Goal: Navigation & Orientation: Understand site structure

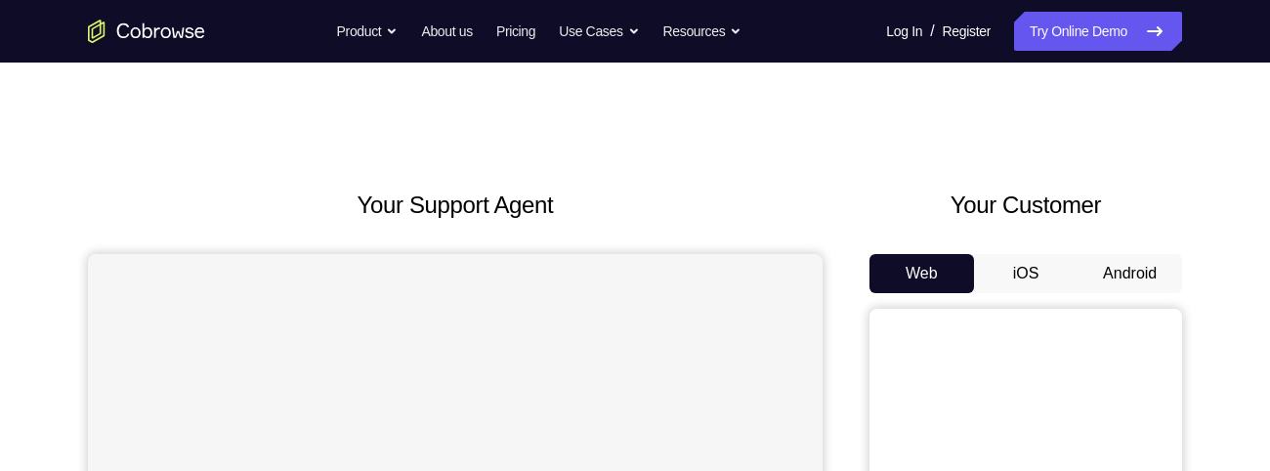
click at [1143, 278] on button "Android" at bounding box center [1130, 273] width 105 height 39
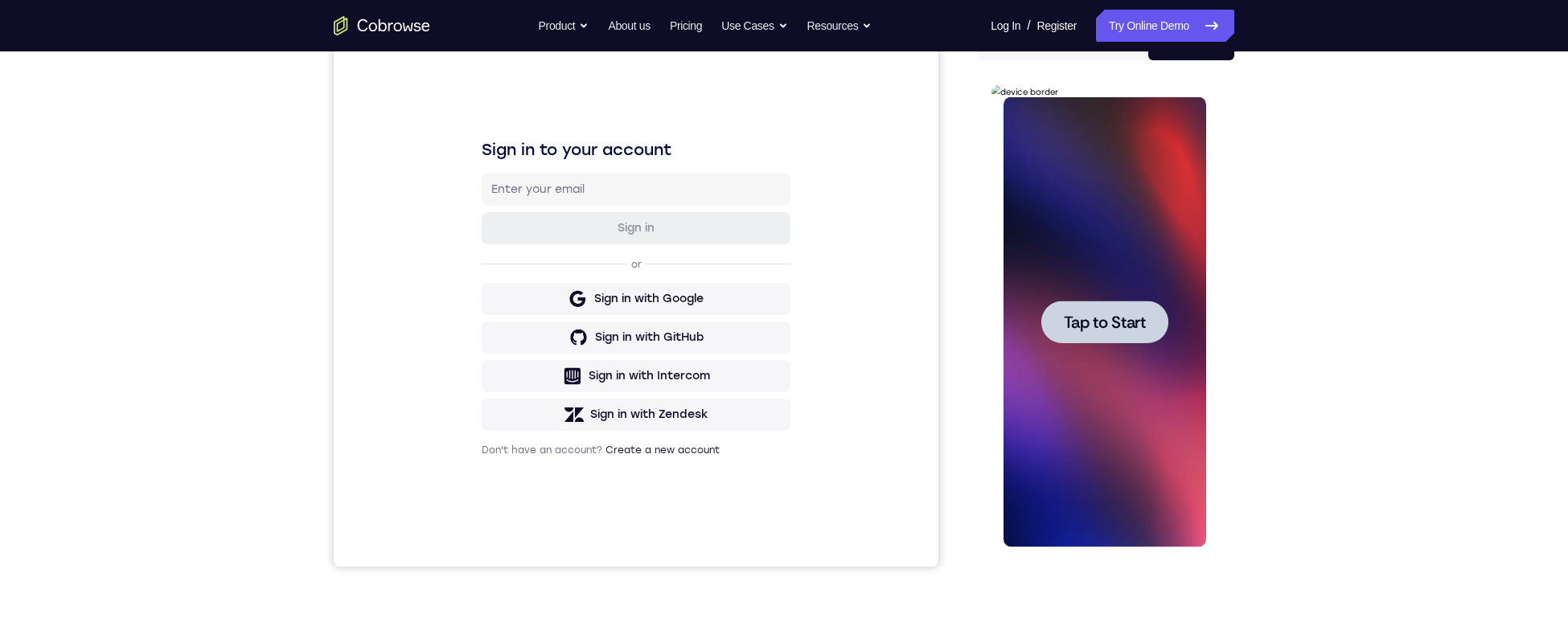
click at [1045, 308] on div at bounding box center [1104, 322] width 127 height 43
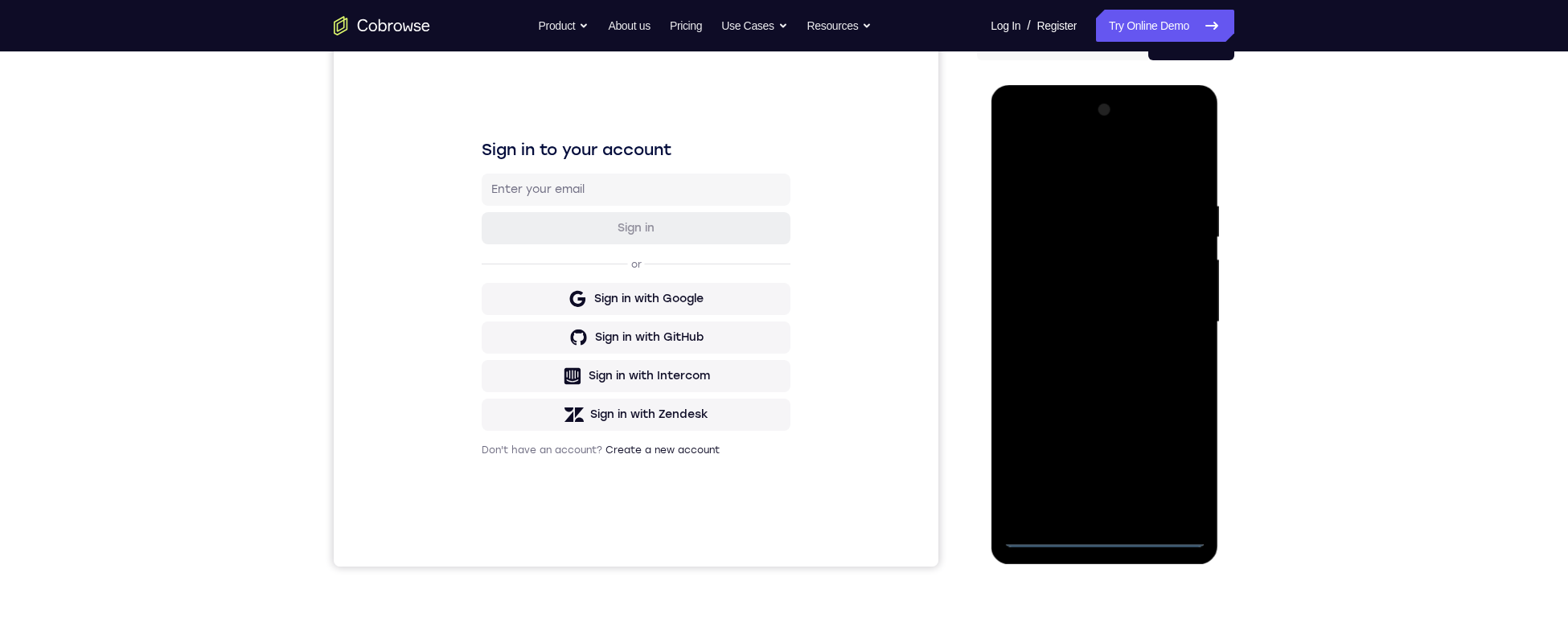
click at [1045, 387] on div at bounding box center [1104, 322] width 202 height 450
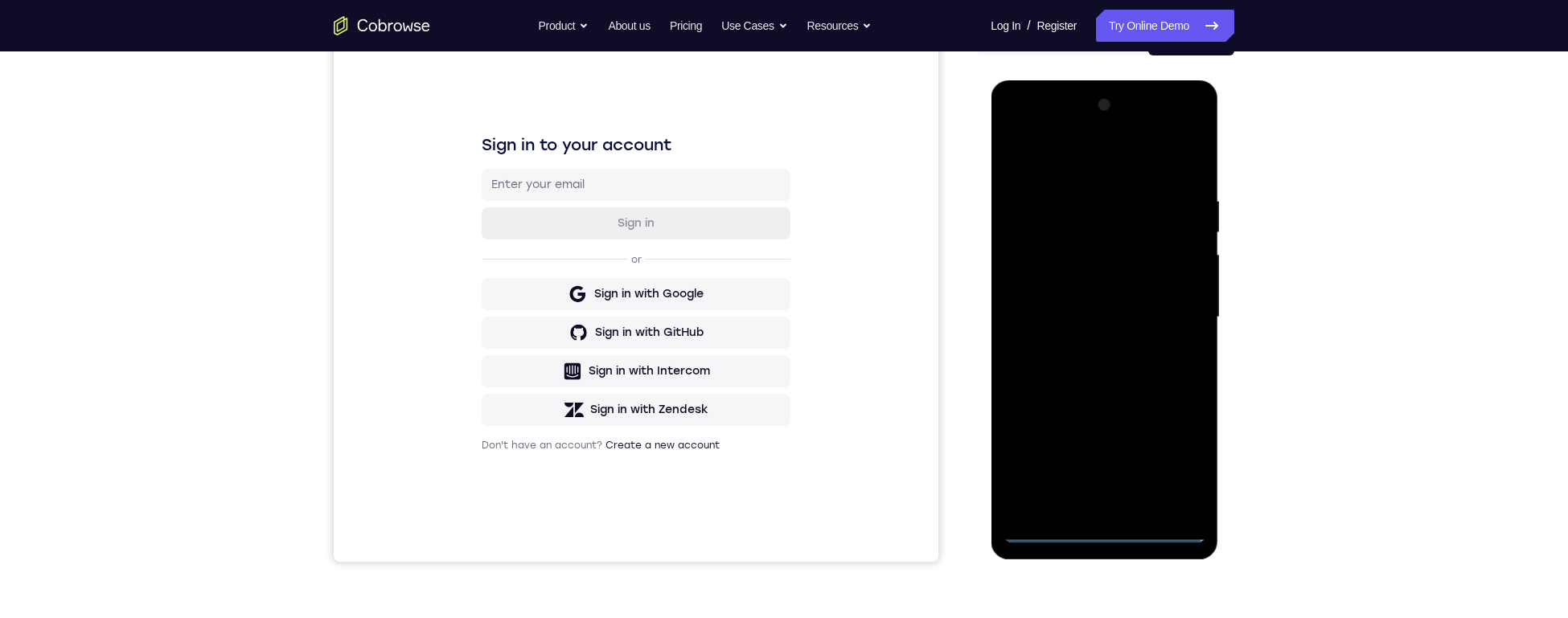
click at [1034, 289] on div at bounding box center [1104, 317] width 202 height 450
click at [1045, 332] on div at bounding box center [1104, 317] width 202 height 450
click at [1045, 387] on div at bounding box center [1104, 317] width 202 height 450
click at [1045, 258] on div at bounding box center [1104, 317] width 202 height 450
click at [1045, 214] on div at bounding box center [1104, 317] width 202 height 450
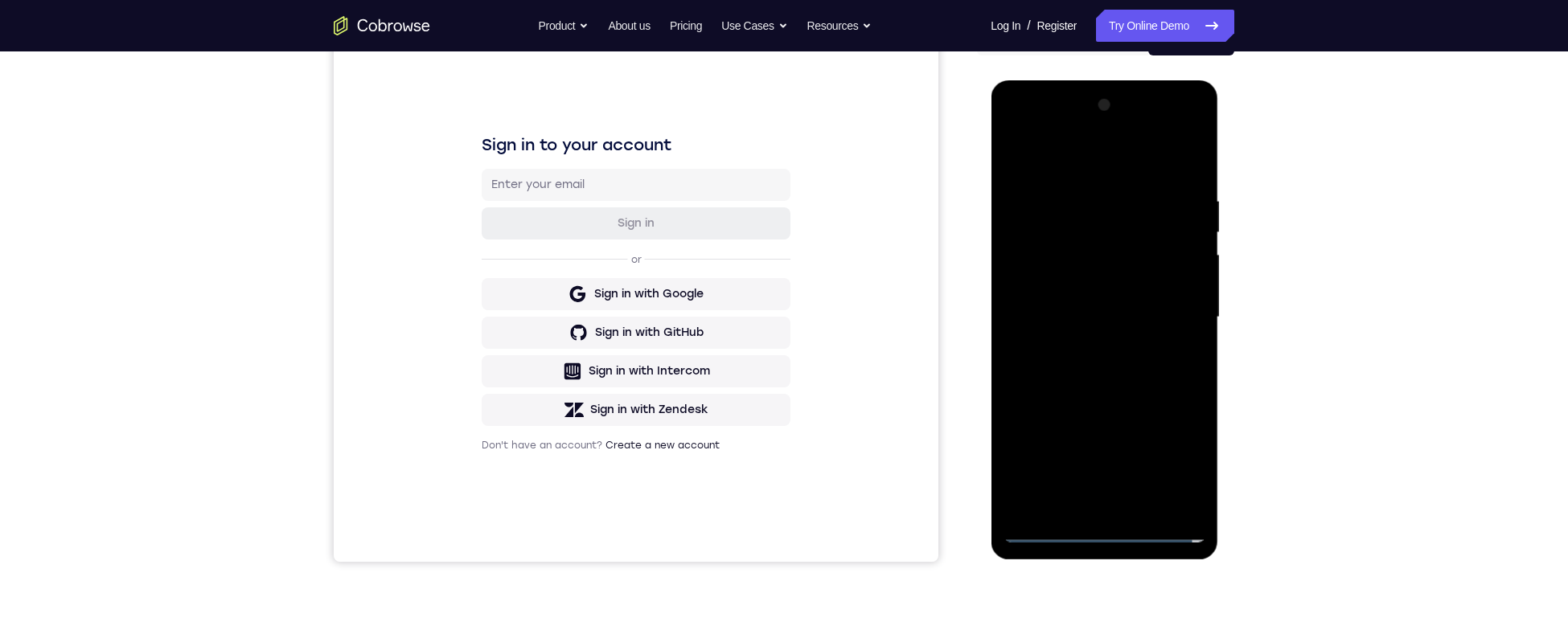
click at [1045, 253] on div at bounding box center [1104, 317] width 202 height 450
click at [1045, 261] on div at bounding box center [1104, 317] width 202 height 450
click at [1045, 359] on div at bounding box center [1104, 317] width 202 height 450
click at [1045, 387] on div at bounding box center [1104, 317] width 202 height 450
click at [1045, 244] on div "Your Support Agent Your Customer Web iOS Android Next Steps We’d be happy to gi…" at bounding box center [784, 396] width 1568 height 1061
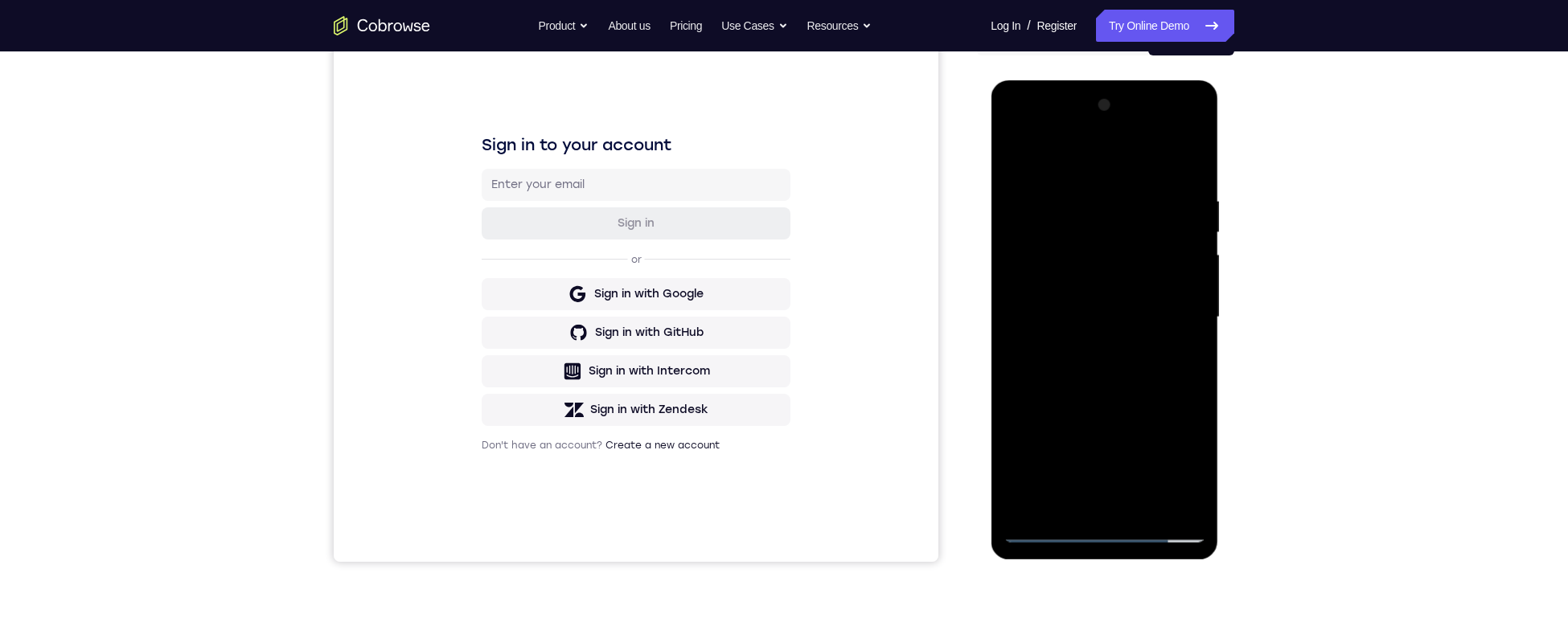
click at [1045, 387] on div at bounding box center [1104, 317] width 202 height 450
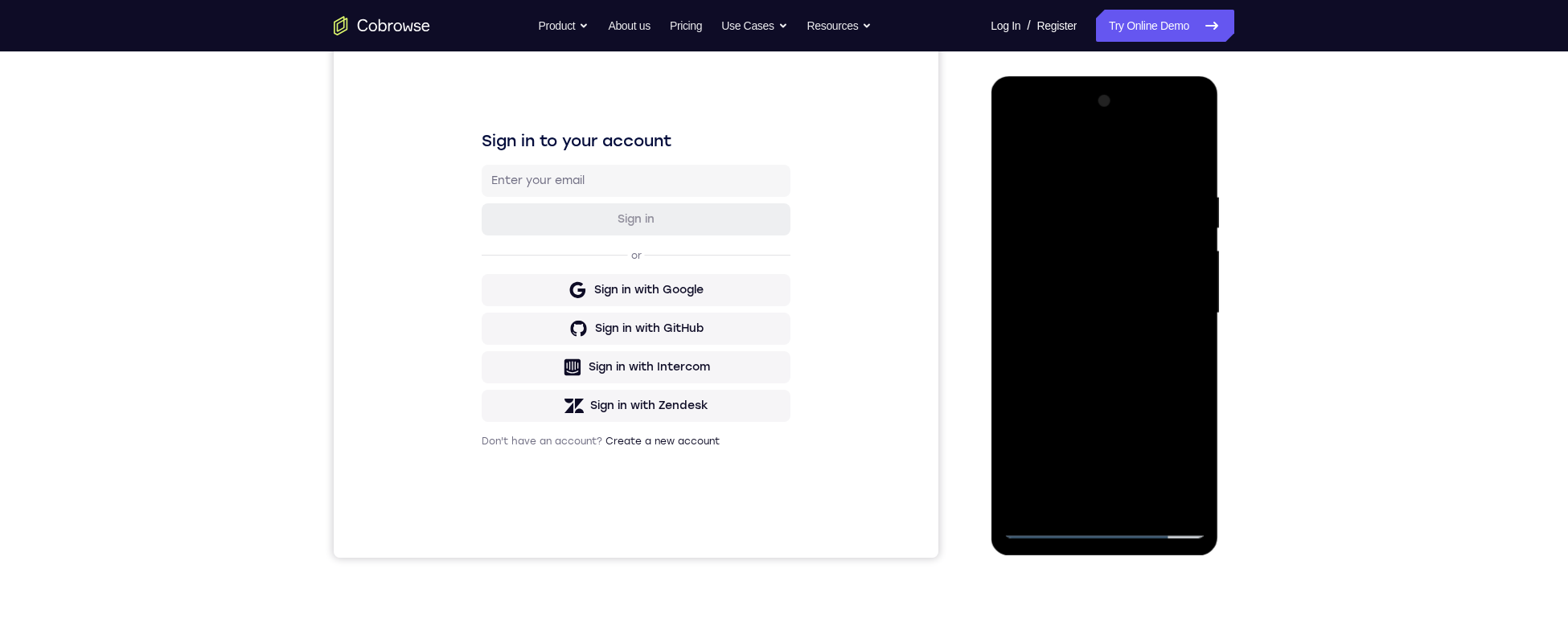
scroll to position [207, 0]
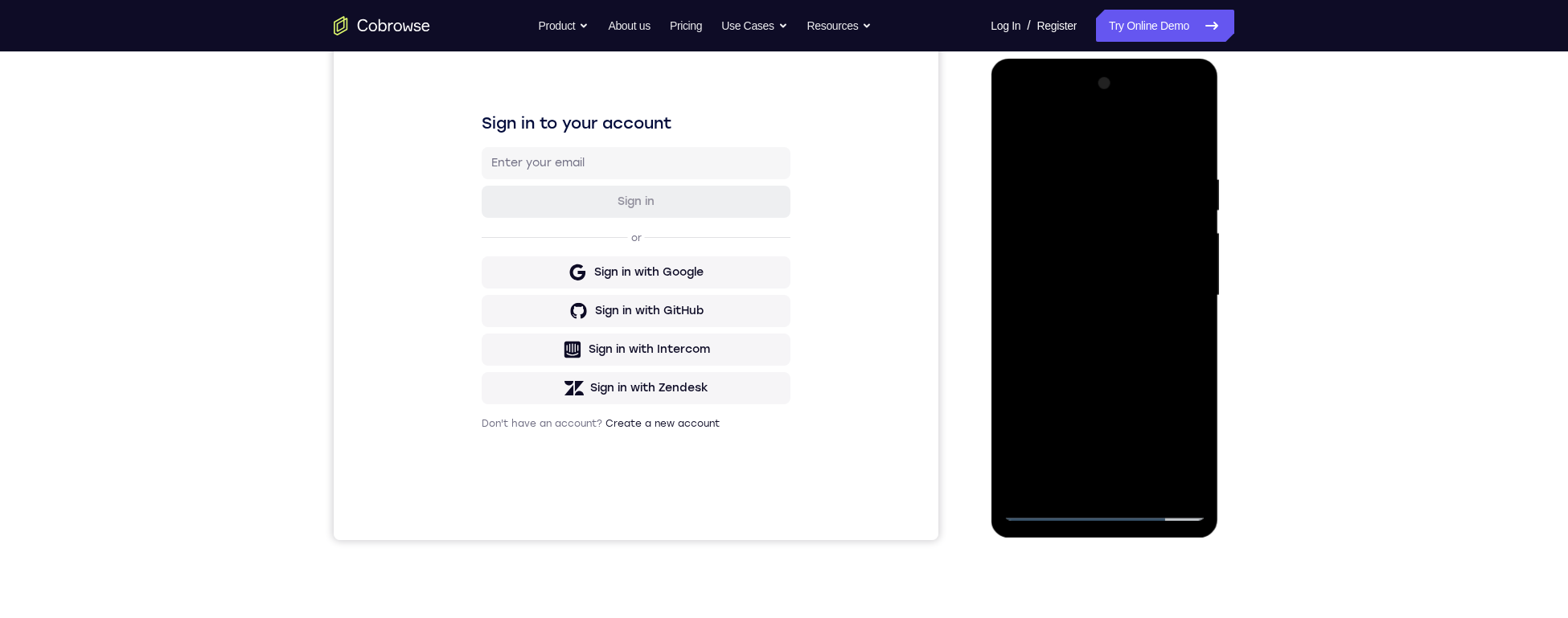
click at [1045, 387] on div at bounding box center [1104, 295] width 202 height 450
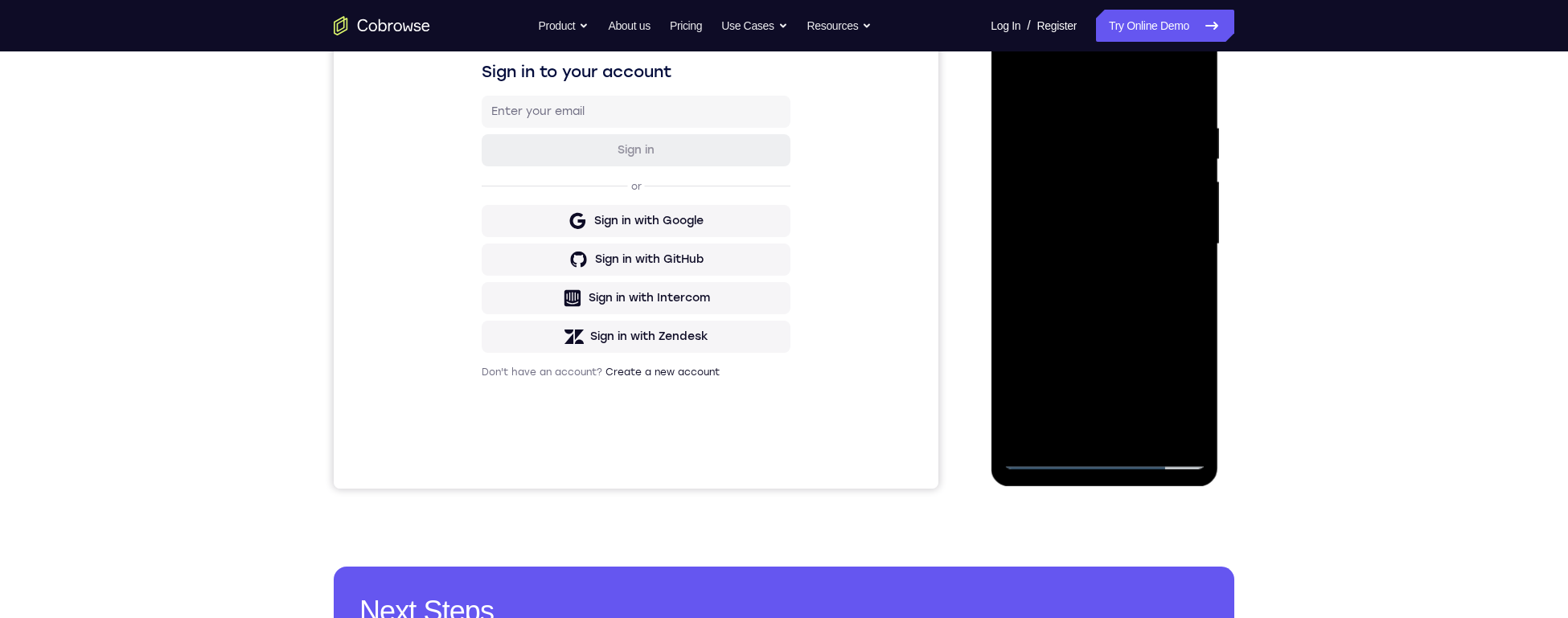
scroll to position [155, 0]
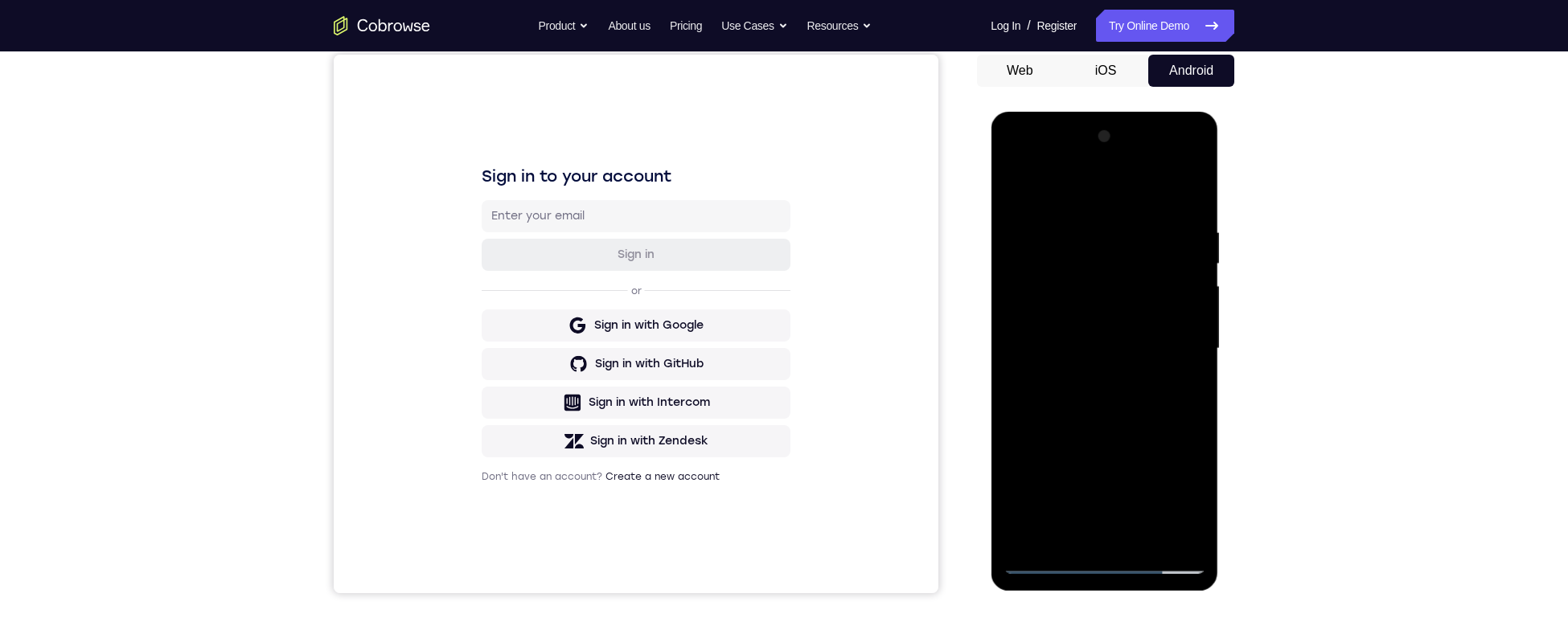
click at [1045, 340] on div at bounding box center [1104, 348] width 202 height 450
click at [1045, 278] on div at bounding box center [1104, 348] width 202 height 450
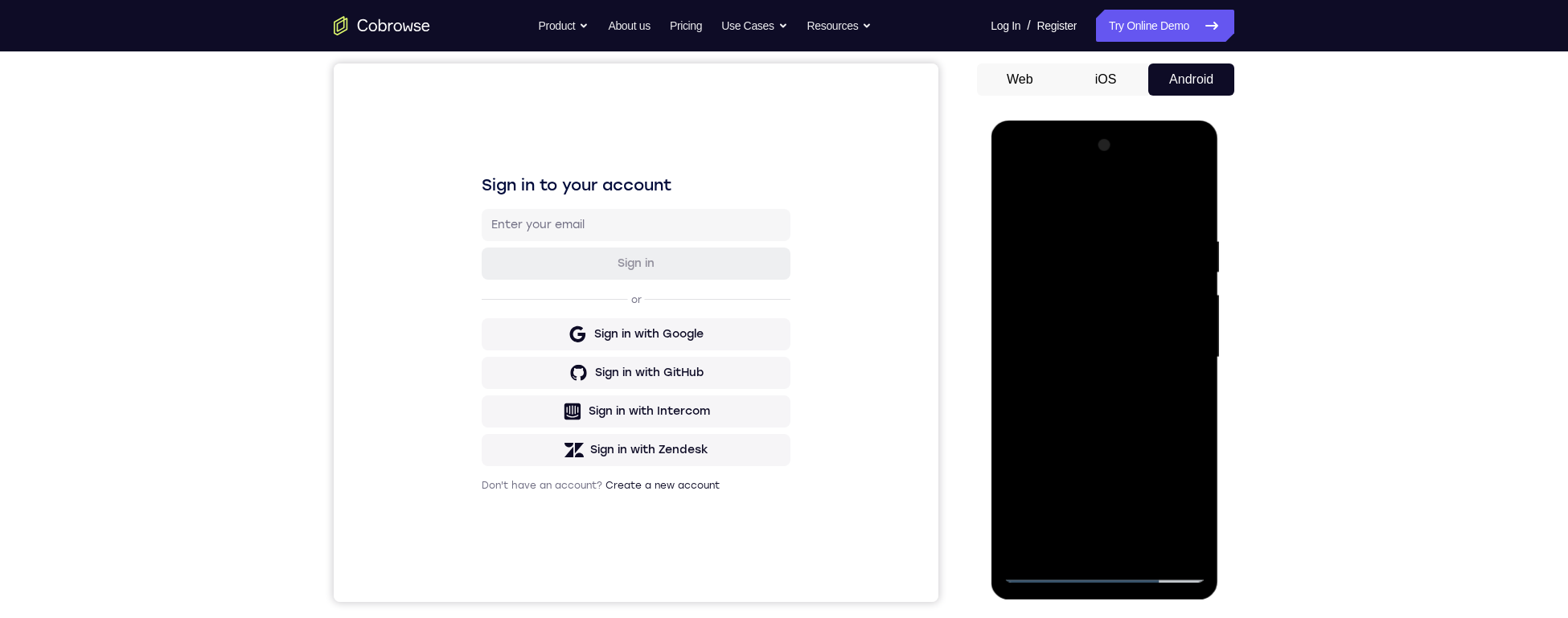
click at [1015, 176] on div at bounding box center [1104, 357] width 202 height 450
click at [1045, 259] on div at bounding box center [1104, 357] width 202 height 450
click at [1017, 180] on div at bounding box center [1104, 357] width 202 height 450
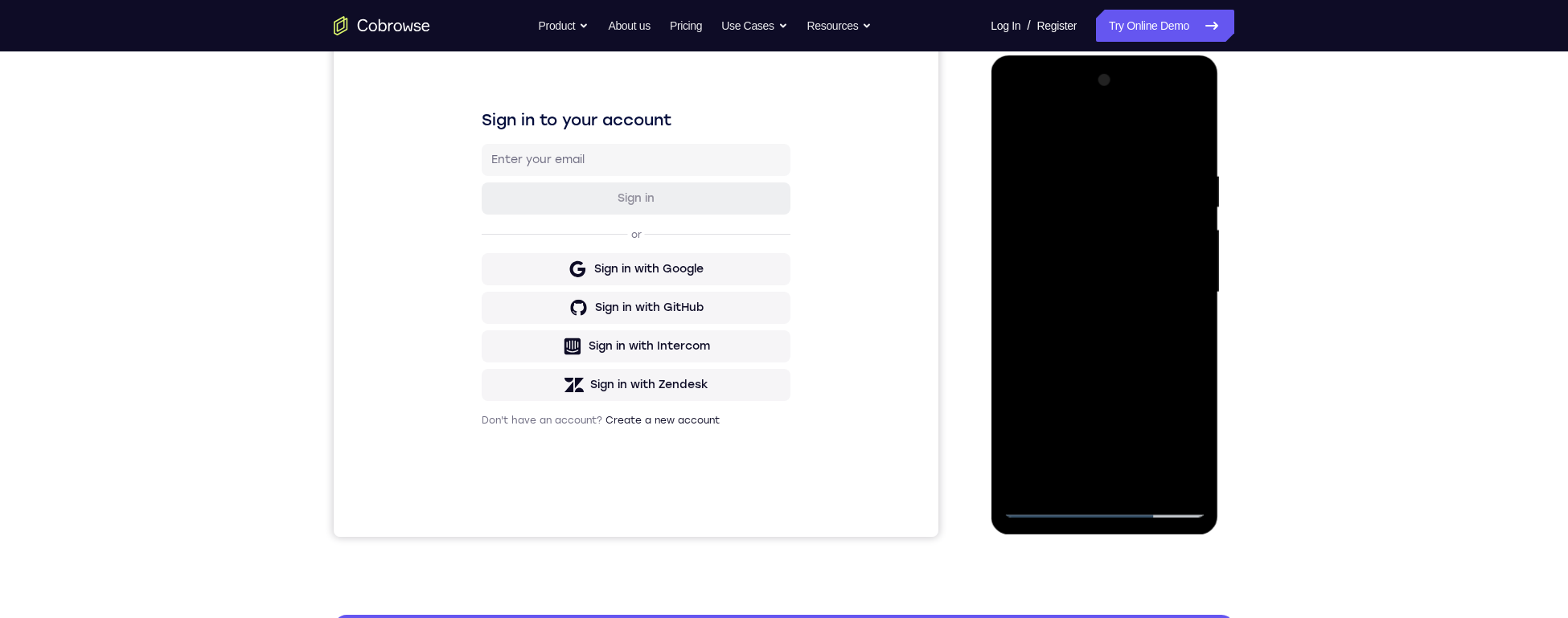
scroll to position [159, 0]
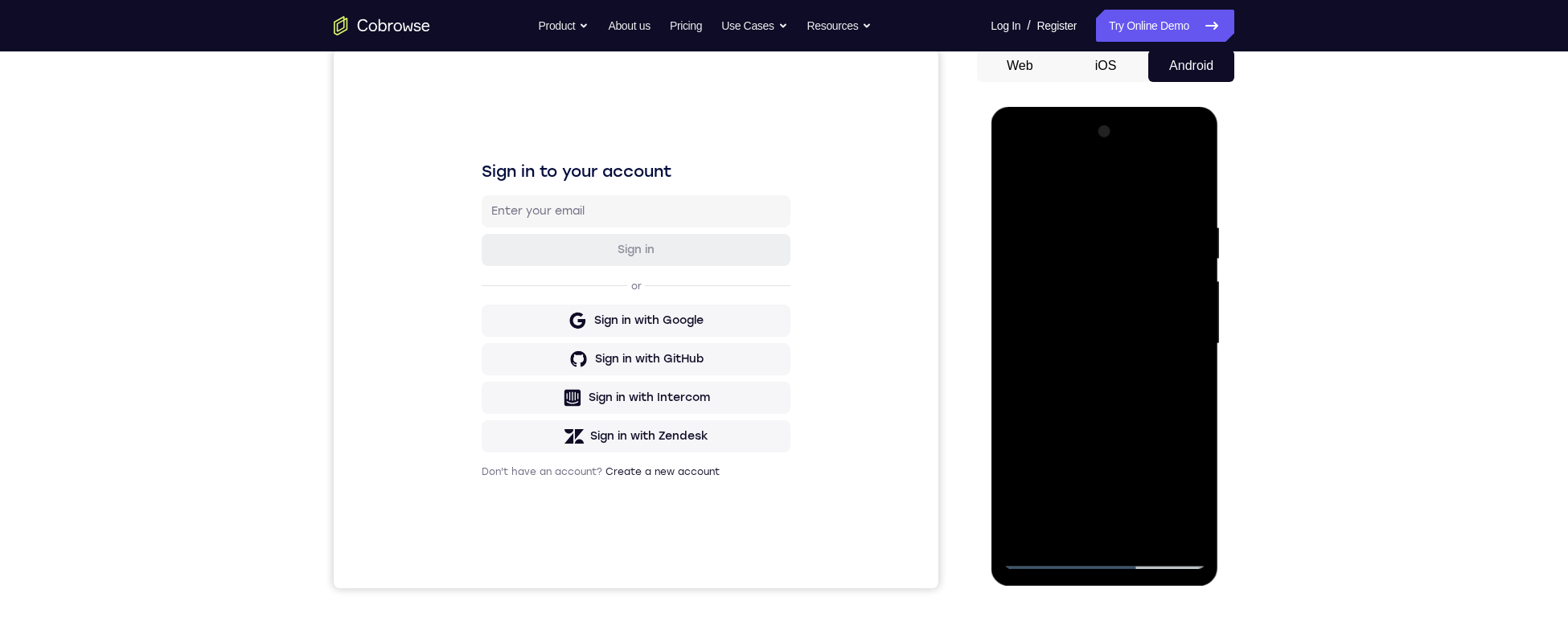
click at [1045, 249] on div at bounding box center [1104, 344] width 202 height 450
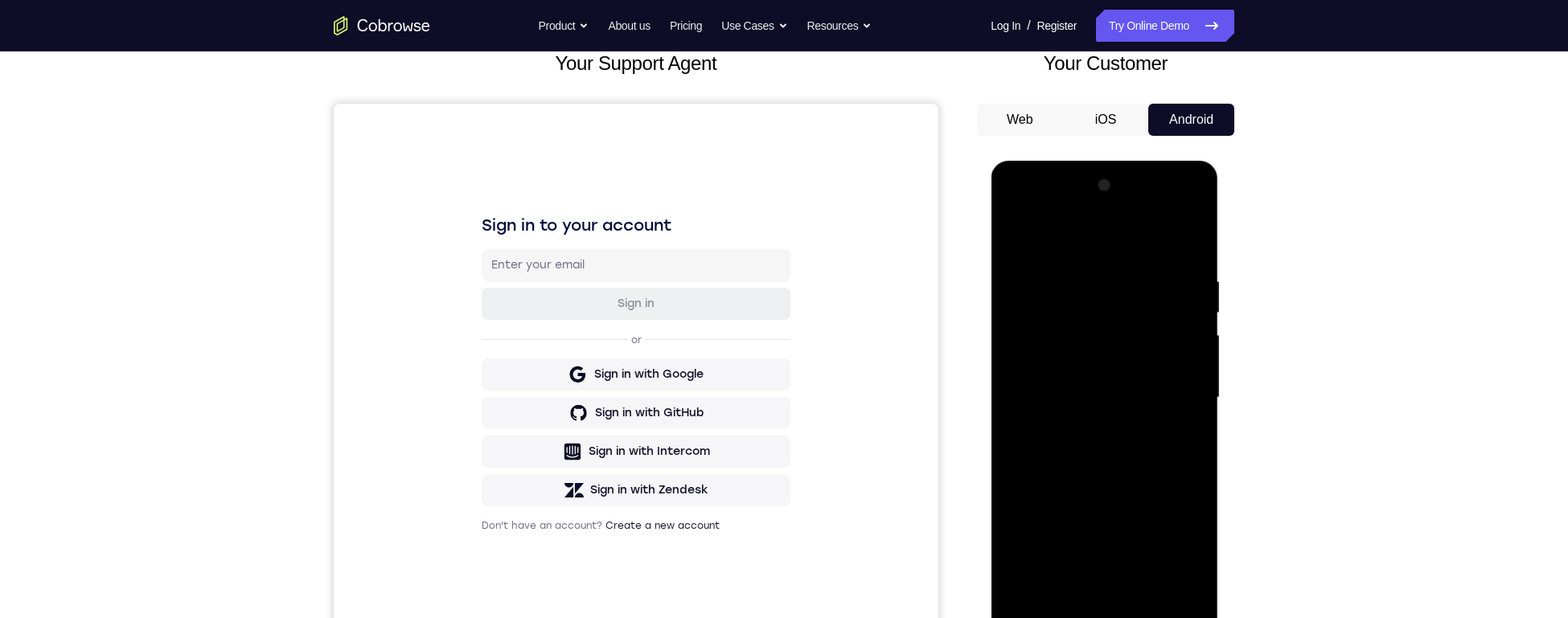
click at [1015, 208] on div at bounding box center [1104, 397] width 202 height 450
click at [1045, 303] on div at bounding box center [1104, 397] width 202 height 450
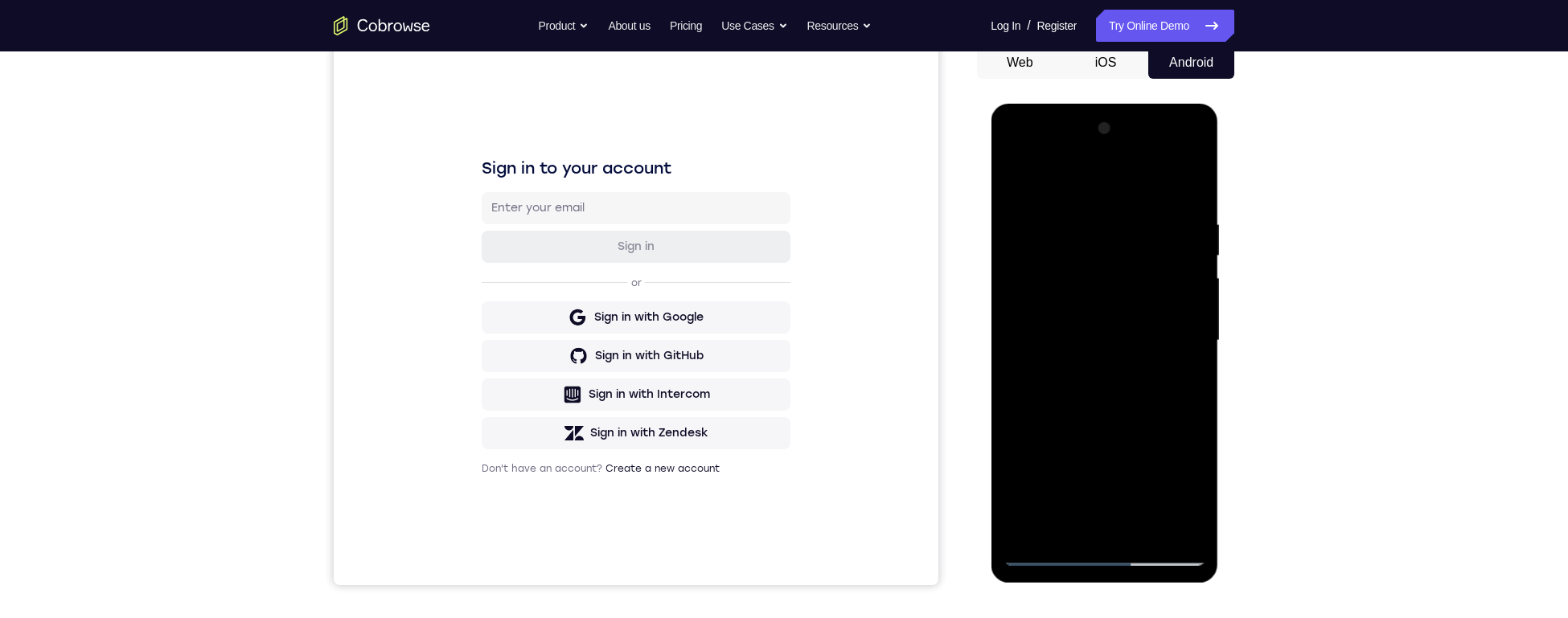
scroll to position [103, 0]
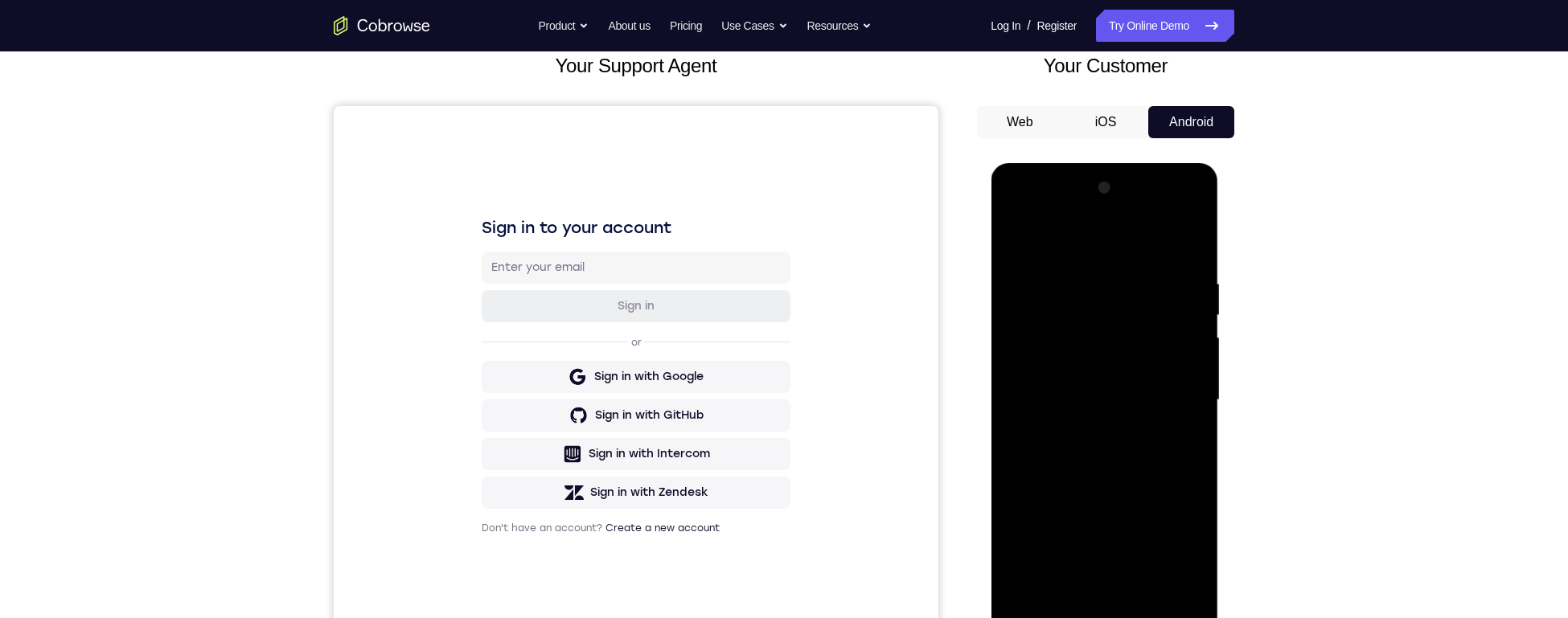
click at [1009, 215] on div at bounding box center [1104, 400] width 202 height 450
click at [1045, 303] on div at bounding box center [1104, 400] width 202 height 450
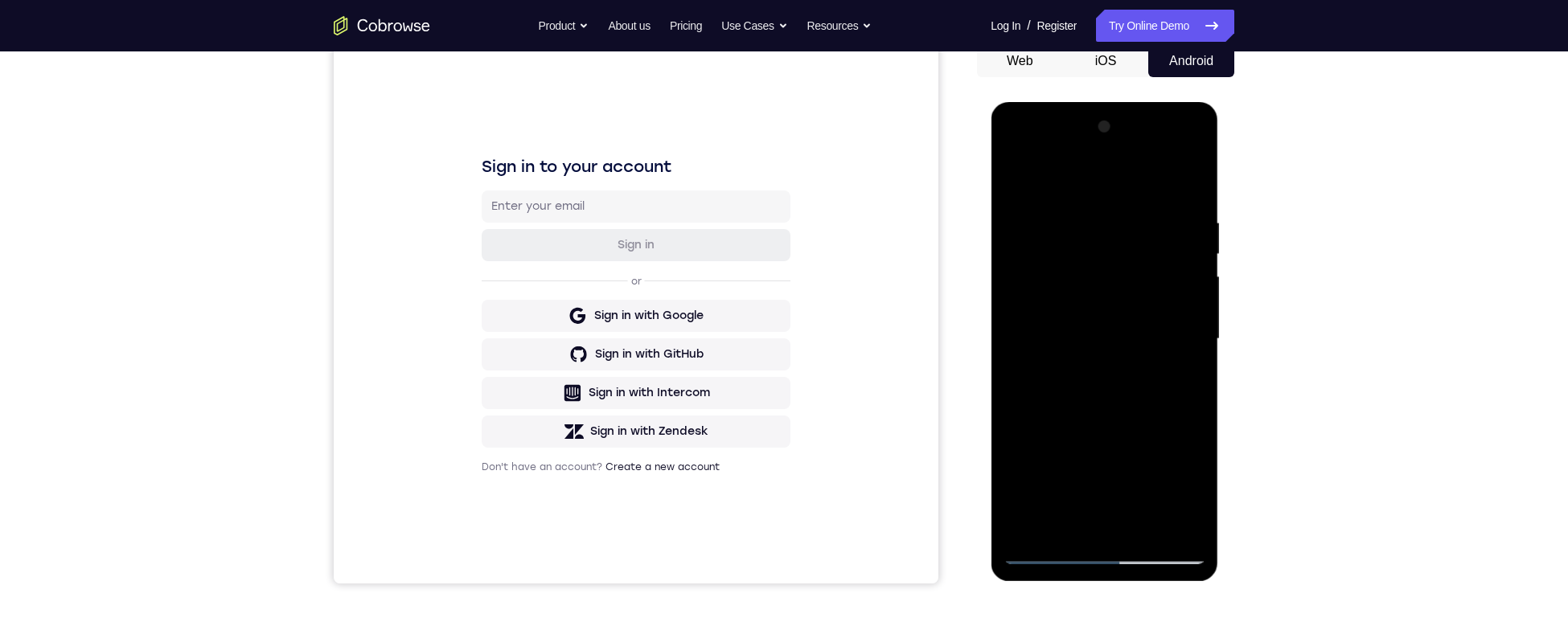
click at [1015, 156] on div at bounding box center [1104, 339] width 202 height 450
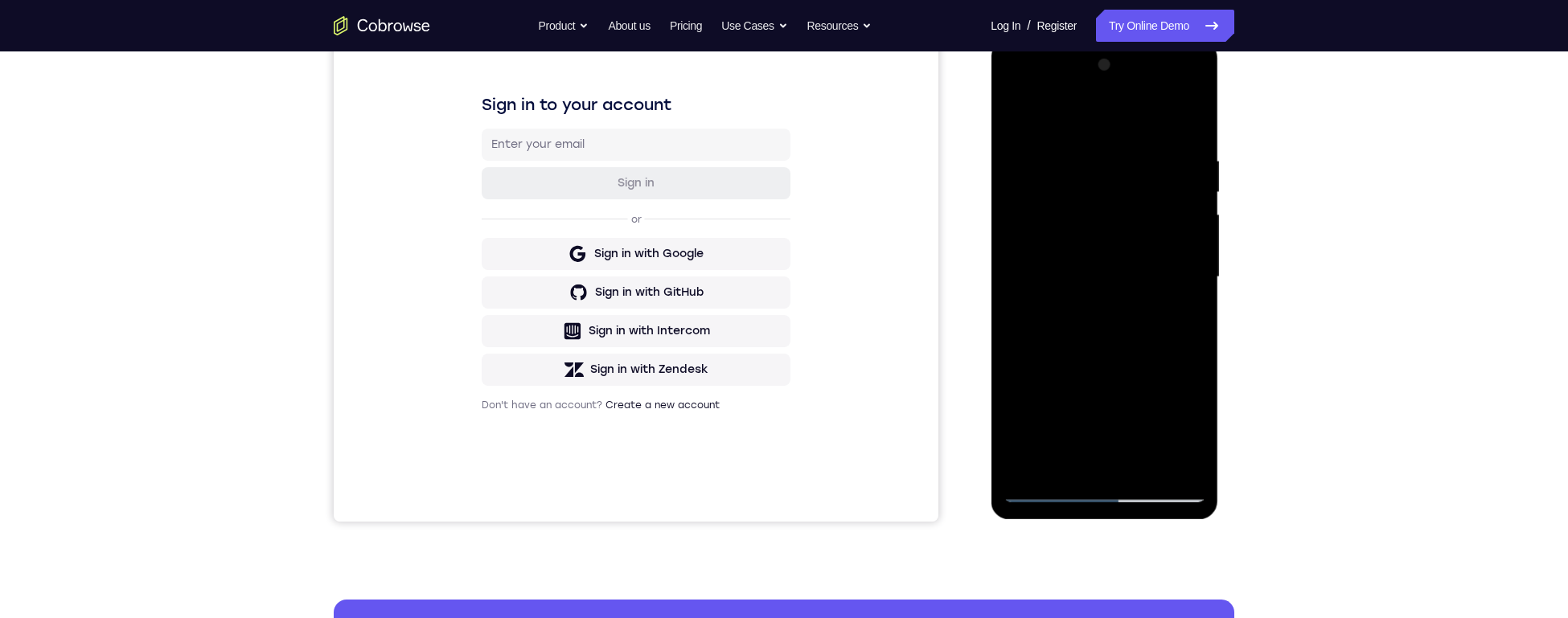
click at [1045, 387] on div at bounding box center [1104, 277] width 202 height 450
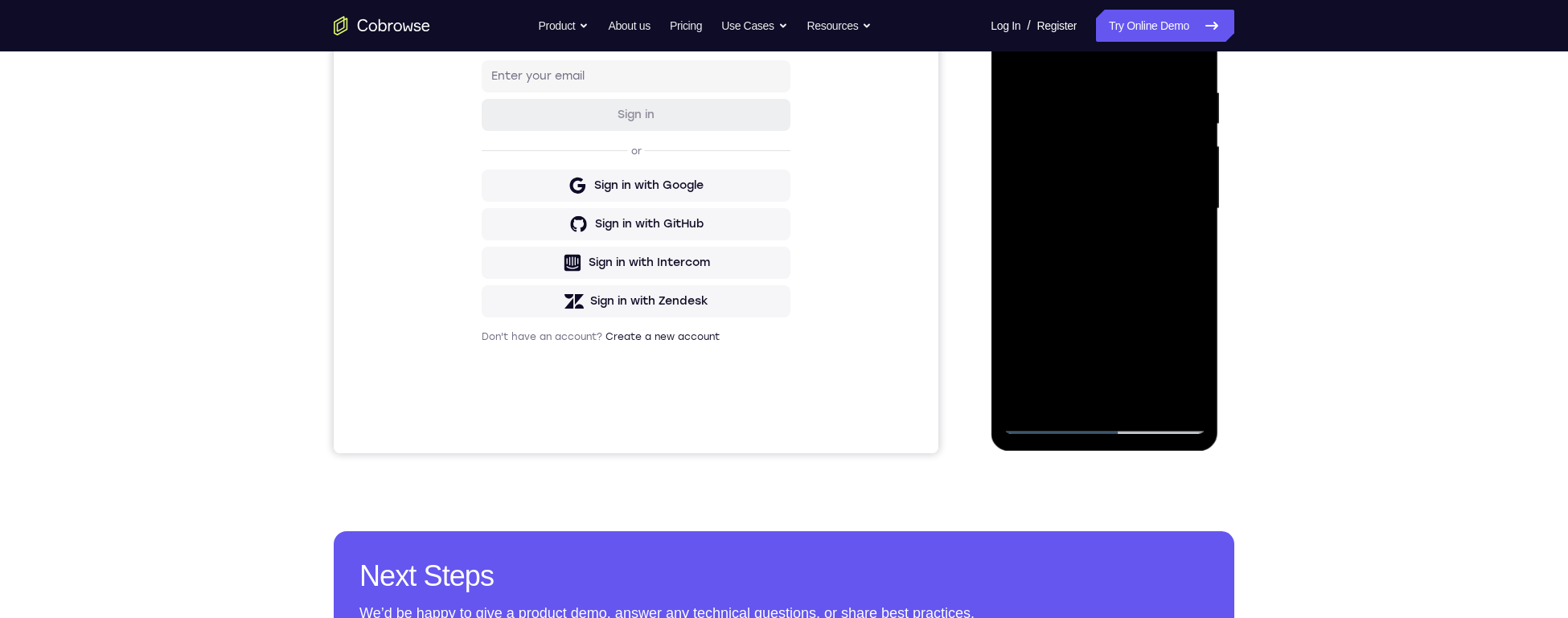
scroll to position [197, 0]
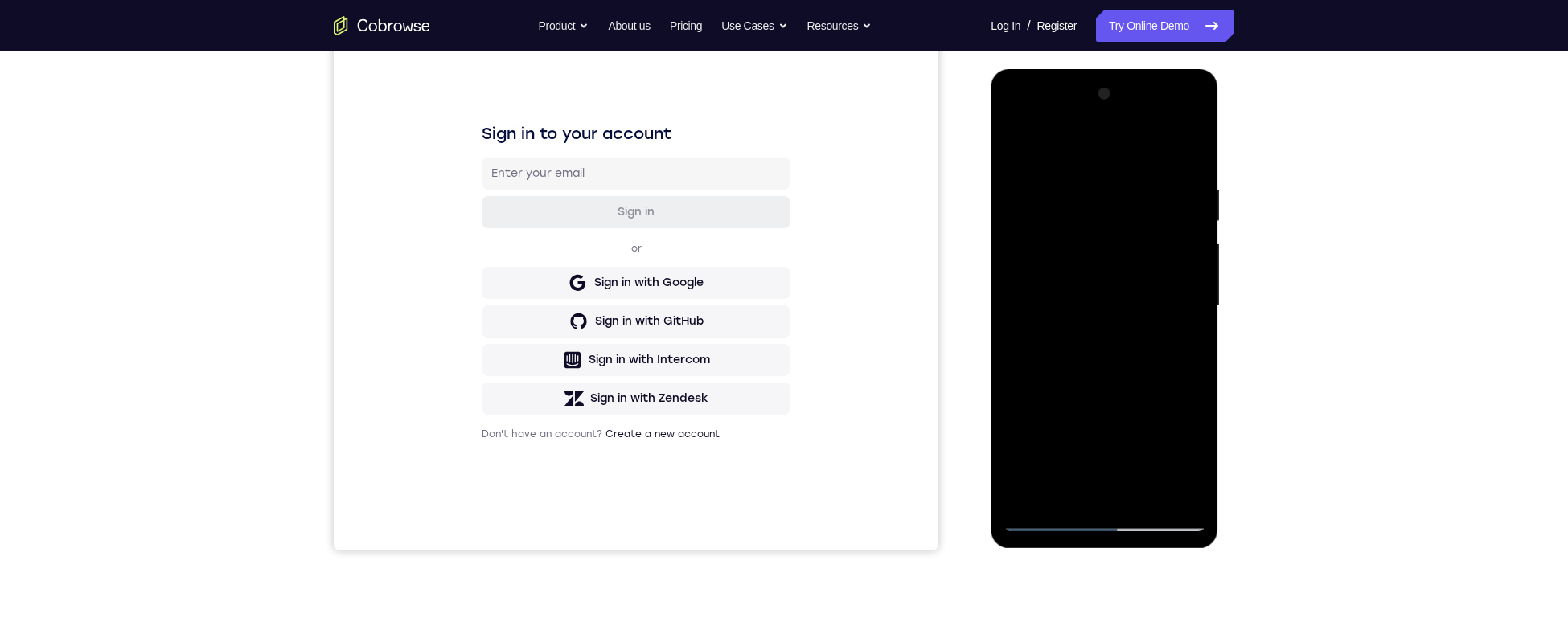
click at [1045, 387] on div at bounding box center [1104, 306] width 202 height 450
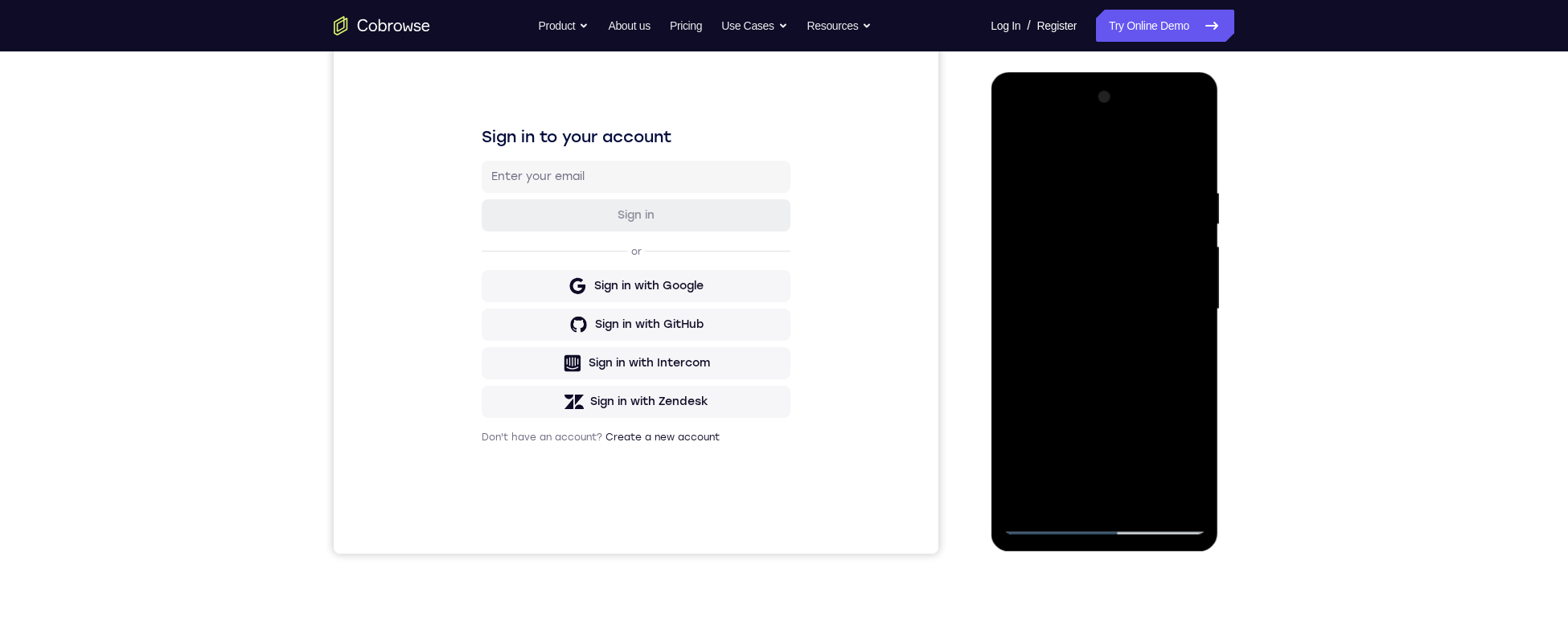
scroll to position [54, 0]
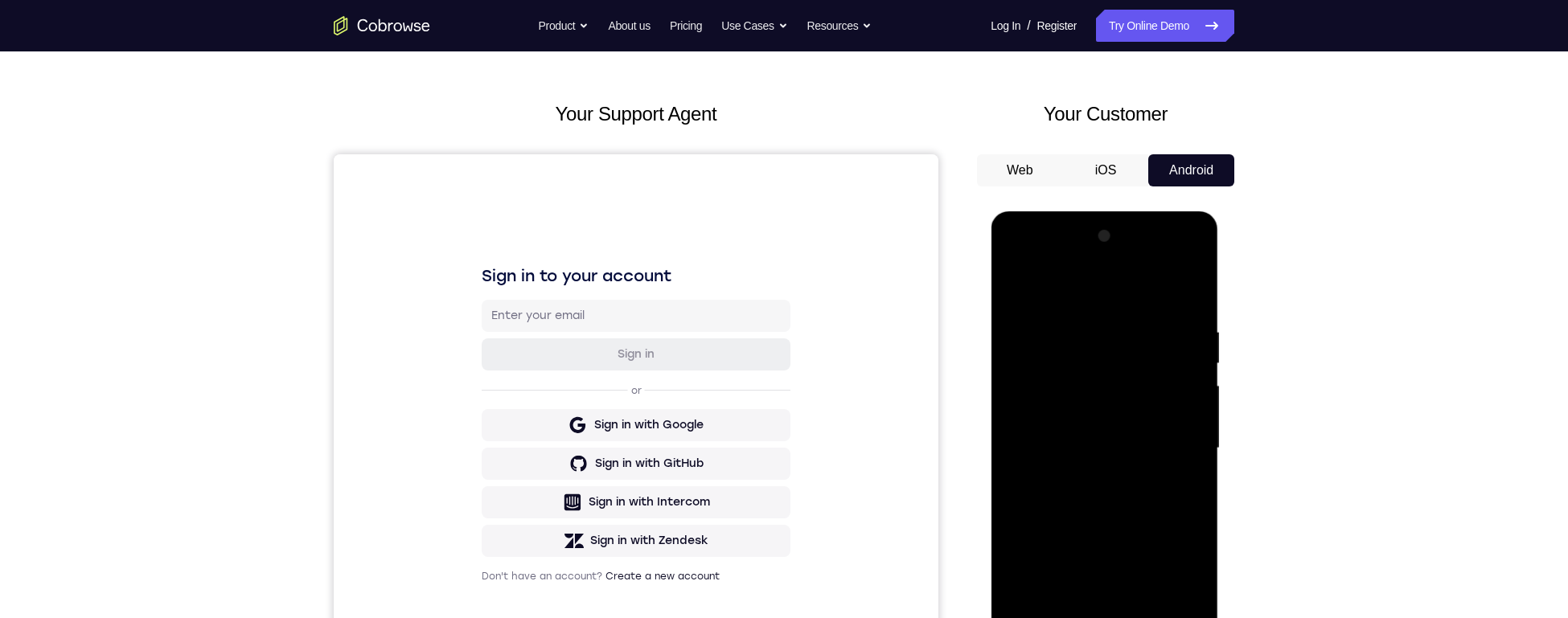
click at [1045, 291] on div at bounding box center [1104, 448] width 202 height 450
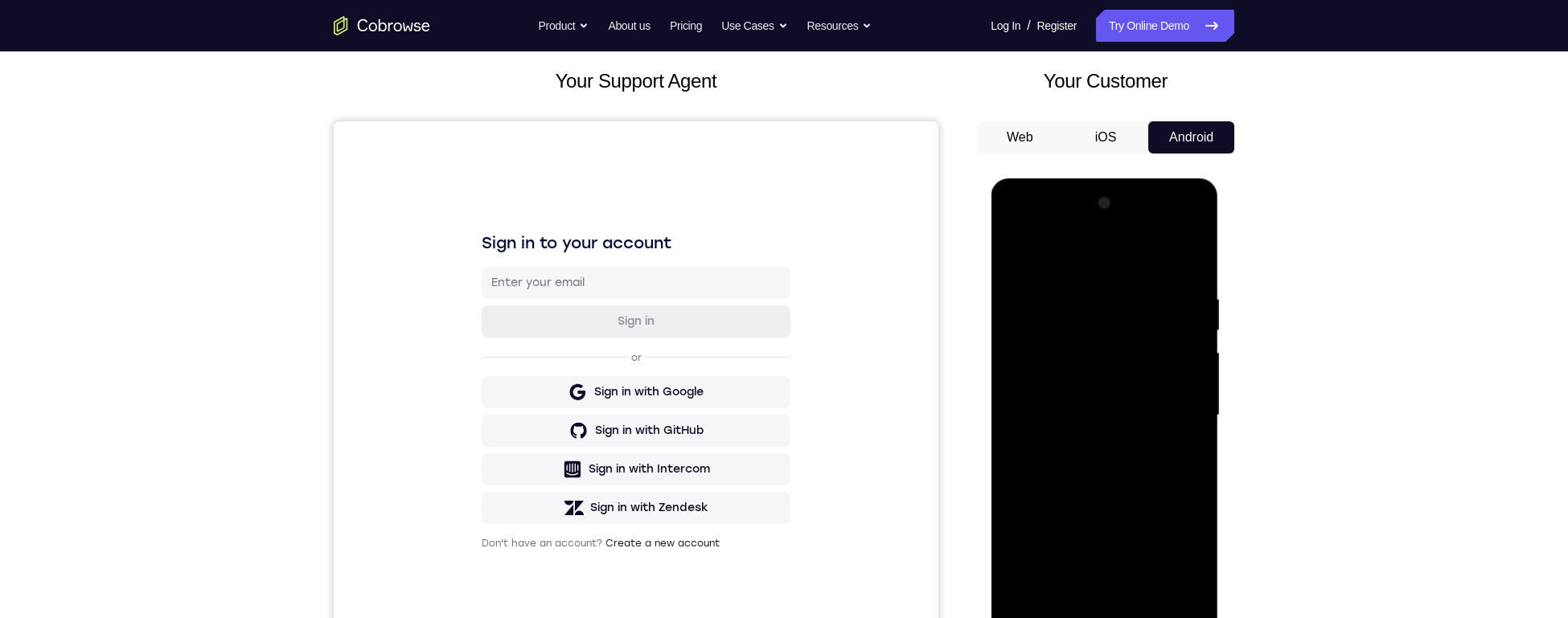
click at [1045, 387] on div at bounding box center [1104, 416] width 202 height 450
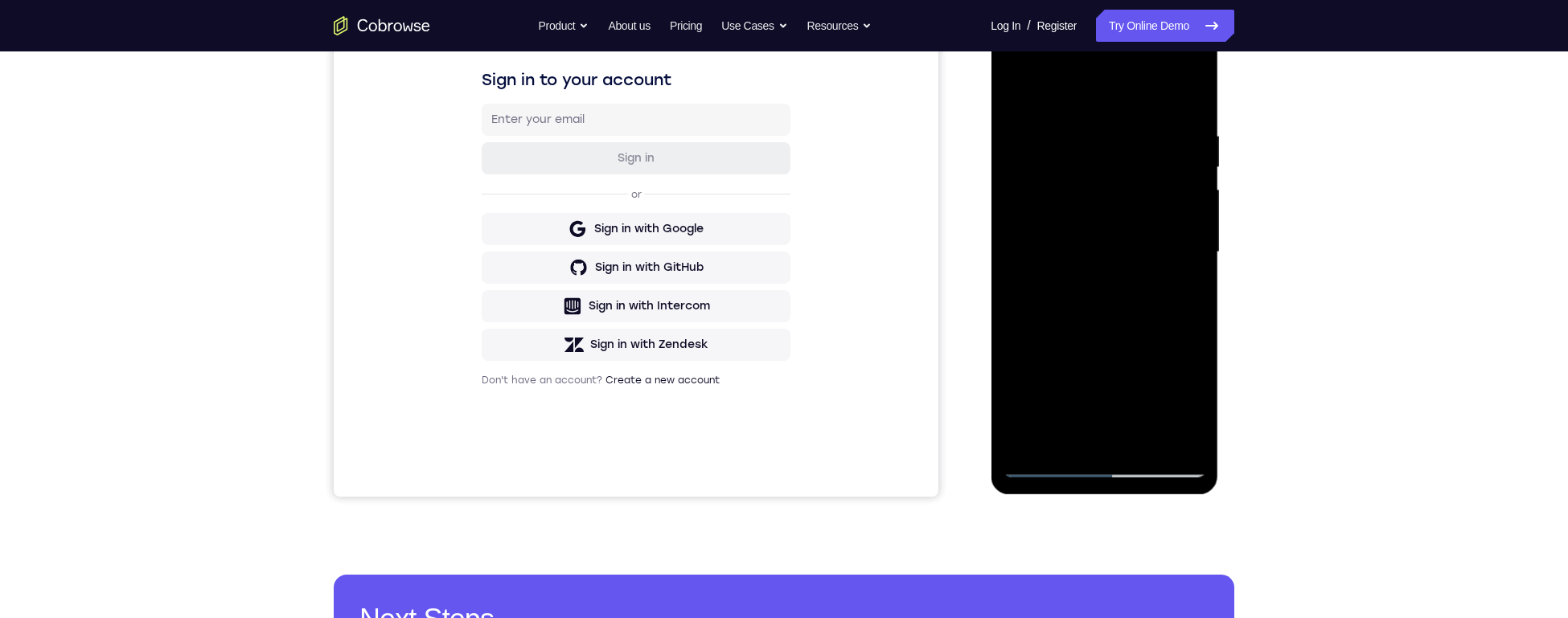
scroll to position [193, 0]
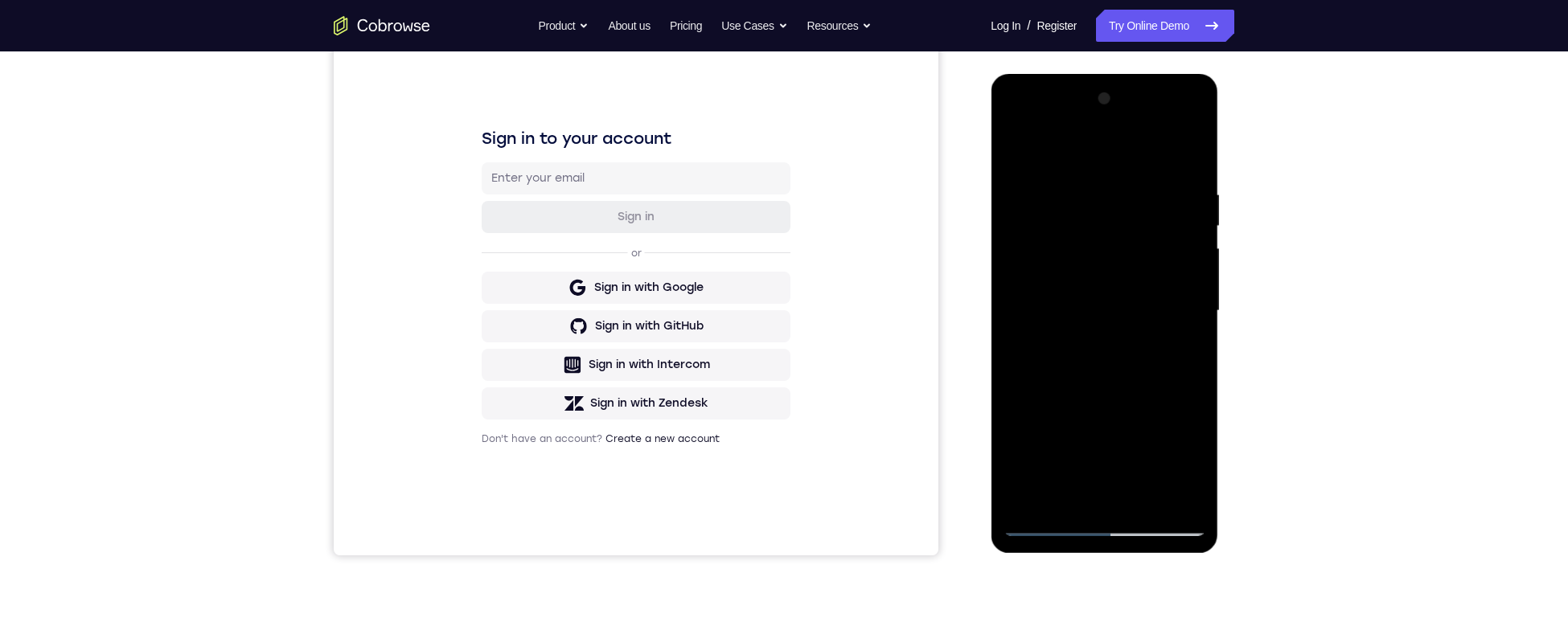
click at [1045, 342] on div at bounding box center [1104, 311] width 202 height 450
click at [1045, 294] on div at bounding box center [1104, 311] width 202 height 450
click at [1045, 282] on div at bounding box center [1104, 311] width 202 height 450
click at [1045, 315] on div at bounding box center [1104, 311] width 202 height 450
click at [1045, 365] on div at bounding box center [1104, 311] width 202 height 450
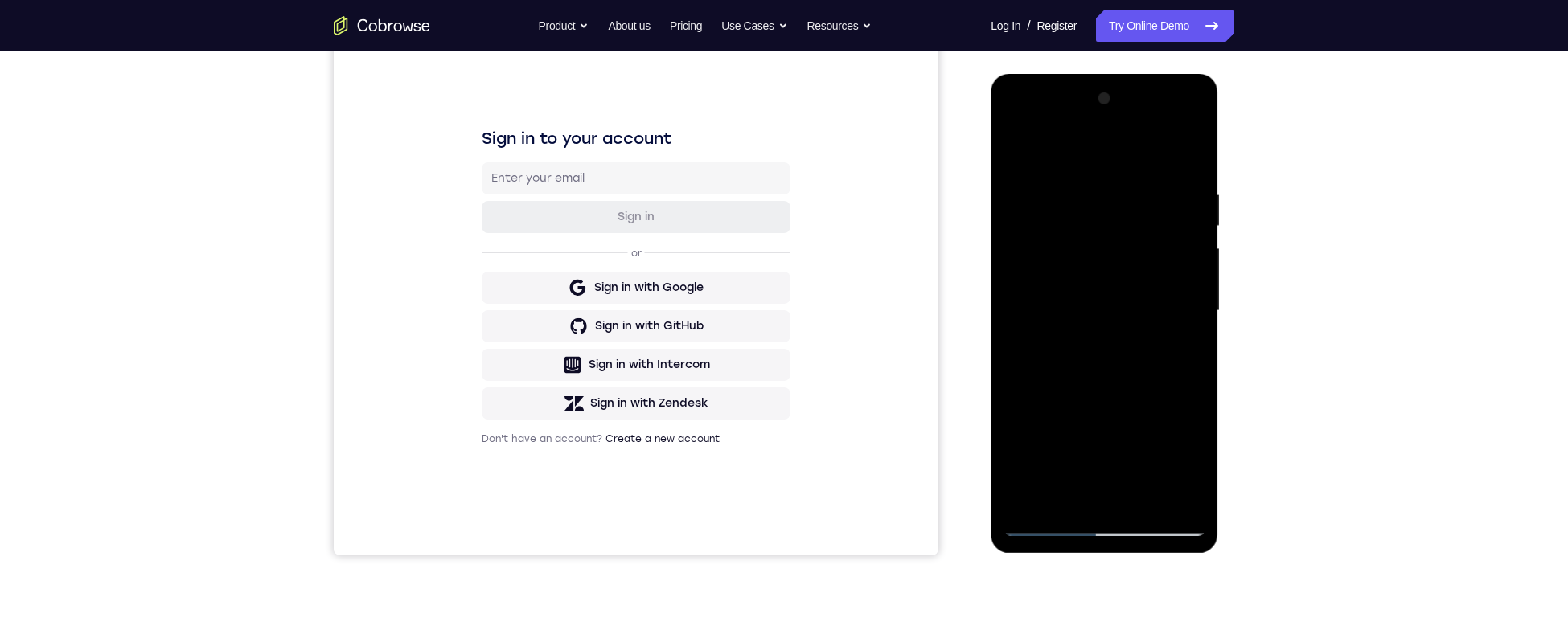
click at [1045, 364] on div at bounding box center [1104, 311] width 202 height 450
click at [1045, 366] on div at bounding box center [1104, 311] width 202 height 450
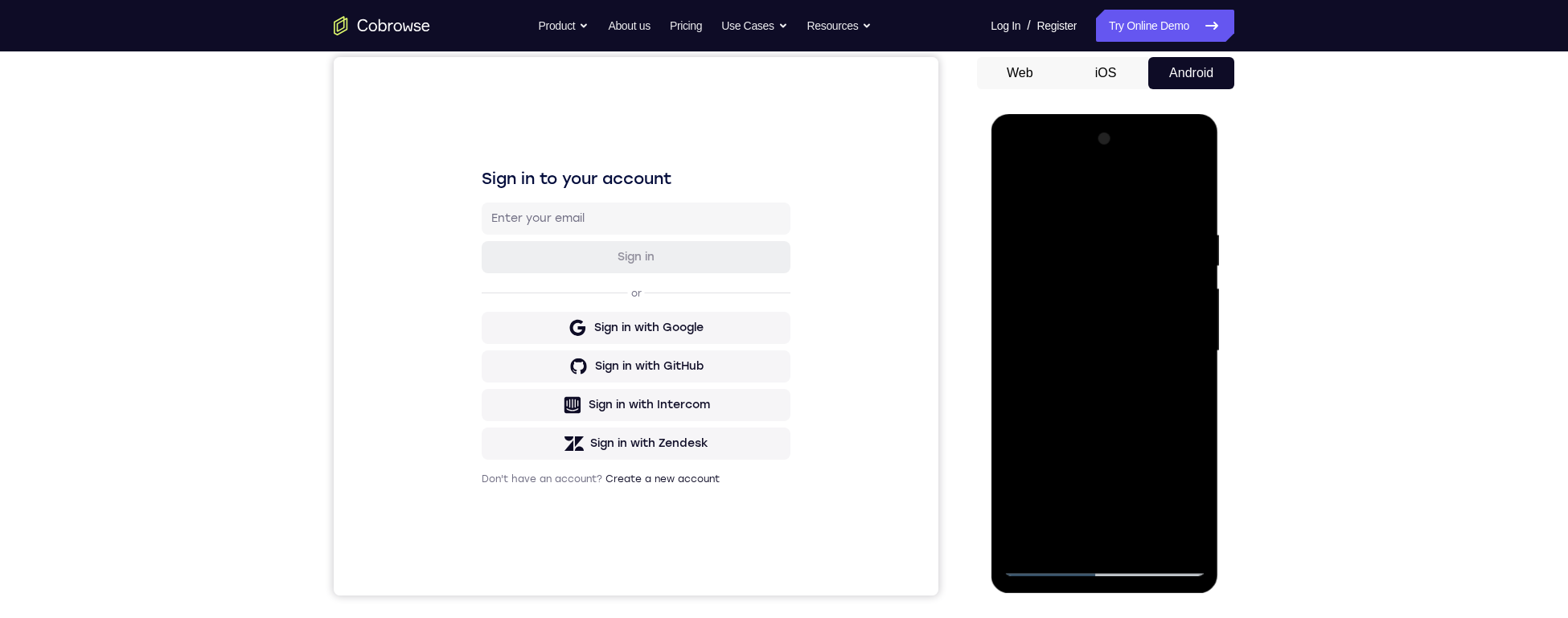
scroll to position [176, 0]
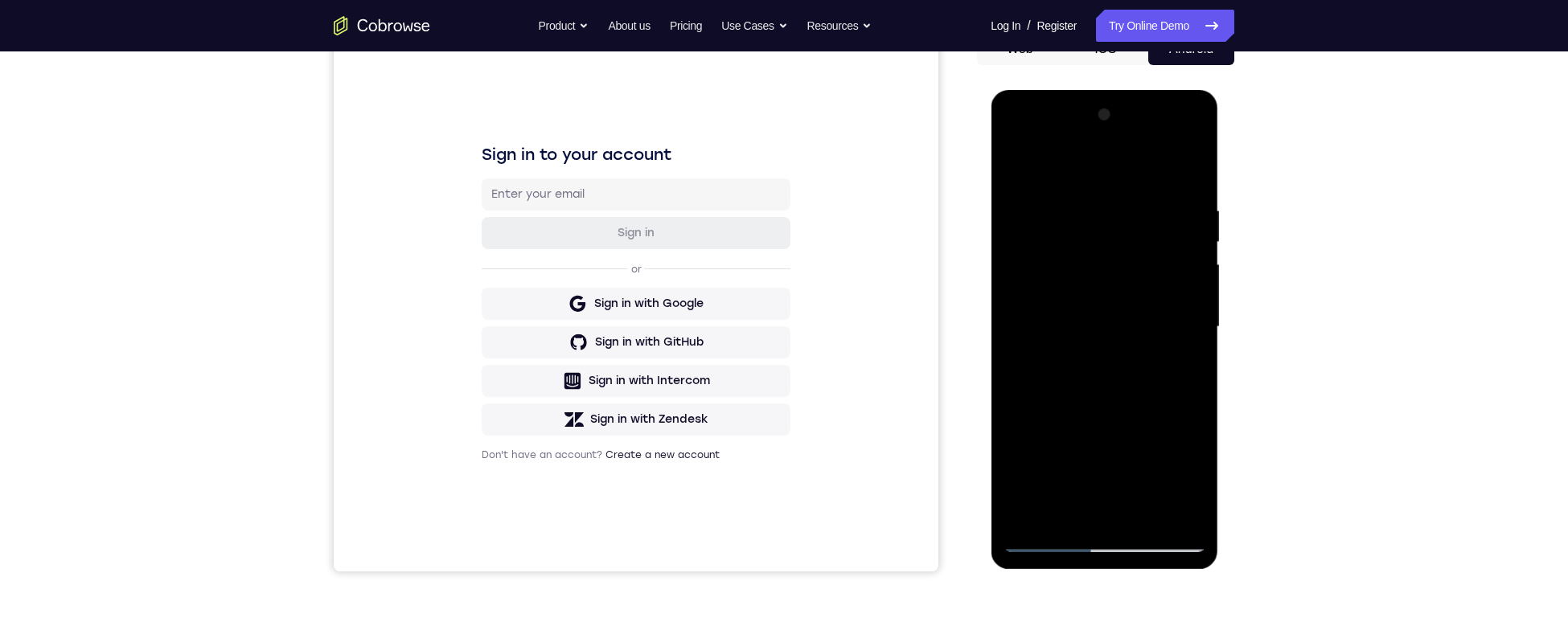
click at [1045, 366] on div at bounding box center [1104, 327] width 202 height 450
click at [1045, 206] on div at bounding box center [1104, 327] width 202 height 450
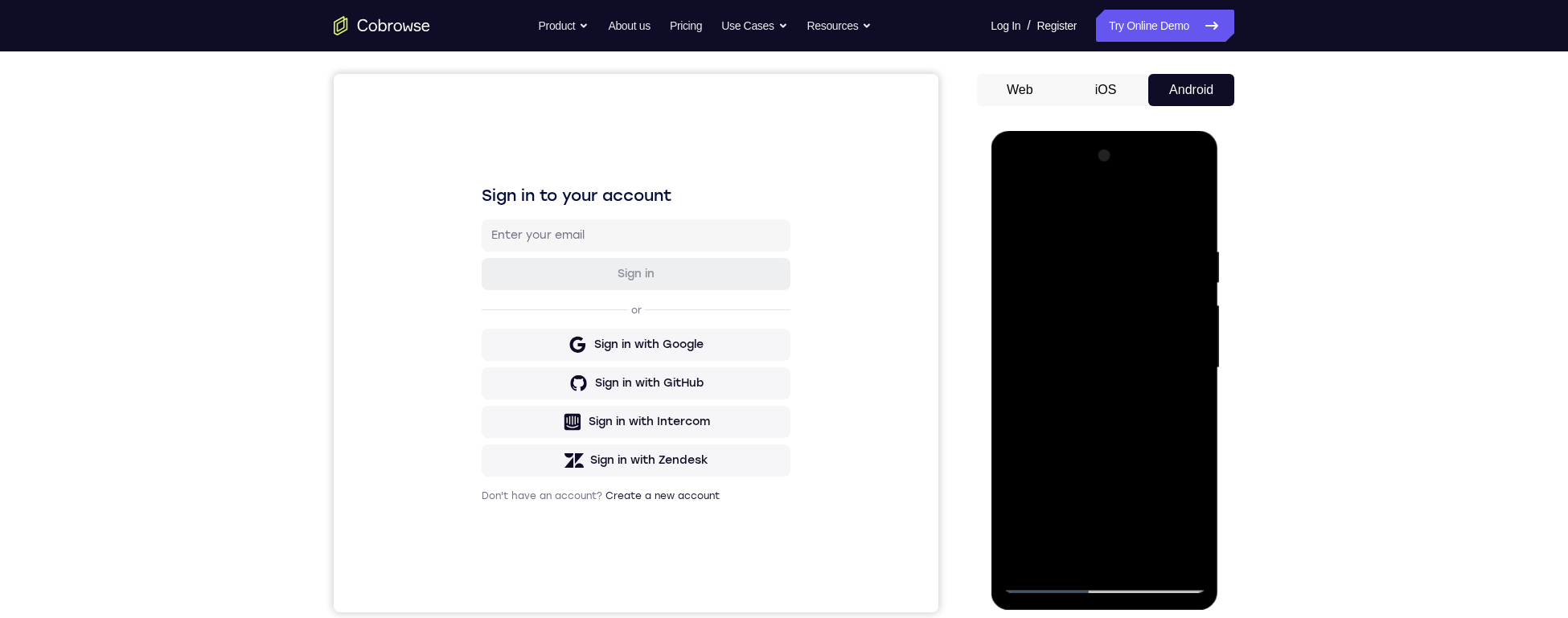
scroll to position [172, 0]
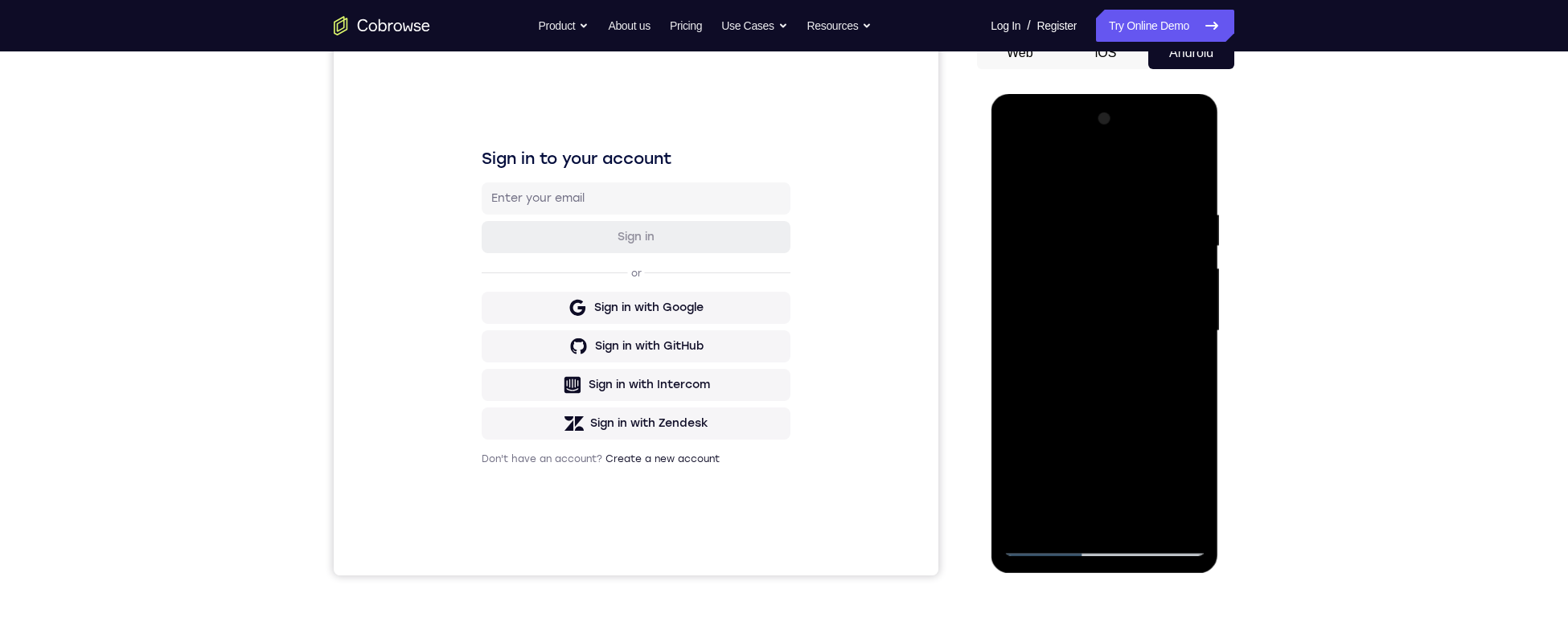
click at [1017, 351] on div at bounding box center [1104, 331] width 202 height 450
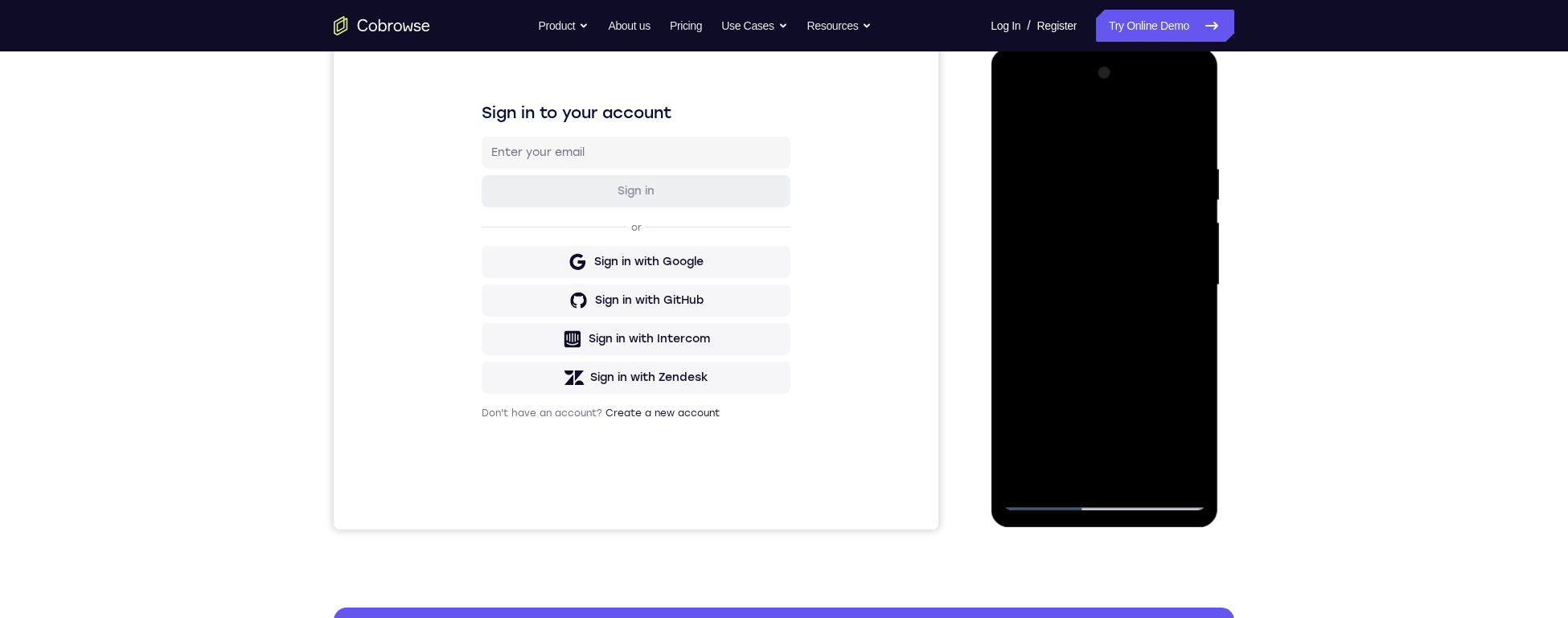
scroll to position [219, 0]
click at [1045, 387] on div at bounding box center [1104, 284] width 202 height 450
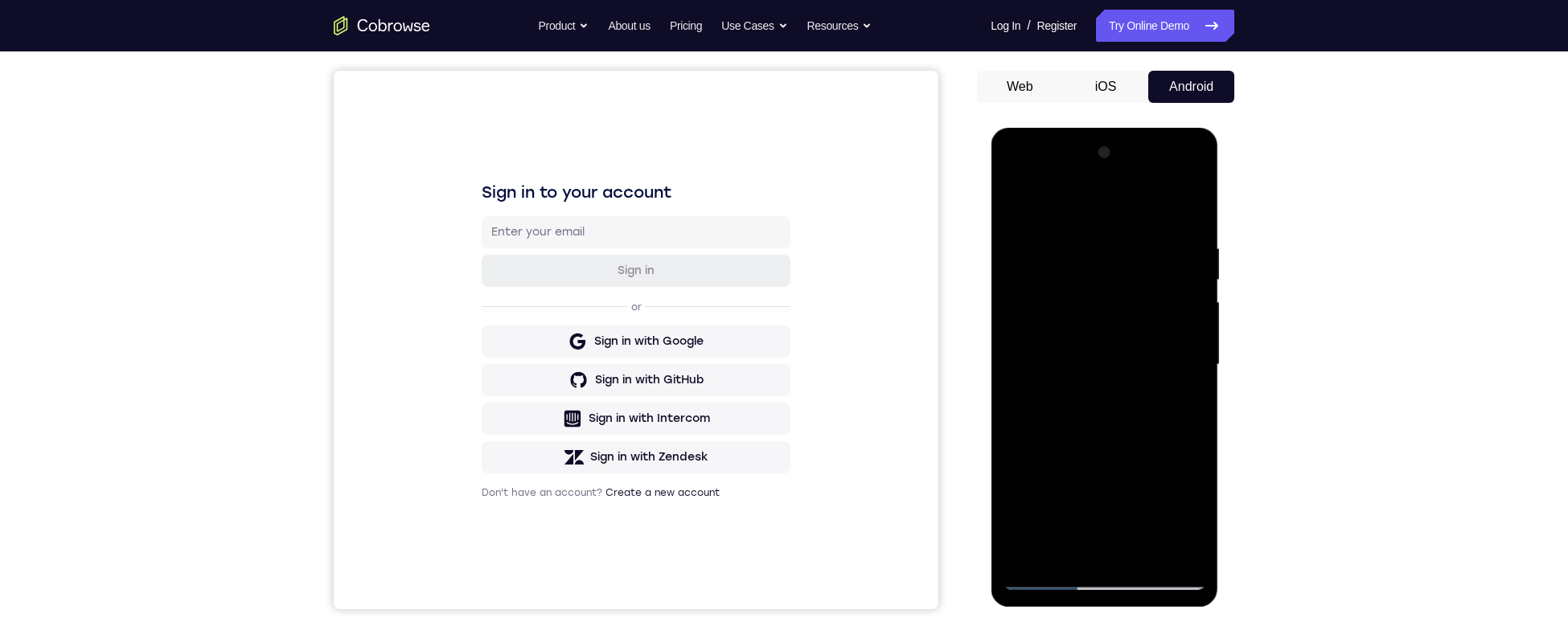
click at [1045, 336] on div at bounding box center [1104, 365] width 202 height 450
click at [1045, 322] on div at bounding box center [1104, 365] width 202 height 450
click at [1045, 320] on div at bounding box center [1104, 365] width 202 height 450
click at [1045, 322] on div at bounding box center [1104, 365] width 202 height 450
click at [1045, 321] on div at bounding box center [1104, 365] width 202 height 450
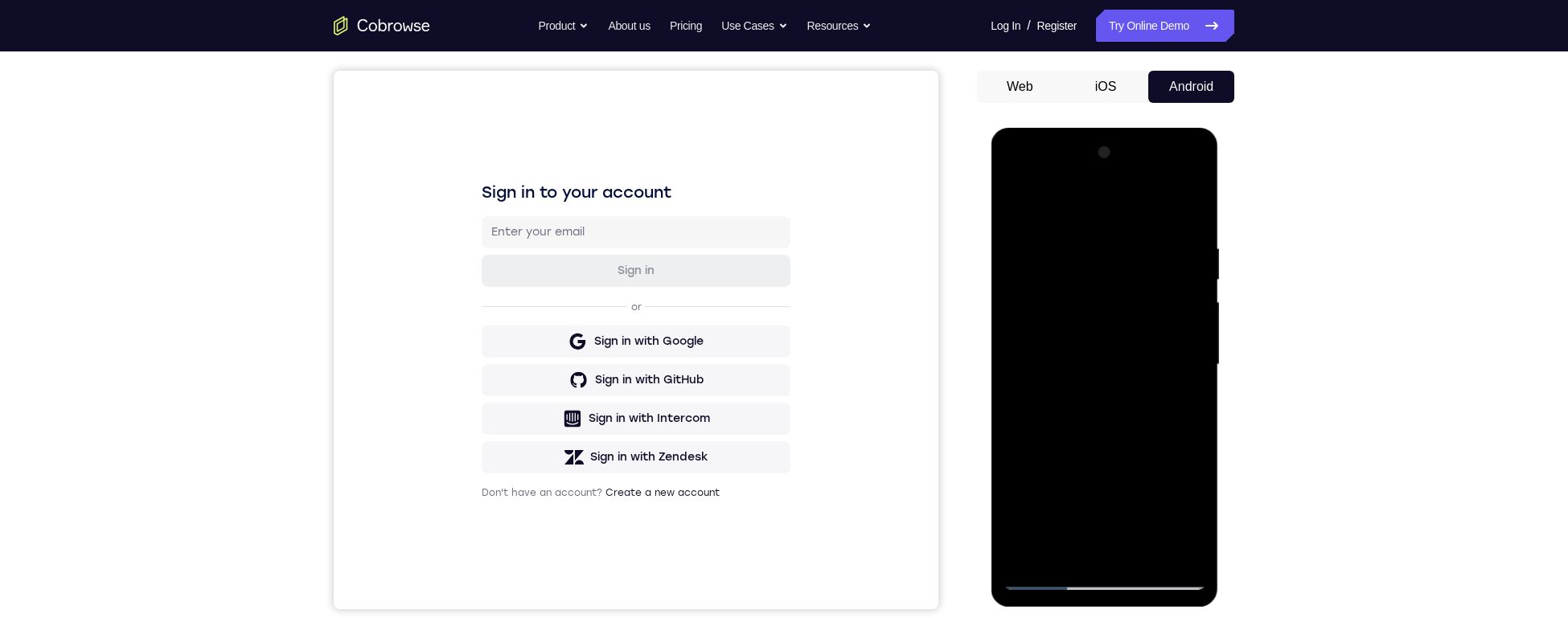
click at [1045, 322] on div at bounding box center [1104, 365] width 202 height 450
click at [1045, 304] on div at bounding box center [1104, 365] width 202 height 450
click at [1045, 310] on div at bounding box center [1104, 365] width 202 height 450
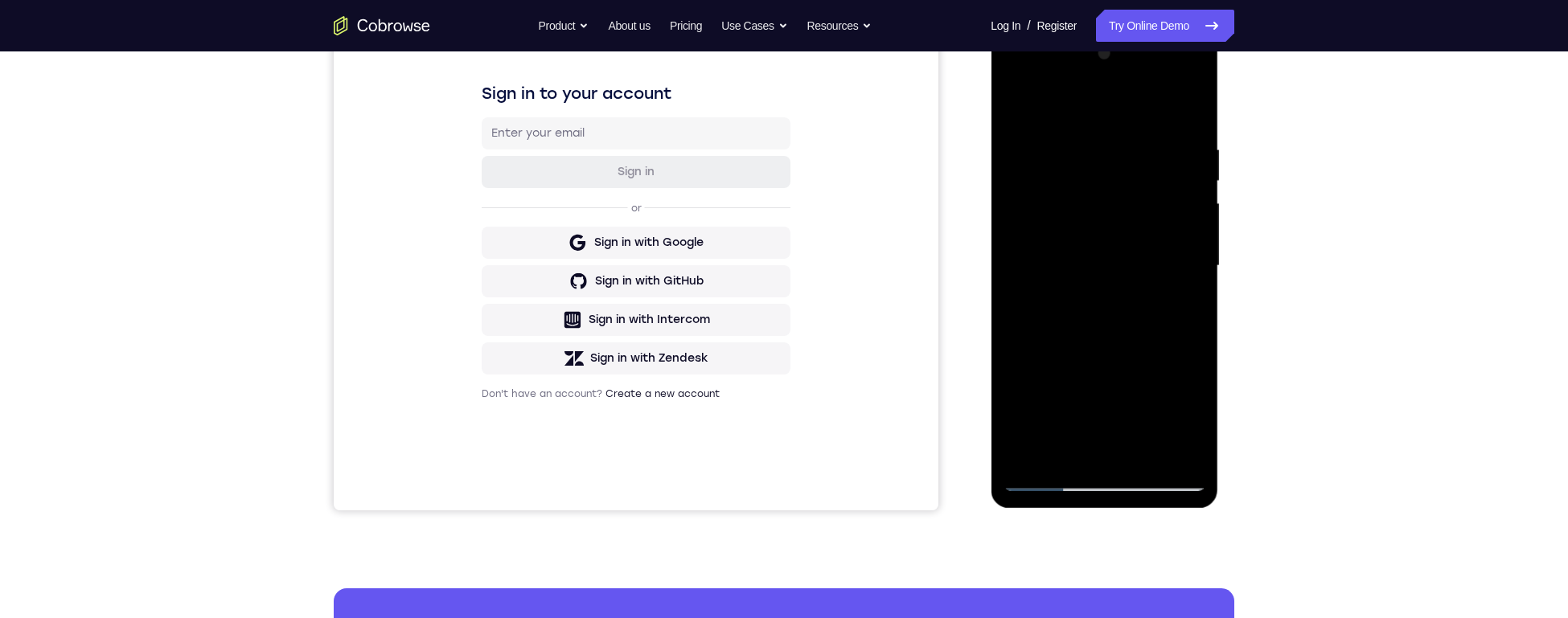
scroll to position [159, 0]
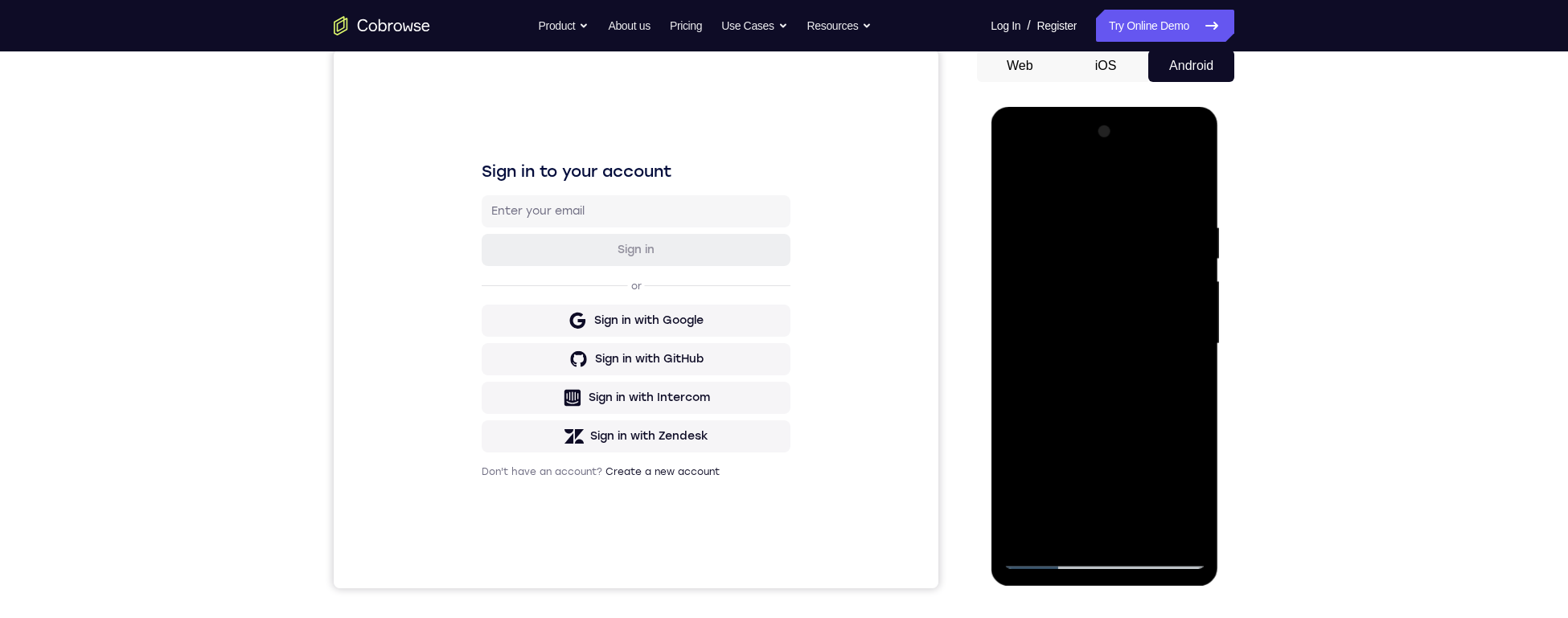
click at [1045, 387] on div at bounding box center [1104, 344] width 202 height 450
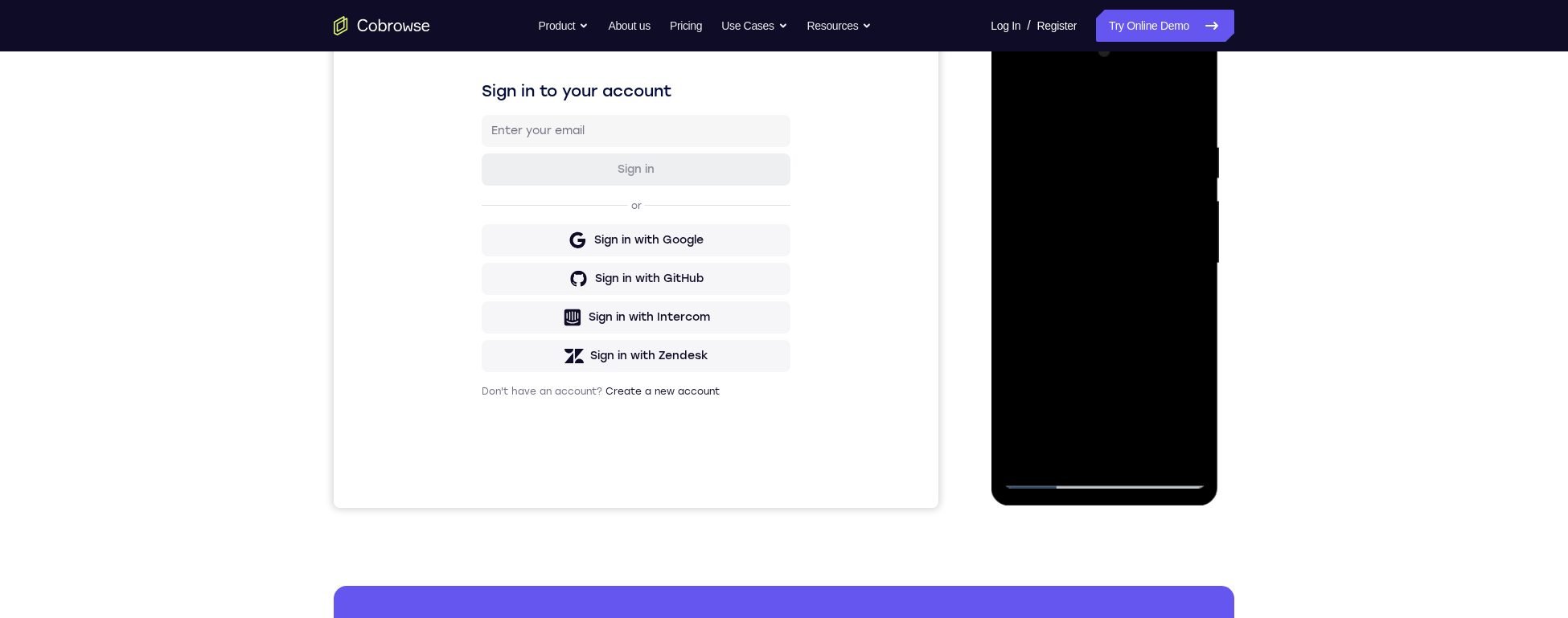
click at [1045, 387] on div at bounding box center [1104, 263] width 202 height 450
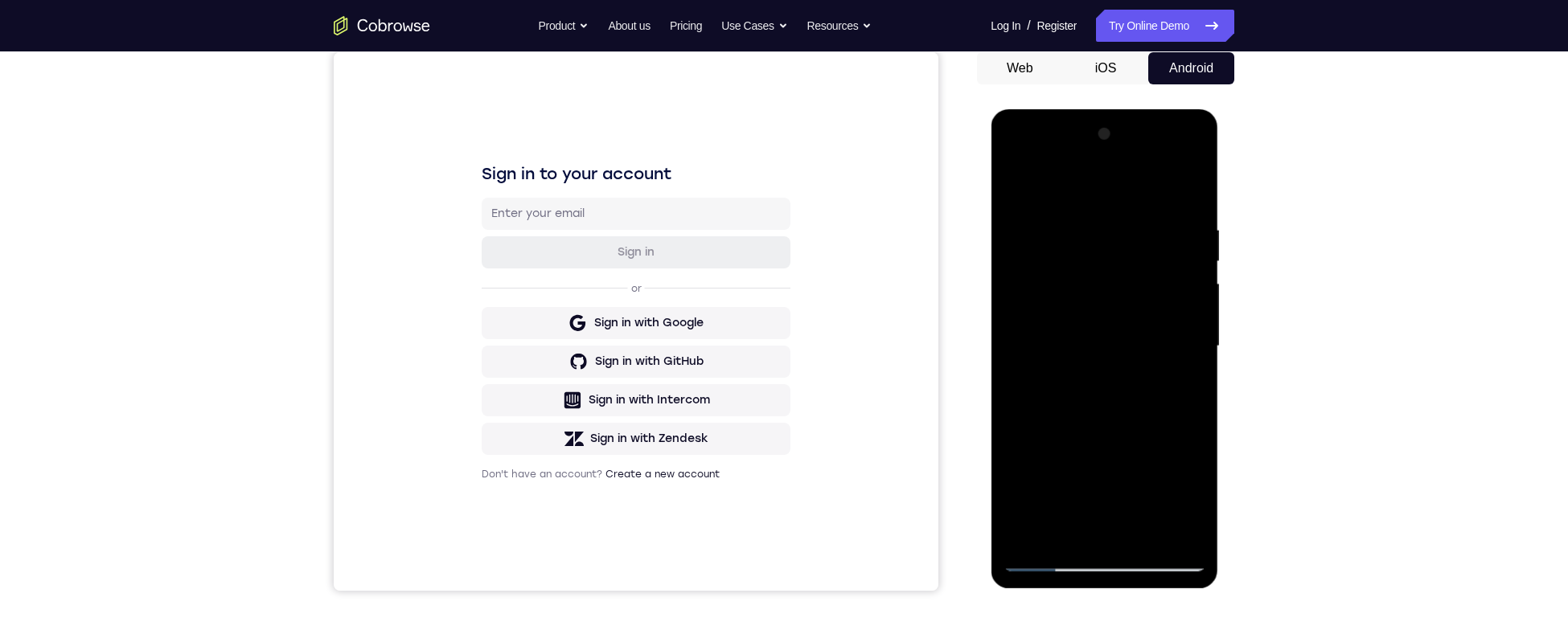
scroll to position [156, 0]
click at [1045, 300] on div at bounding box center [1104, 347] width 202 height 450
click at [1045, 290] on div at bounding box center [1104, 347] width 202 height 450
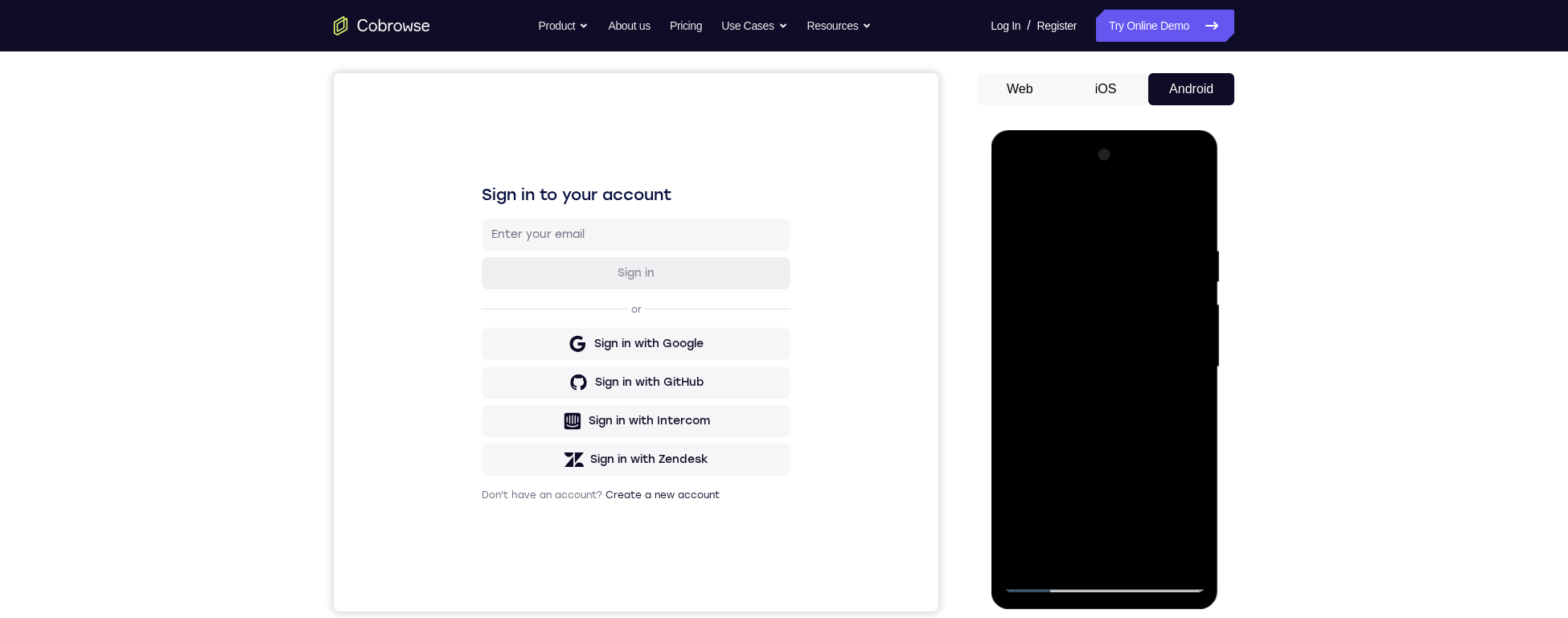
scroll to position [98, 0]
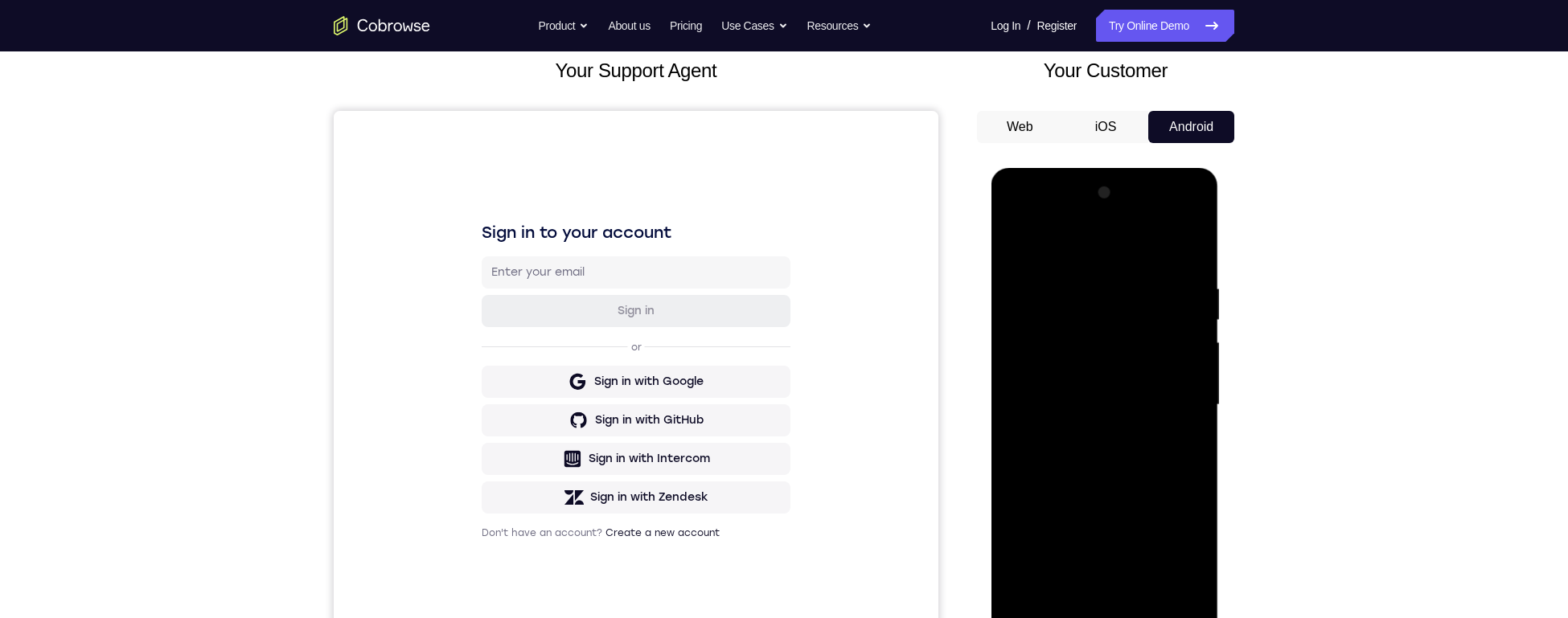
click at [1017, 216] on div at bounding box center [1104, 405] width 202 height 450
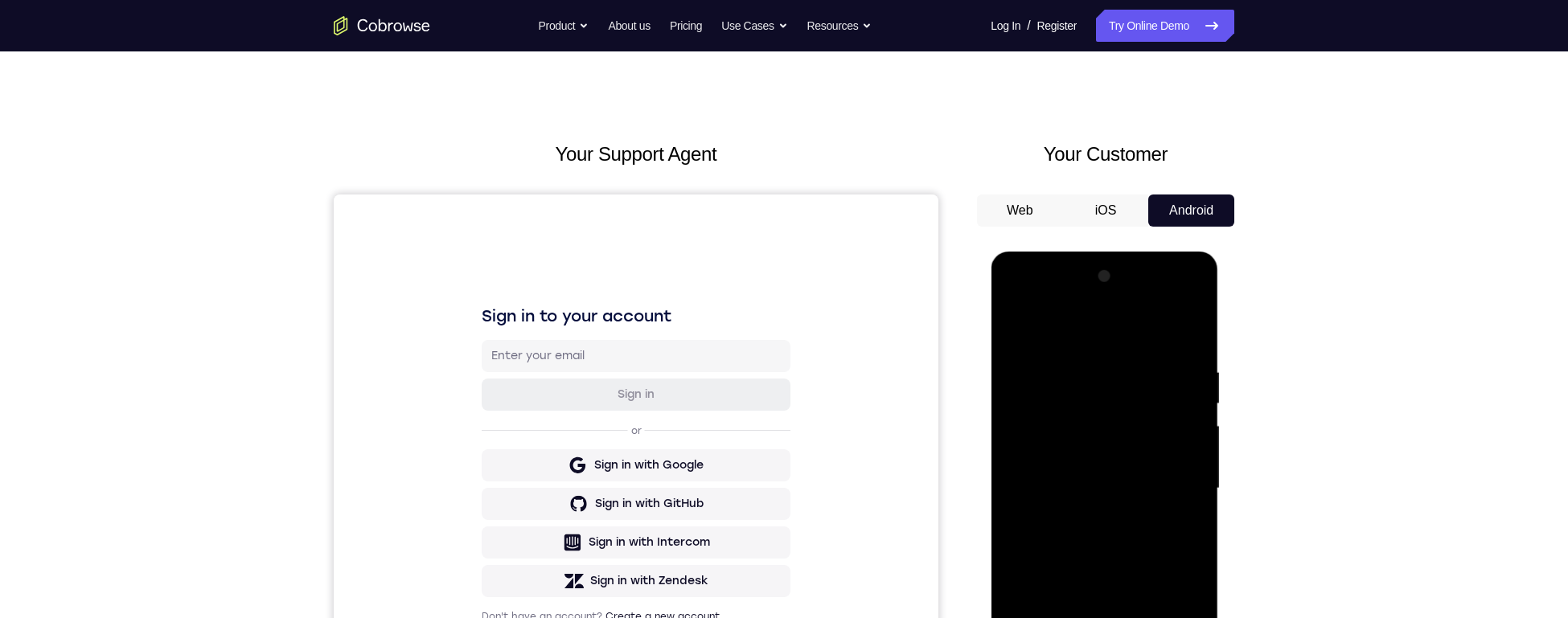
click at [1045, 387] on div at bounding box center [1104, 488] width 202 height 450
click at [1014, 307] on div at bounding box center [1104, 488] width 202 height 450
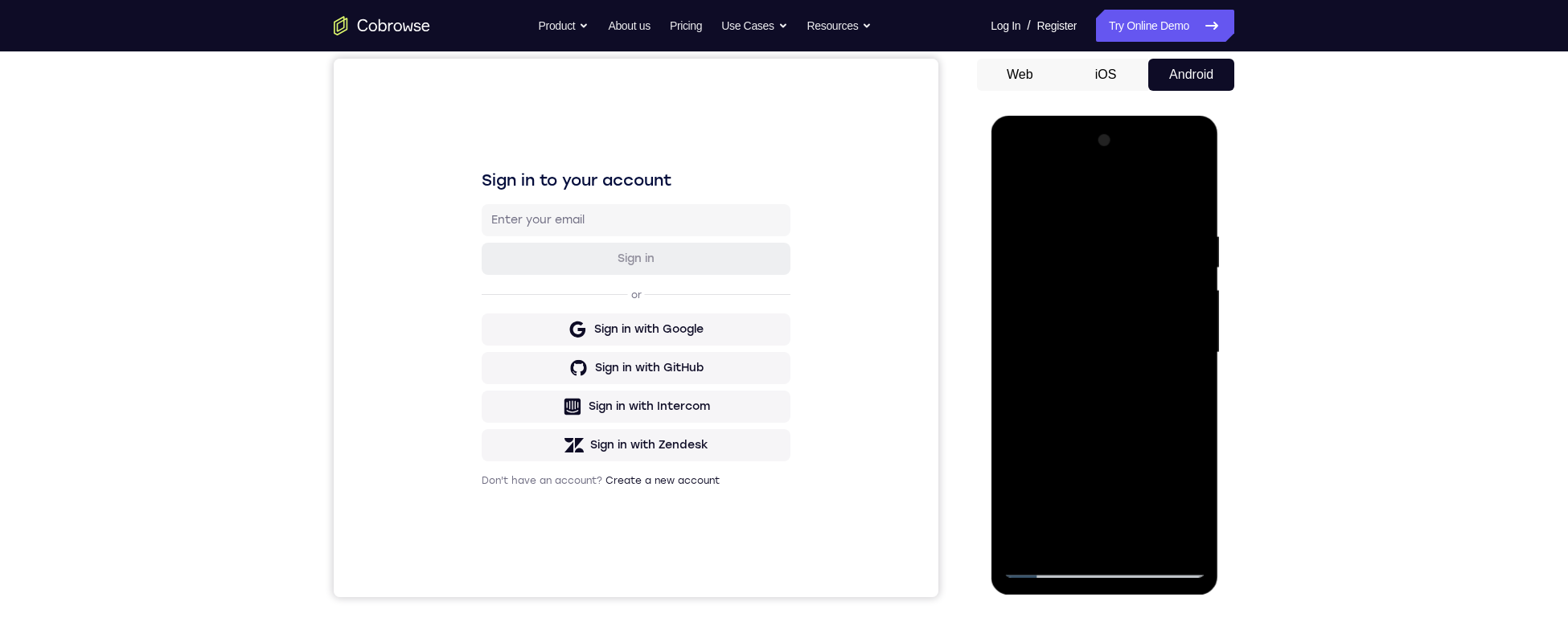
scroll to position [120, 0]
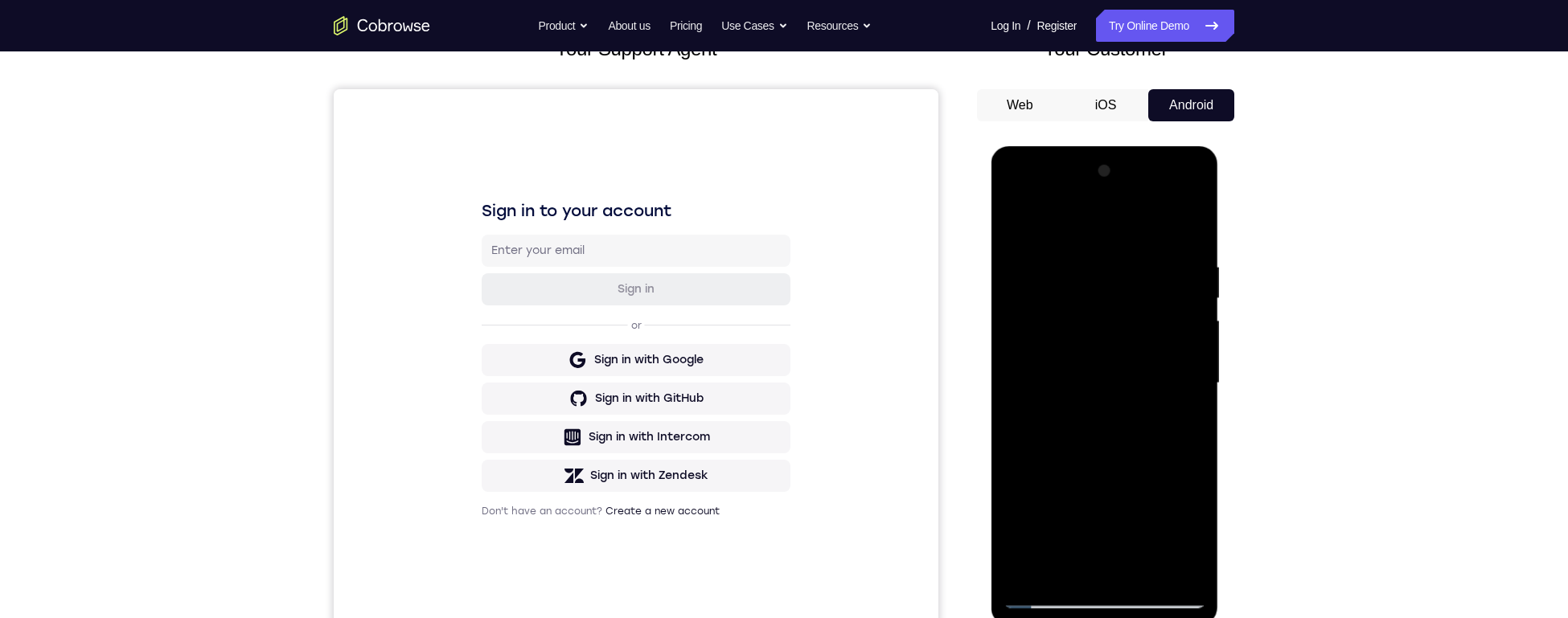
click at [1045, 387] on div at bounding box center [1104, 383] width 202 height 450
click at [1045, 279] on div "Your Support Agent Your Customer Web iOS Android Next Steps We’d be happy to gi…" at bounding box center [784, 462] width 1030 height 1061
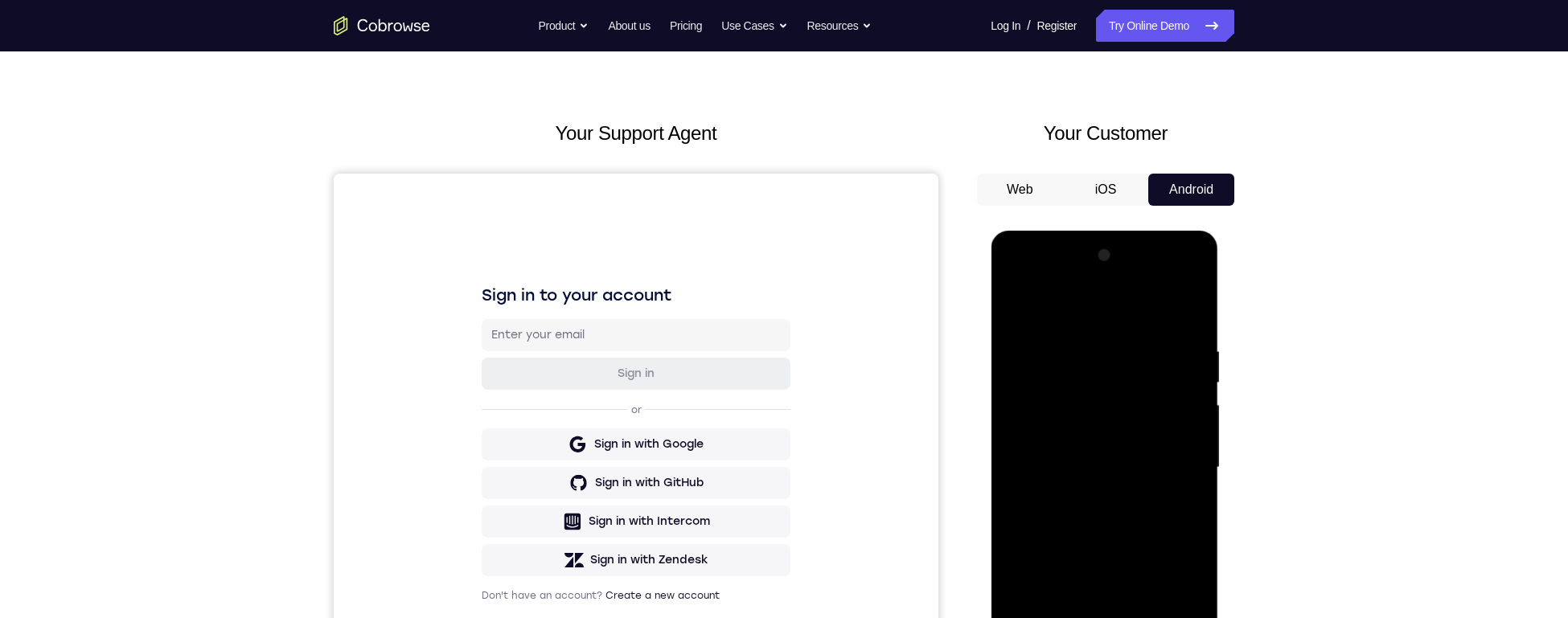
click at [1014, 281] on div at bounding box center [1104, 467] width 202 height 450
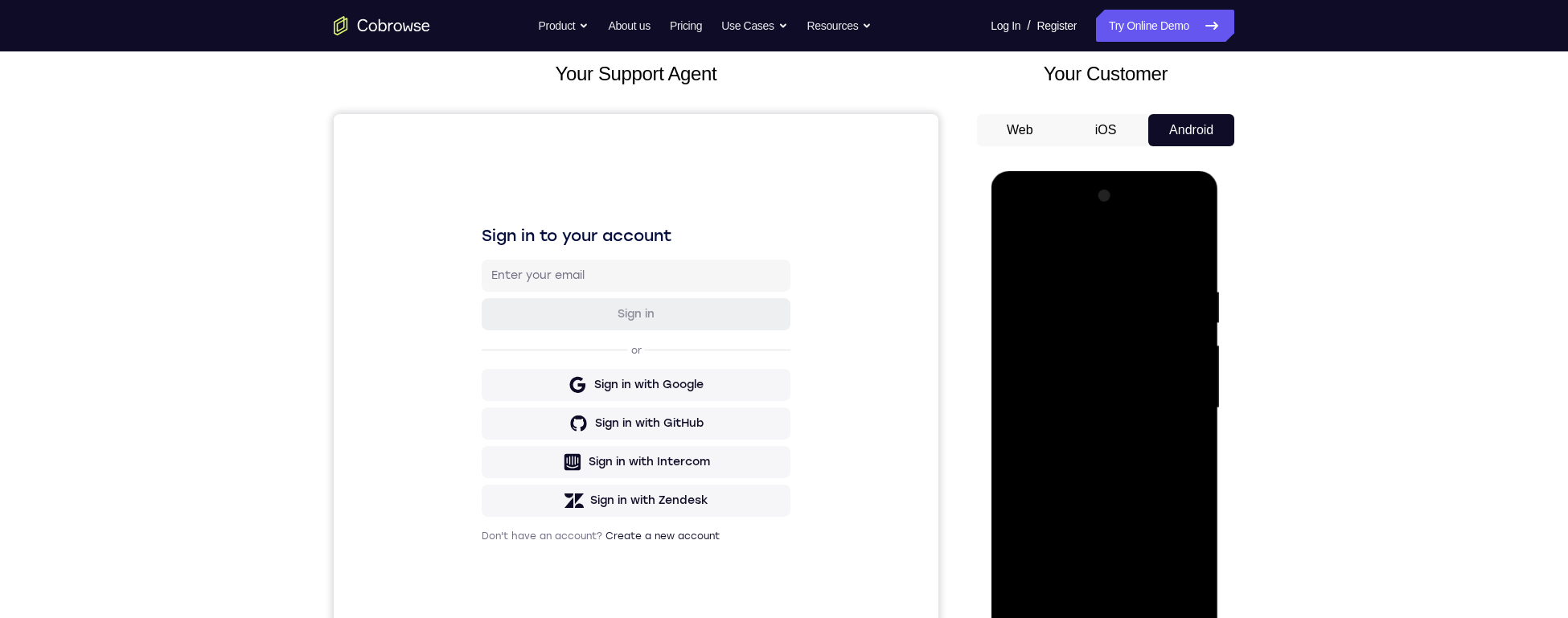
scroll to position [114, 0]
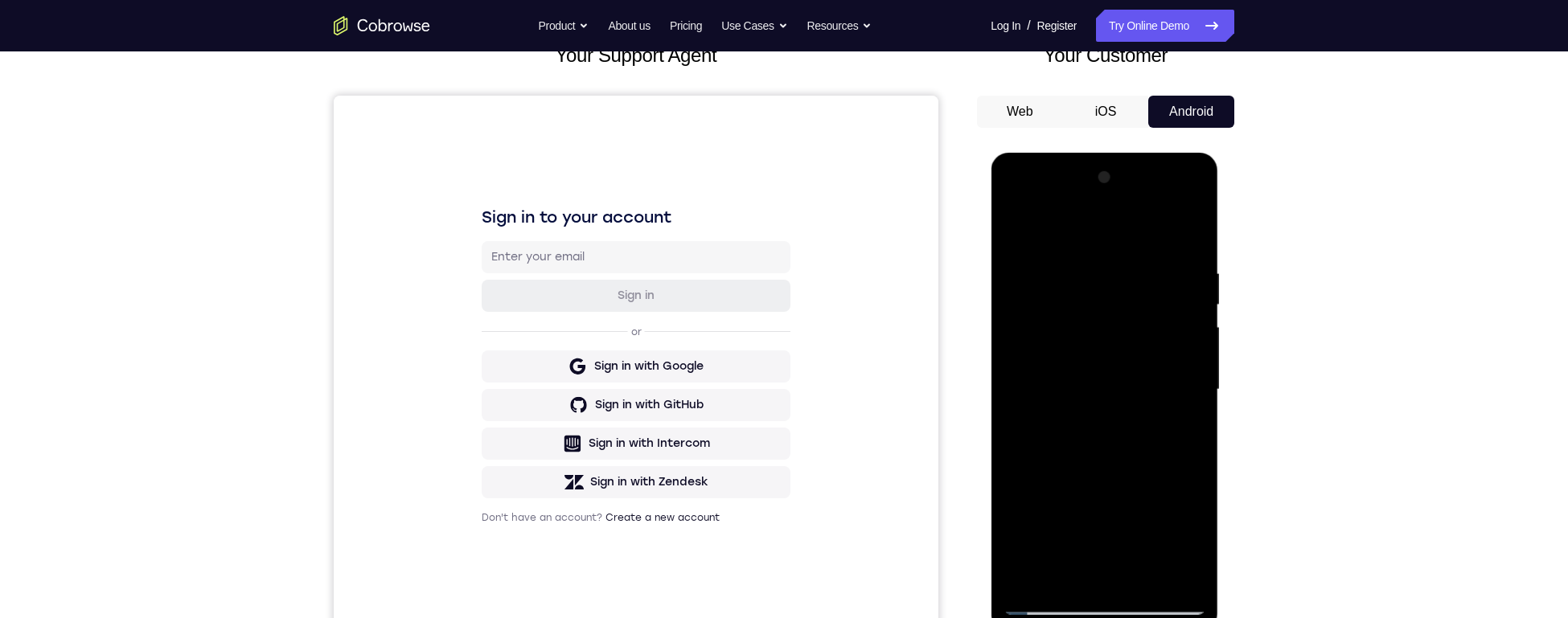
click at [1045, 387] on div at bounding box center [1104, 389] width 202 height 450
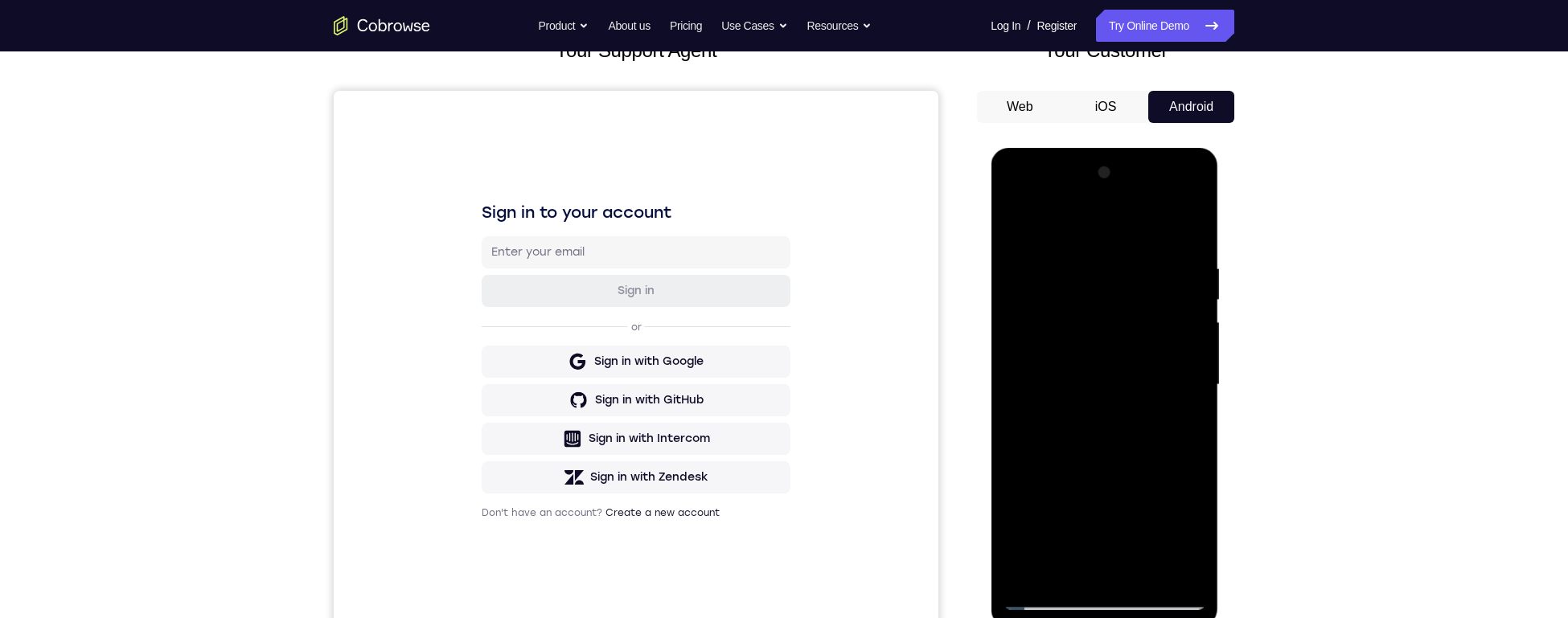
click at [1045, 309] on div at bounding box center [1104, 384] width 202 height 450
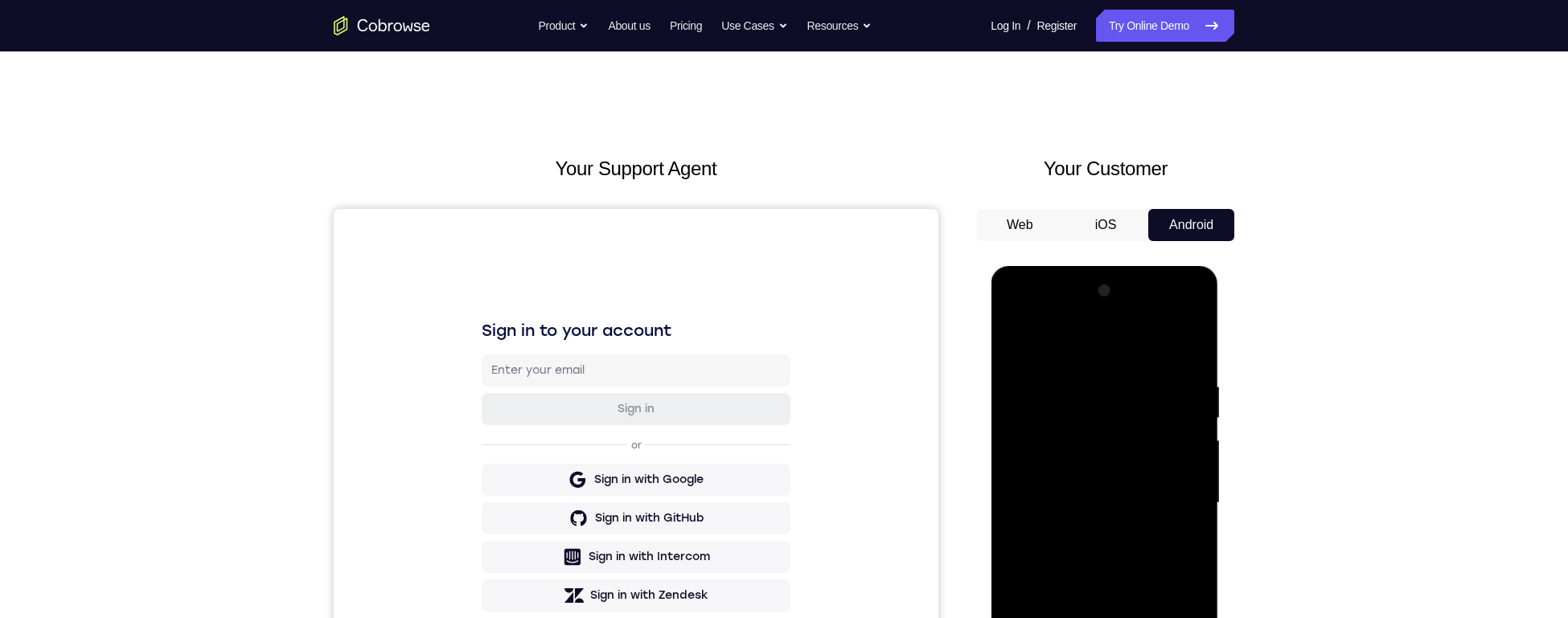
scroll to position [27, 0]
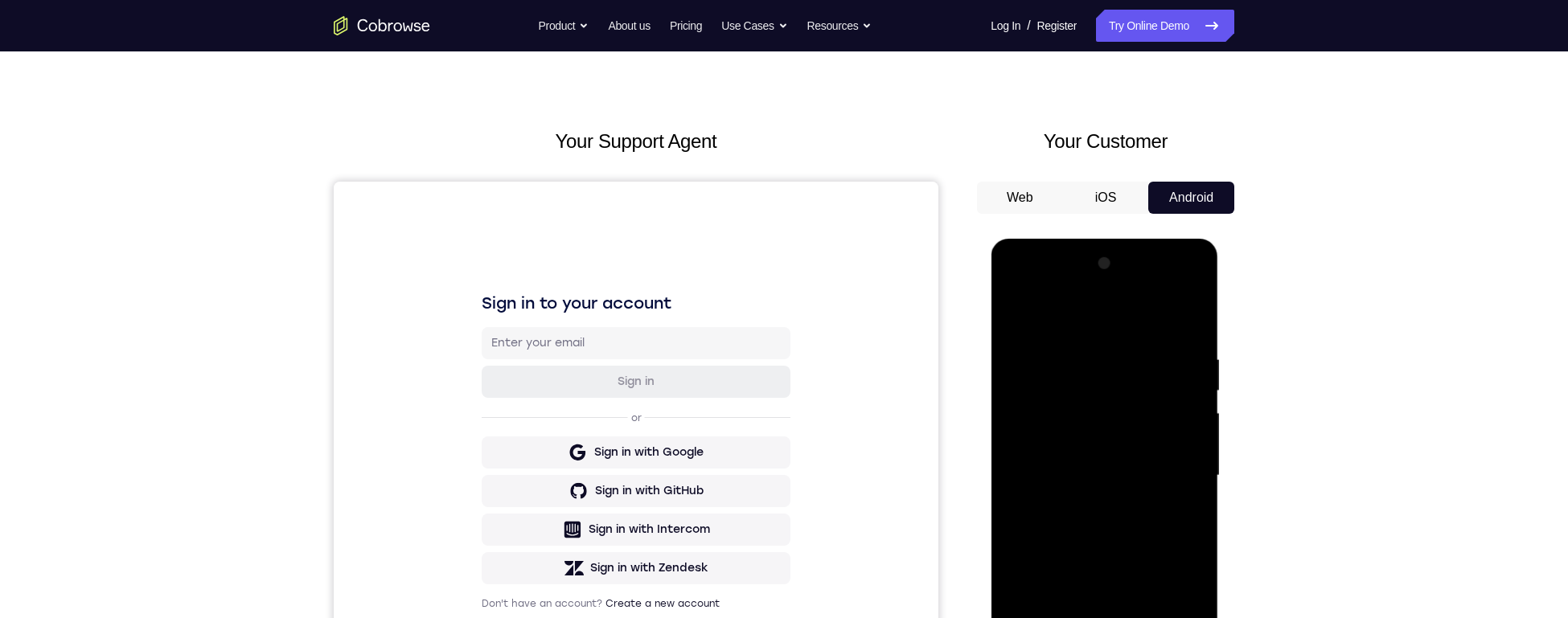
click at [1045, 323] on div at bounding box center [1104, 476] width 202 height 450
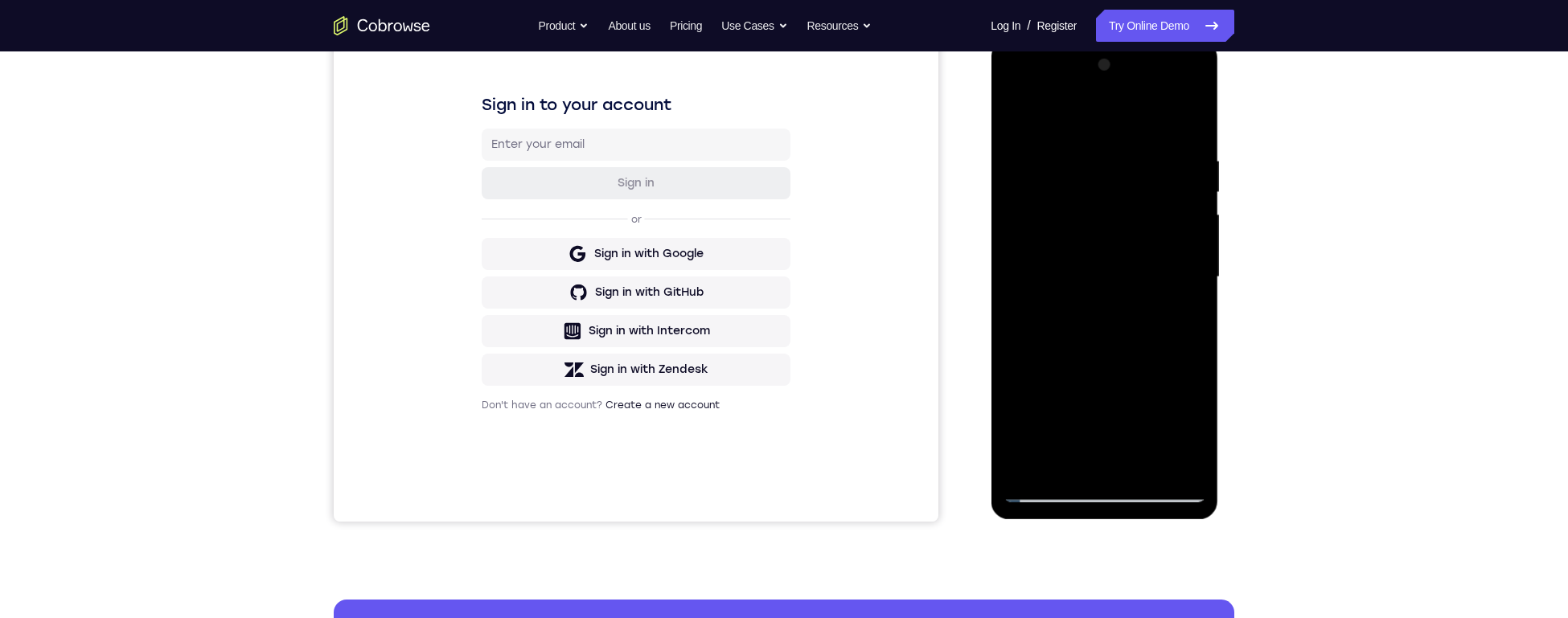
click at [1045, 387] on div at bounding box center [1104, 277] width 202 height 450
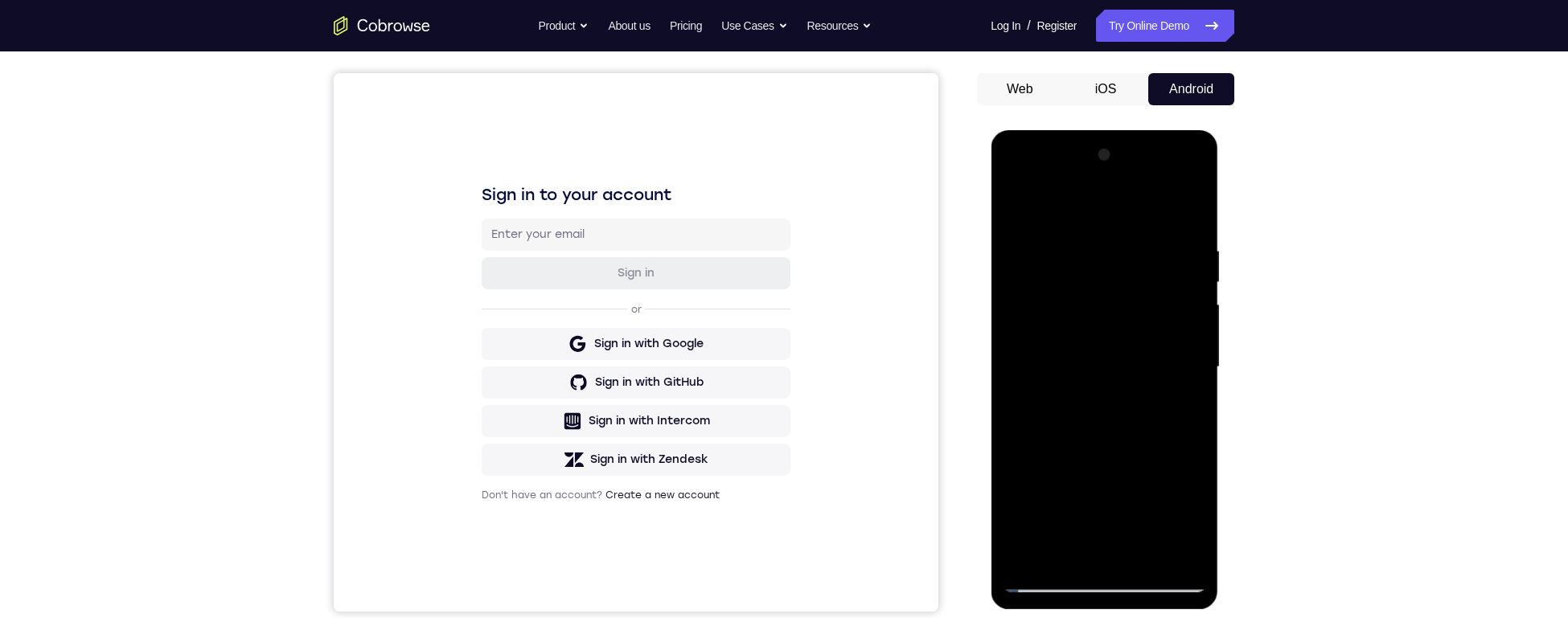
click at [1045, 387] on div at bounding box center [1104, 367] width 202 height 450
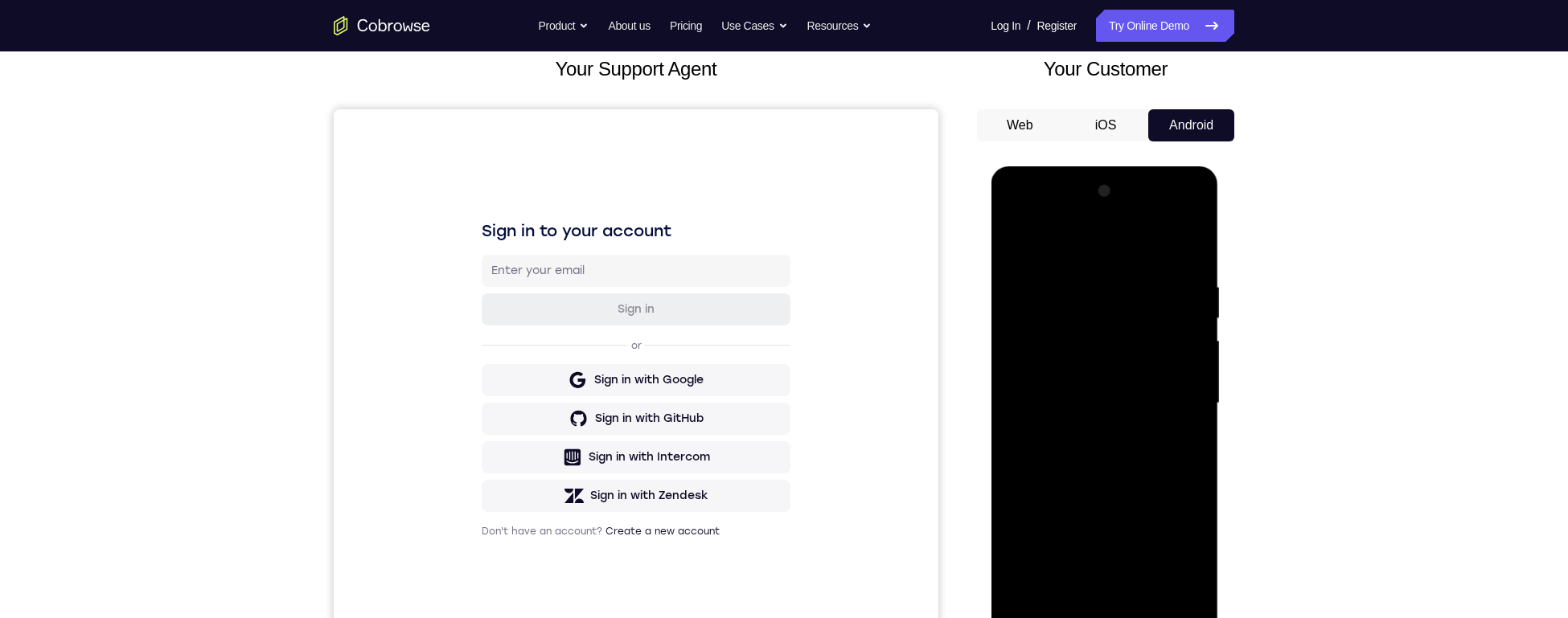
scroll to position [89, 0]
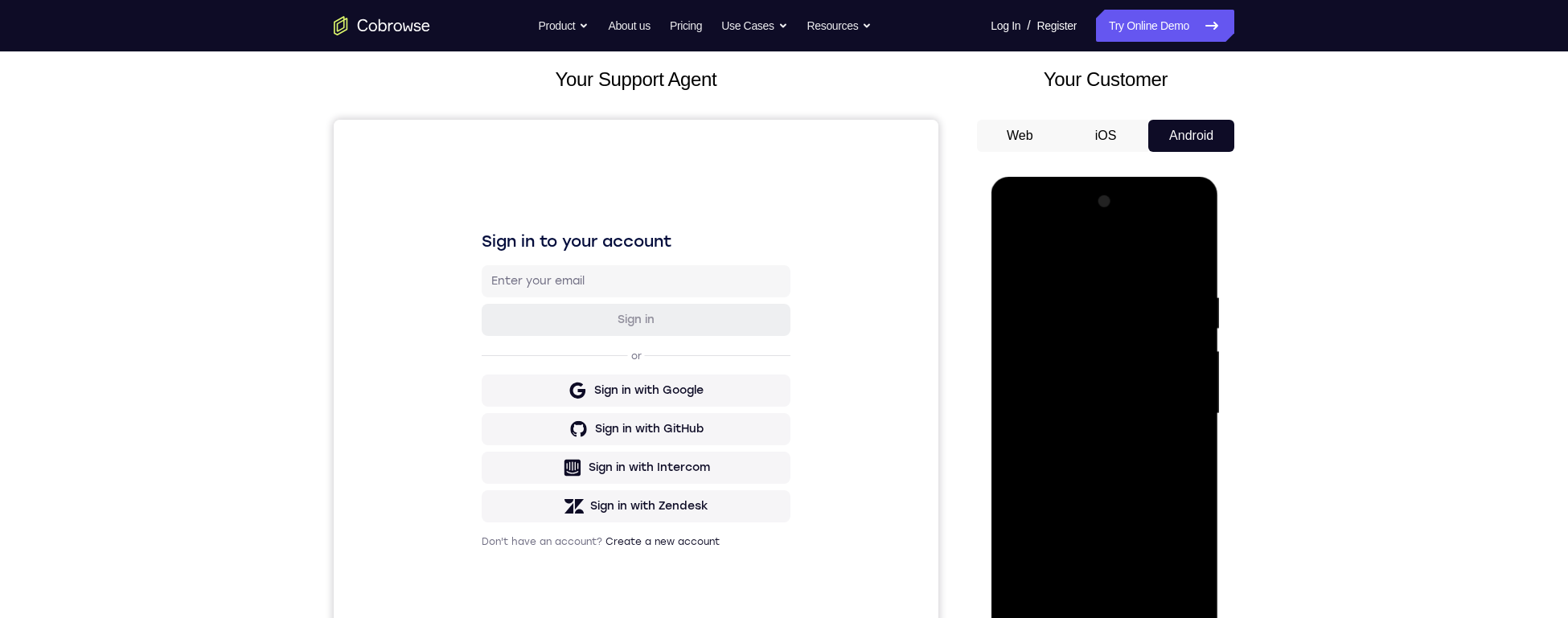
click at [1017, 254] on div at bounding box center [1104, 414] width 202 height 450
click at [1045, 290] on div at bounding box center [1104, 414] width 202 height 450
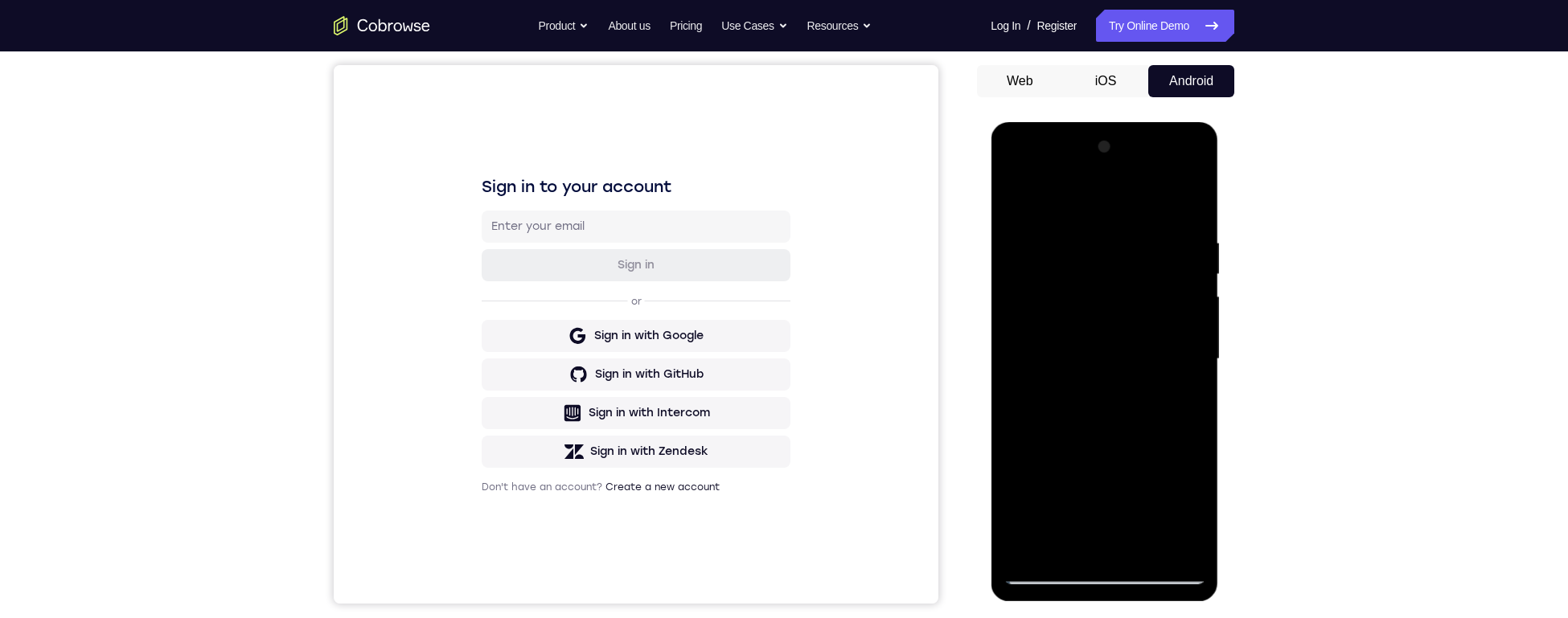
click at [1045, 372] on div at bounding box center [1104, 359] width 202 height 450
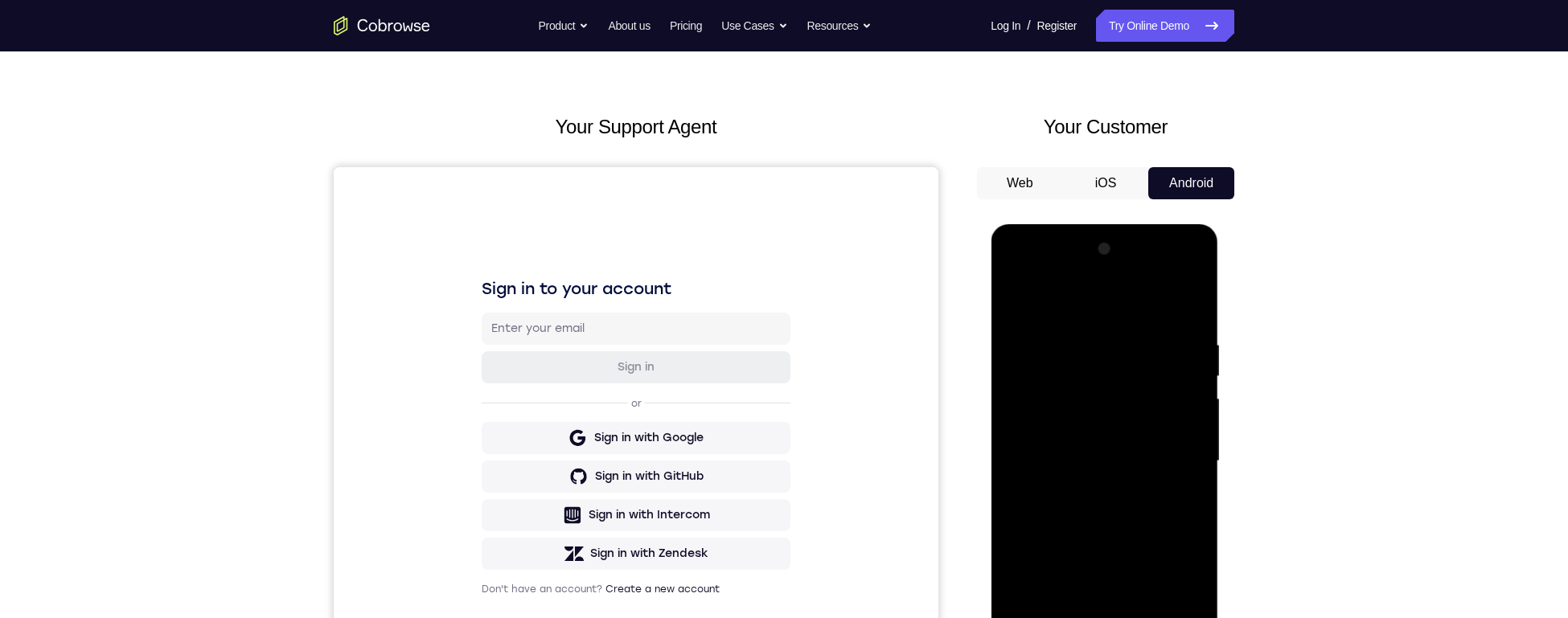
click at [1045, 387] on div at bounding box center [1104, 461] width 202 height 450
click at [1045, 387] on div at bounding box center [1104, 462] width 202 height 450
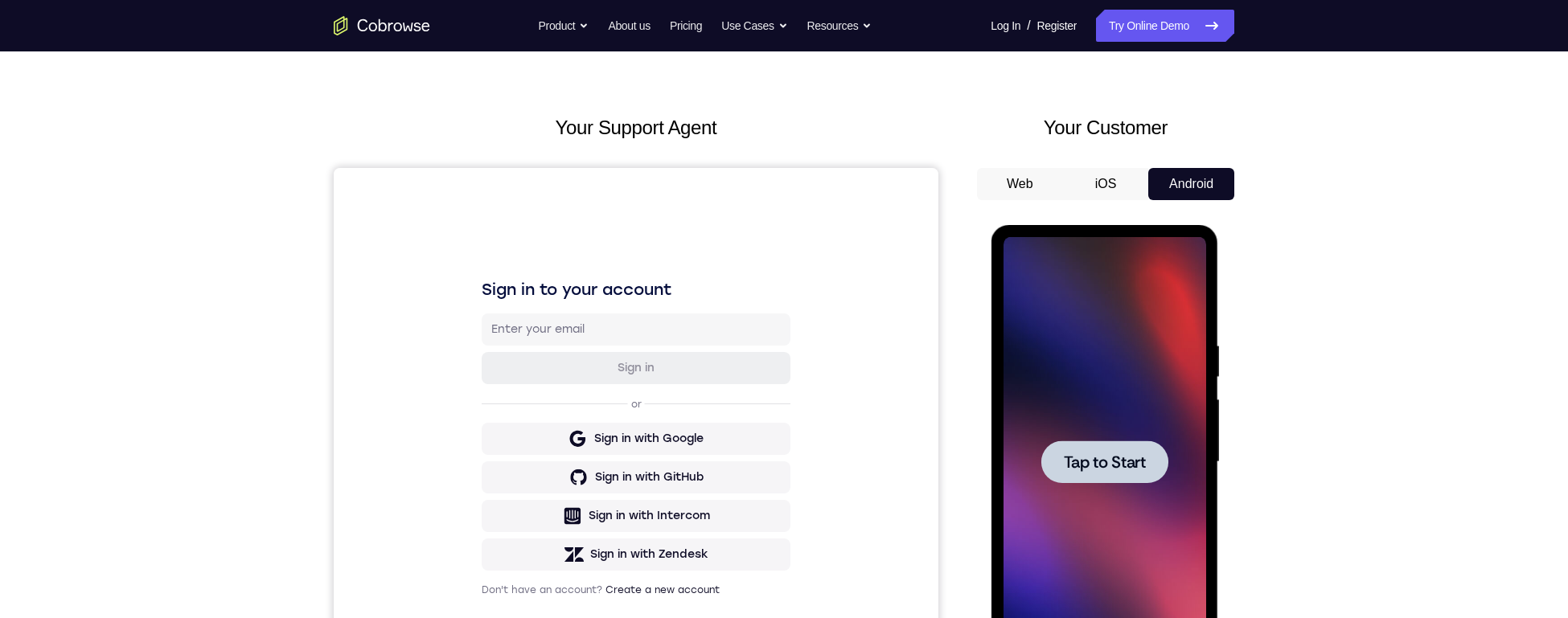
click at [1045, 387] on div at bounding box center [1104, 462] width 202 height 450
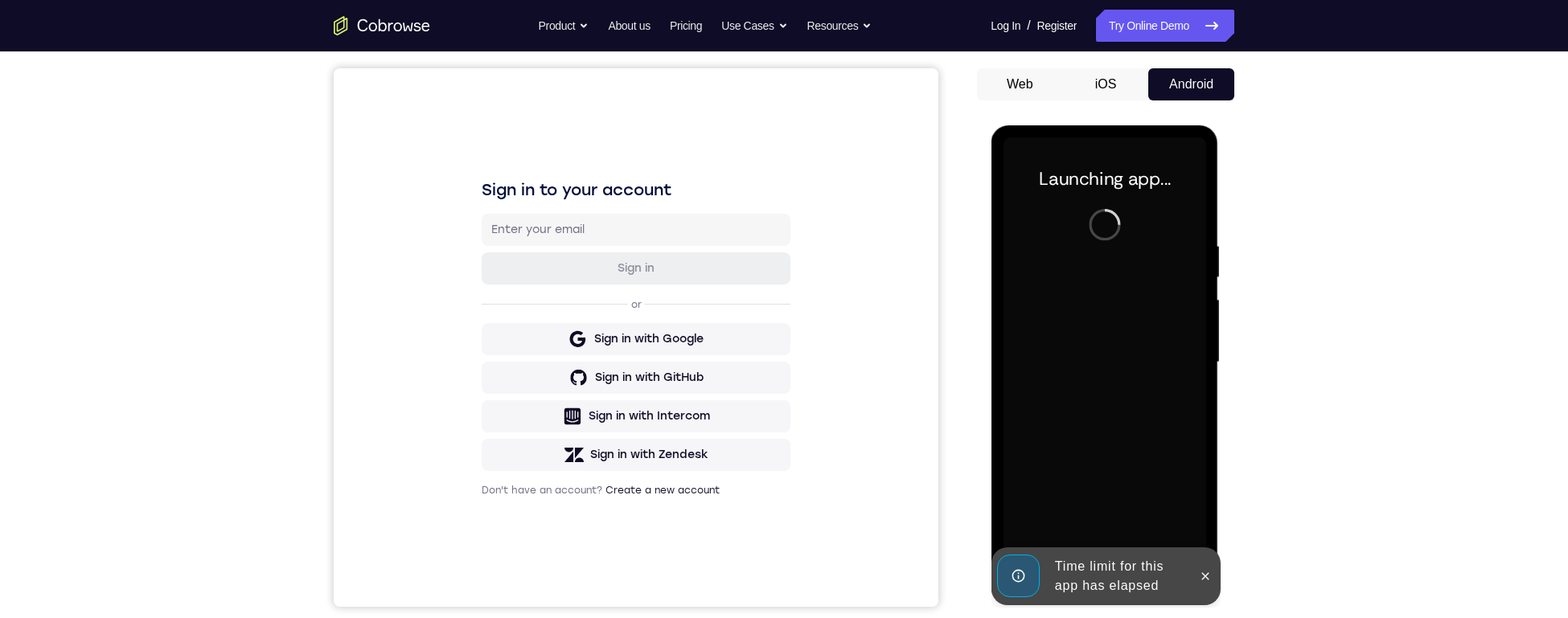
scroll to position [146, 0]
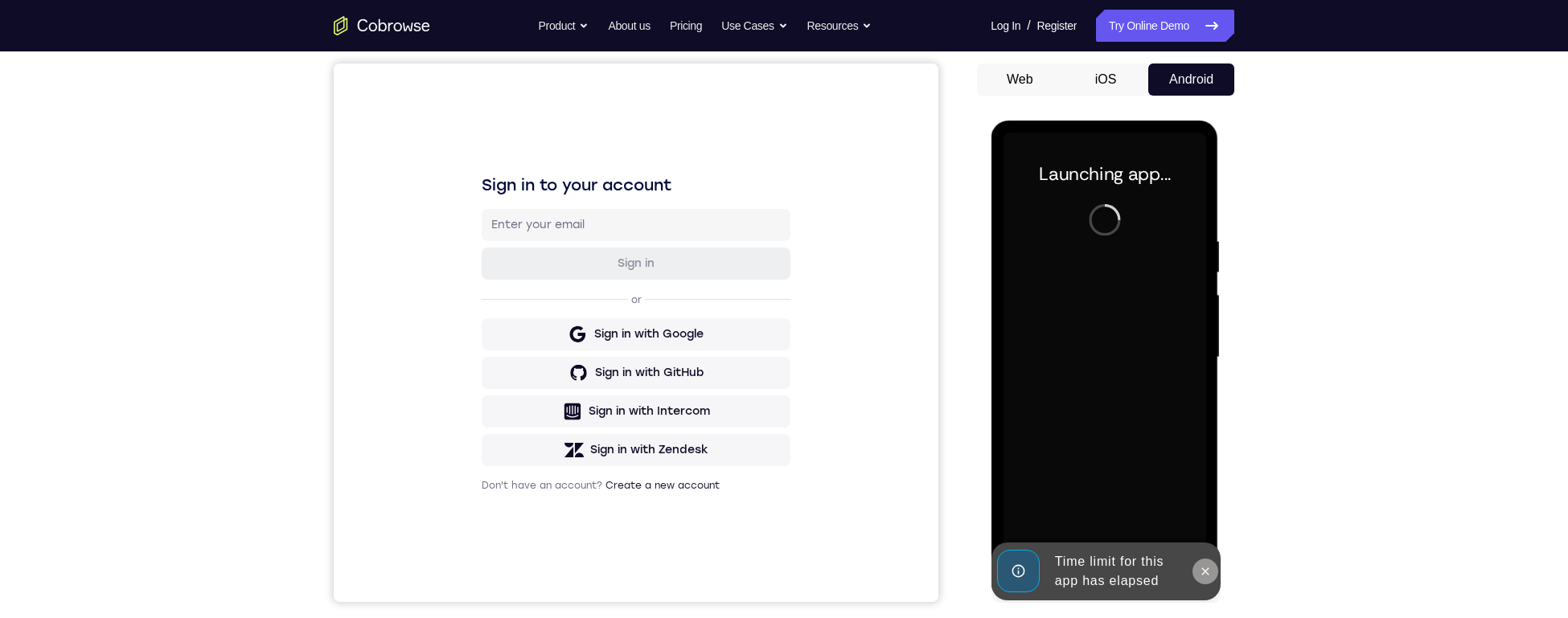
click at [1045, 387] on icon at bounding box center [1205, 572] width 13 height 13
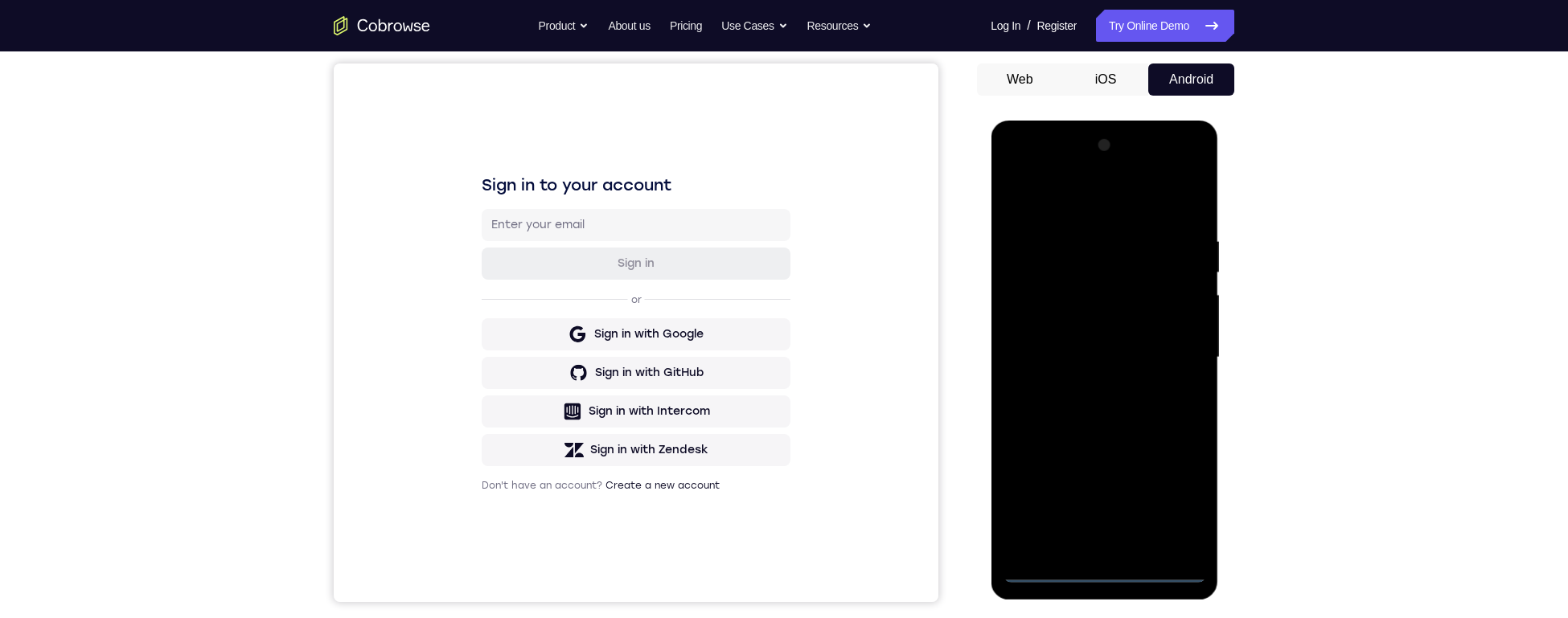
click at [1045, 387] on div at bounding box center [1104, 357] width 202 height 450
click at [1045, 209] on div at bounding box center [1104, 357] width 202 height 450
click at [1045, 357] on div at bounding box center [1104, 357] width 202 height 450
click at [1045, 387] on div at bounding box center [1104, 357] width 202 height 450
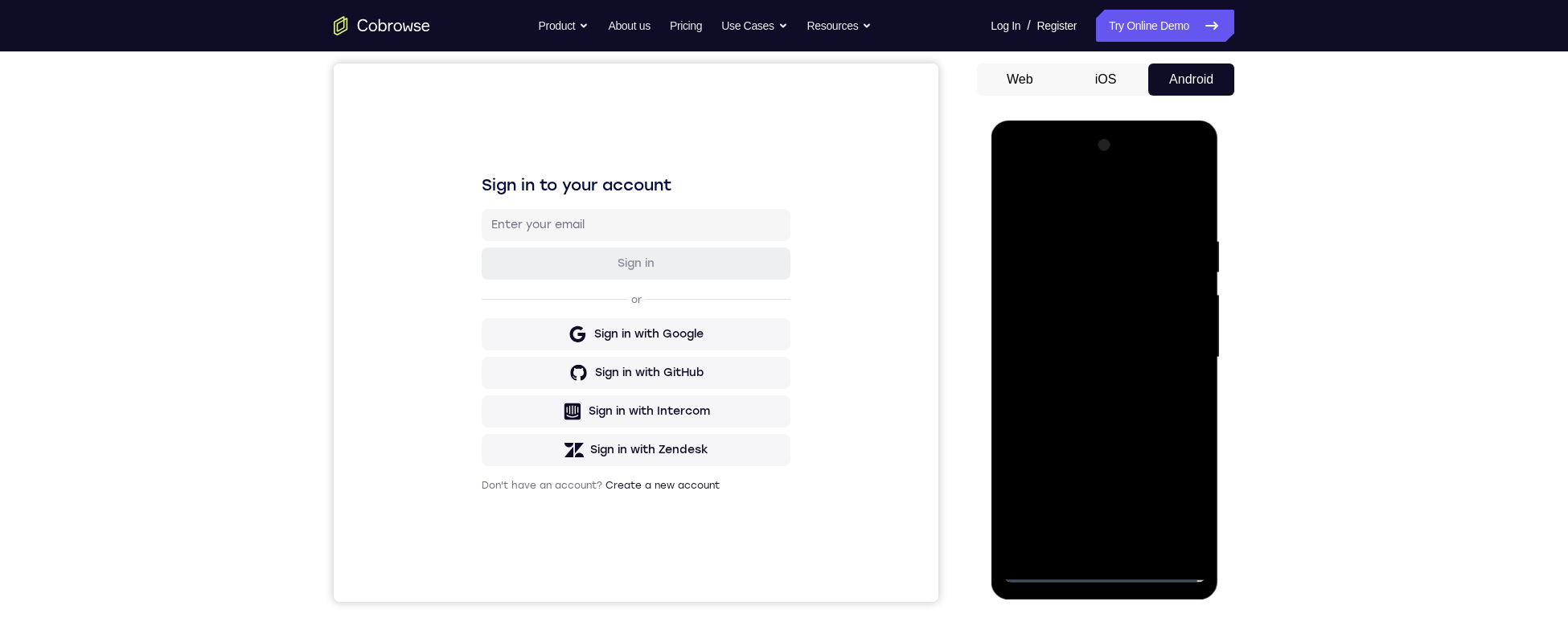
click at [1045, 340] on div at bounding box center [1104, 357] width 202 height 450
click at [1045, 327] on div at bounding box center [1104, 357] width 202 height 450
click at [1045, 353] on div at bounding box center [1104, 357] width 202 height 450
click at [1045, 387] on div at bounding box center [1104, 357] width 202 height 450
click at [1044, 345] on div at bounding box center [1104, 357] width 202 height 450
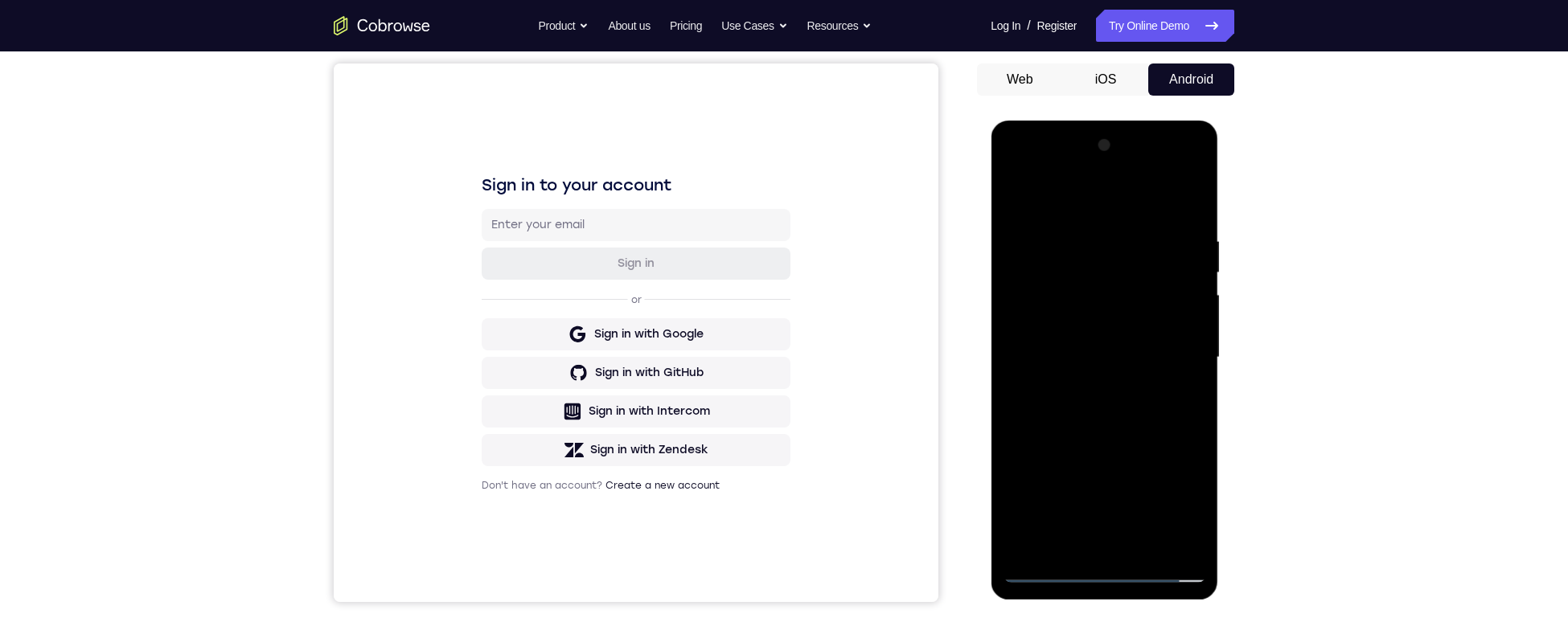
click at [1045, 297] on div at bounding box center [1104, 357] width 202 height 450
click at [1045, 356] on div at bounding box center [1104, 357] width 202 height 450
click at [1045, 387] on div at bounding box center [1104, 357] width 202 height 450
click at [1045, 196] on div at bounding box center [1104, 357] width 202 height 450
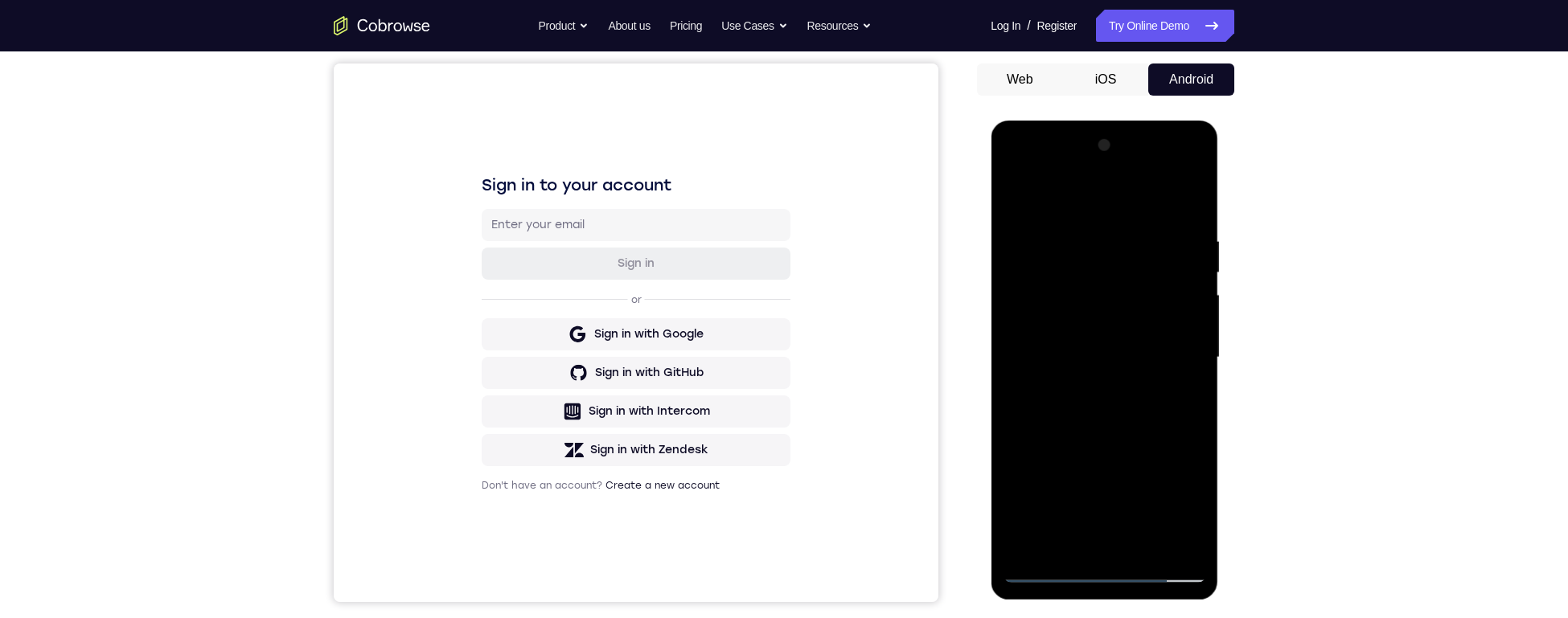
click at [1045, 387] on div at bounding box center [1104, 357] width 202 height 450
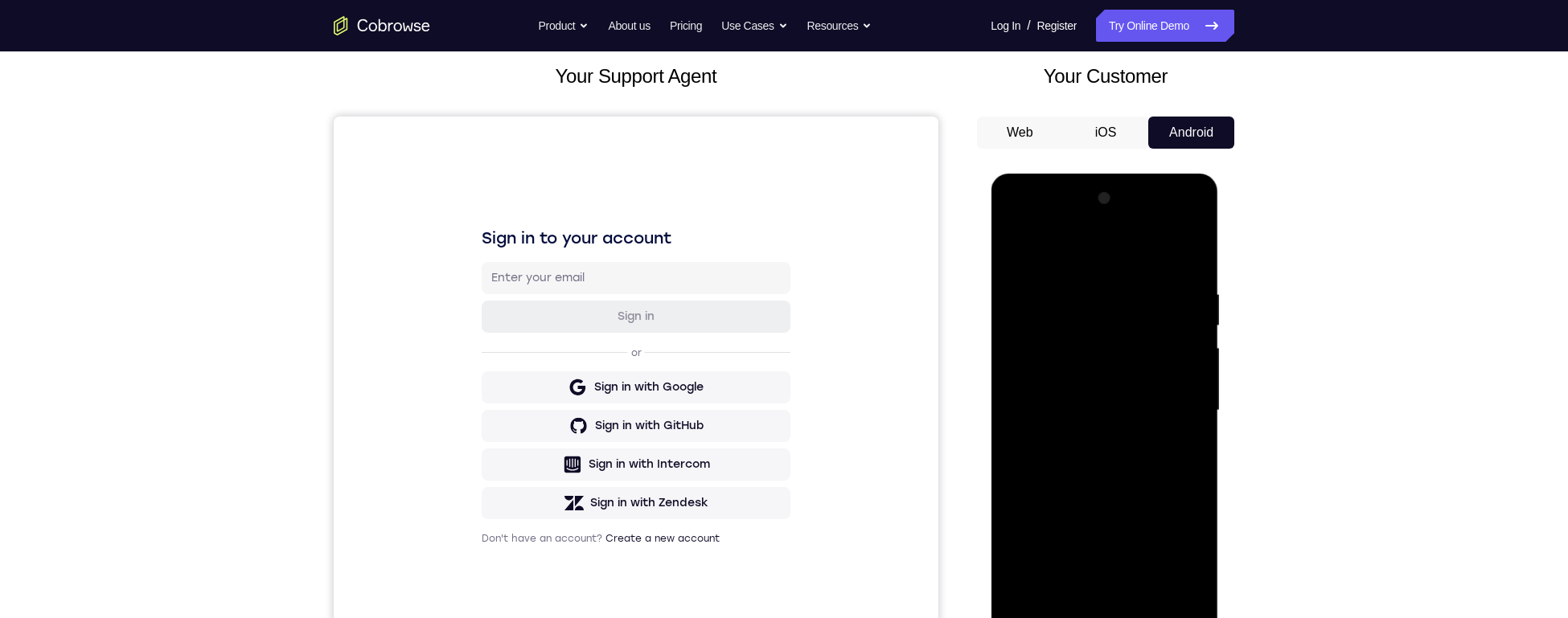
scroll to position [91, 0]
click at [1045, 290] on div at bounding box center [1104, 411] width 202 height 450
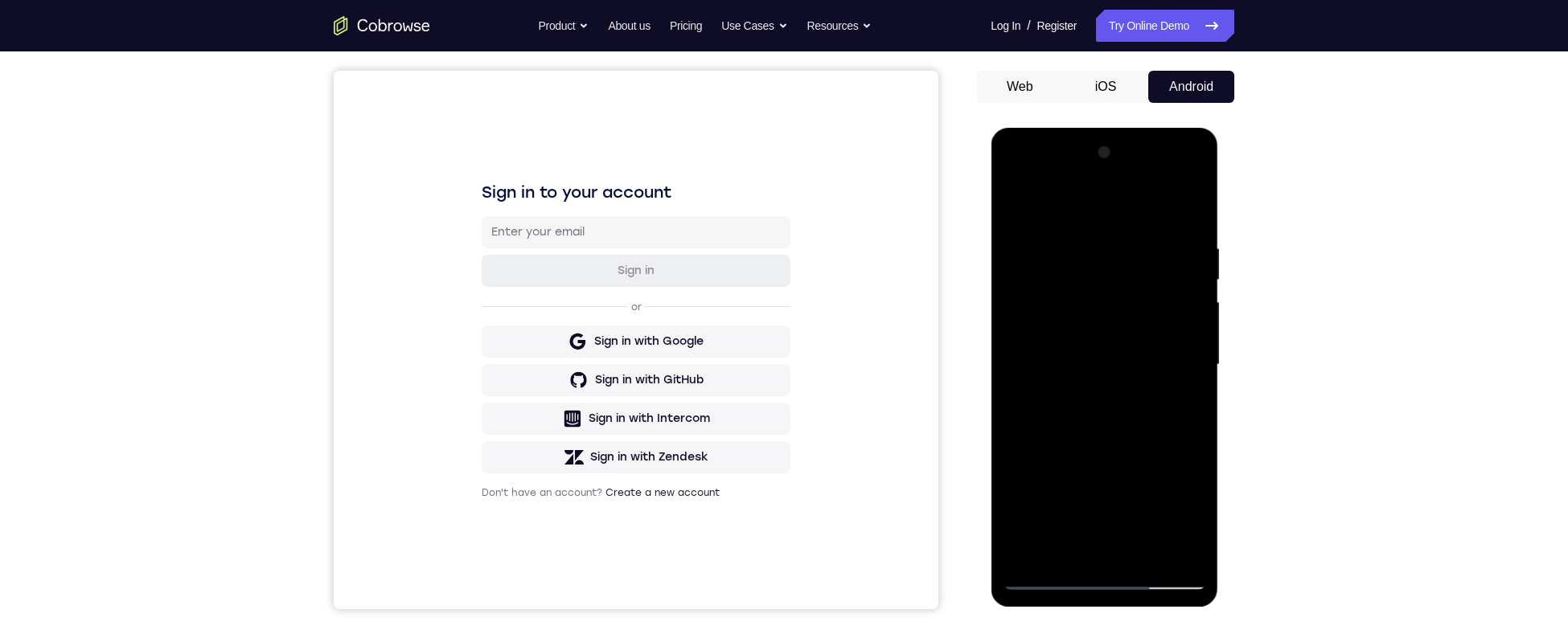
click at [1045, 387] on div at bounding box center [1104, 365] width 202 height 450
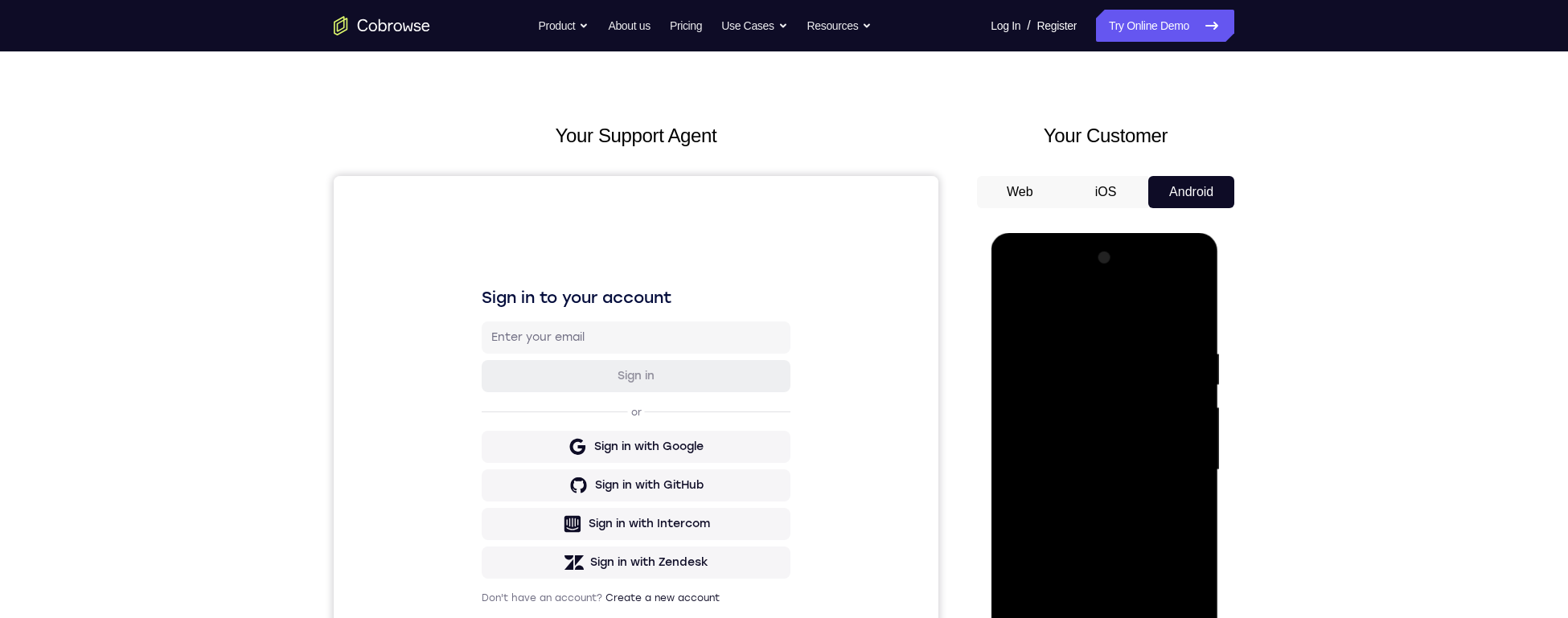
scroll to position [65, 0]
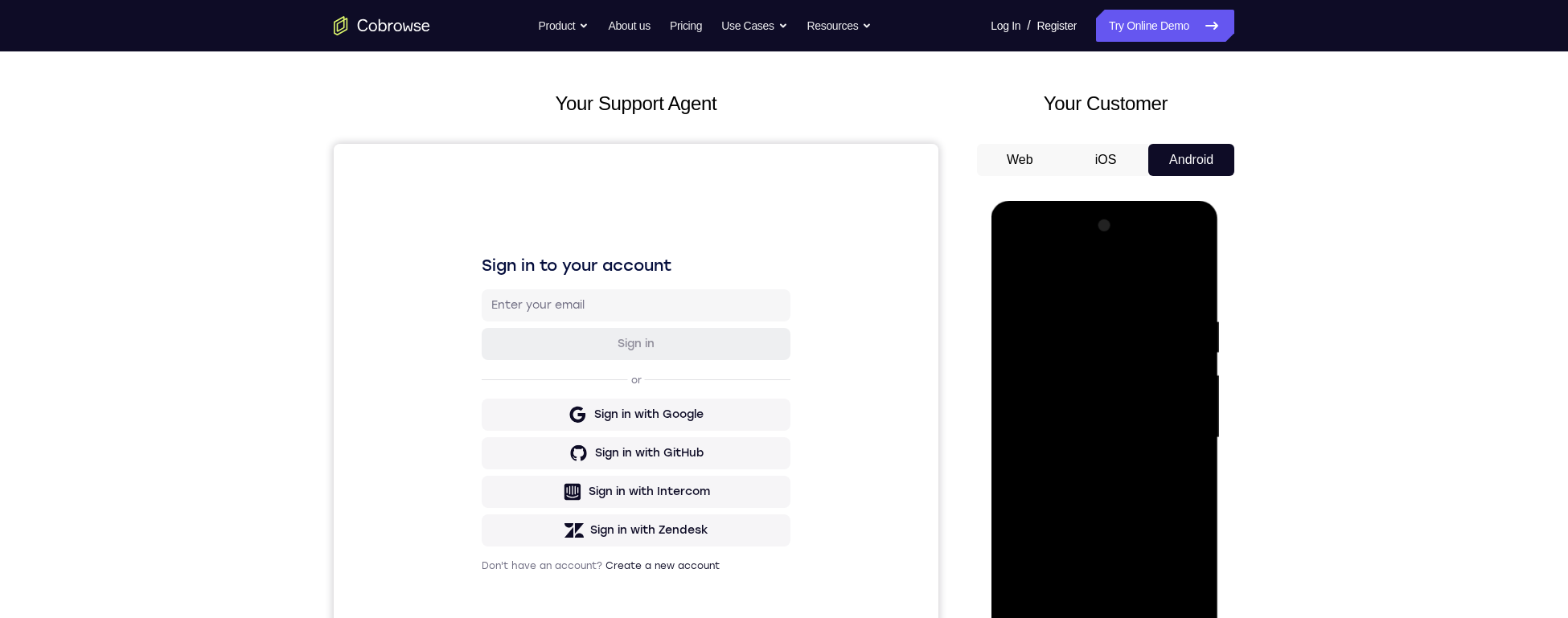
click at [1045, 387] on div at bounding box center [1104, 438] width 202 height 450
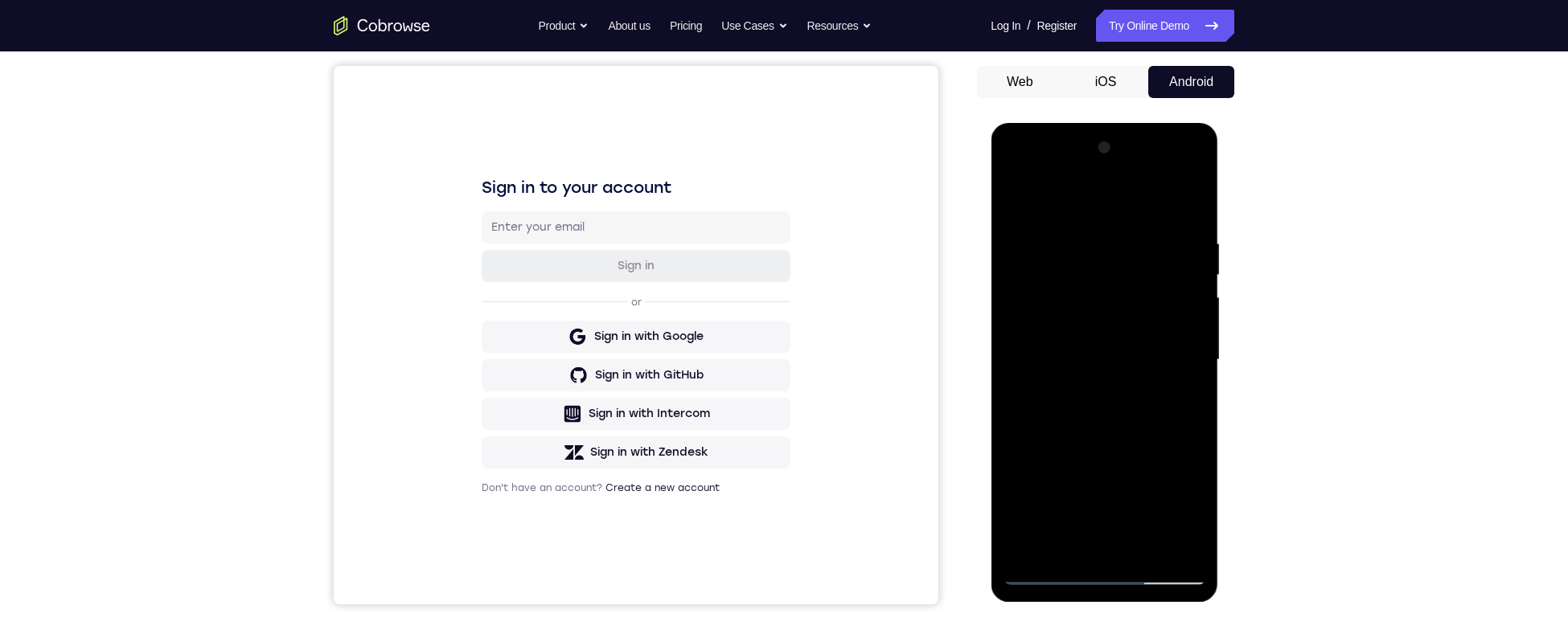
scroll to position [85, 0]
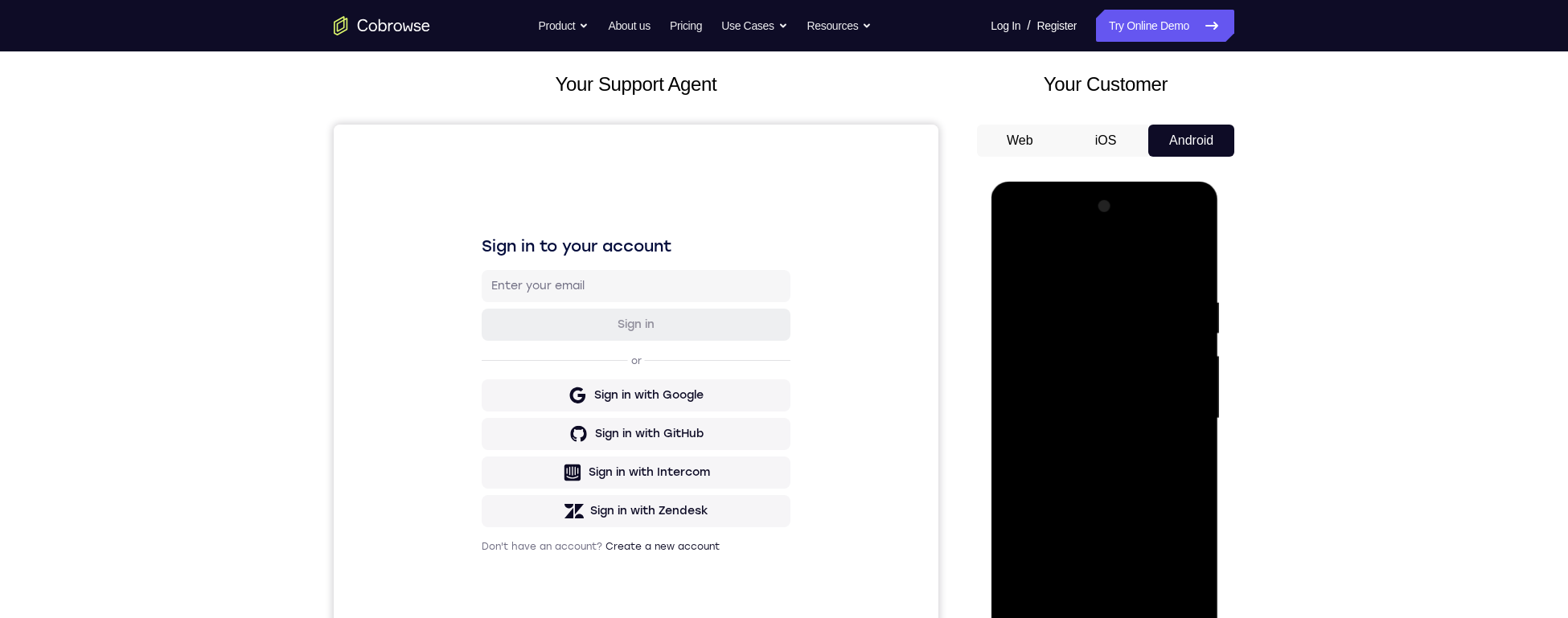
click at [1045, 387] on div at bounding box center [1104, 418] width 202 height 450
click at [1045, 387] on div at bounding box center [1104, 421] width 202 height 450
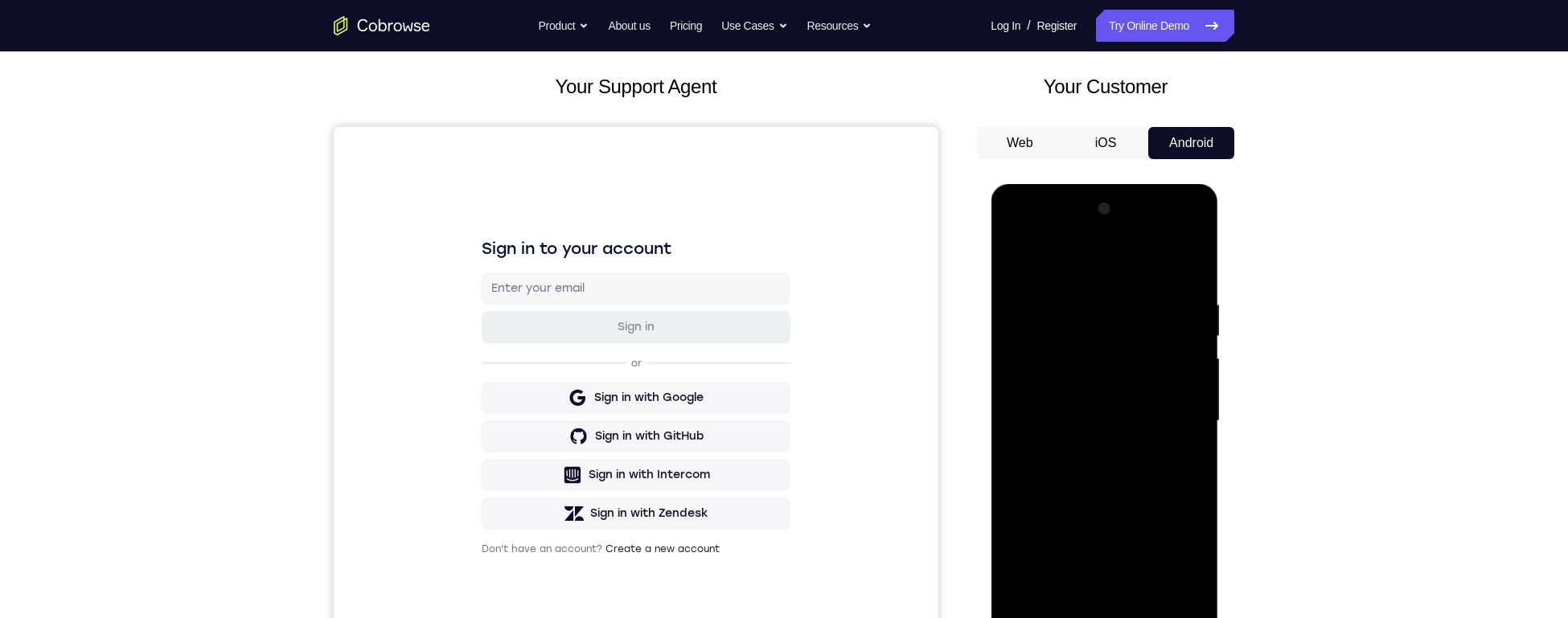
click at [1045, 387] on div at bounding box center [1104, 421] width 202 height 450
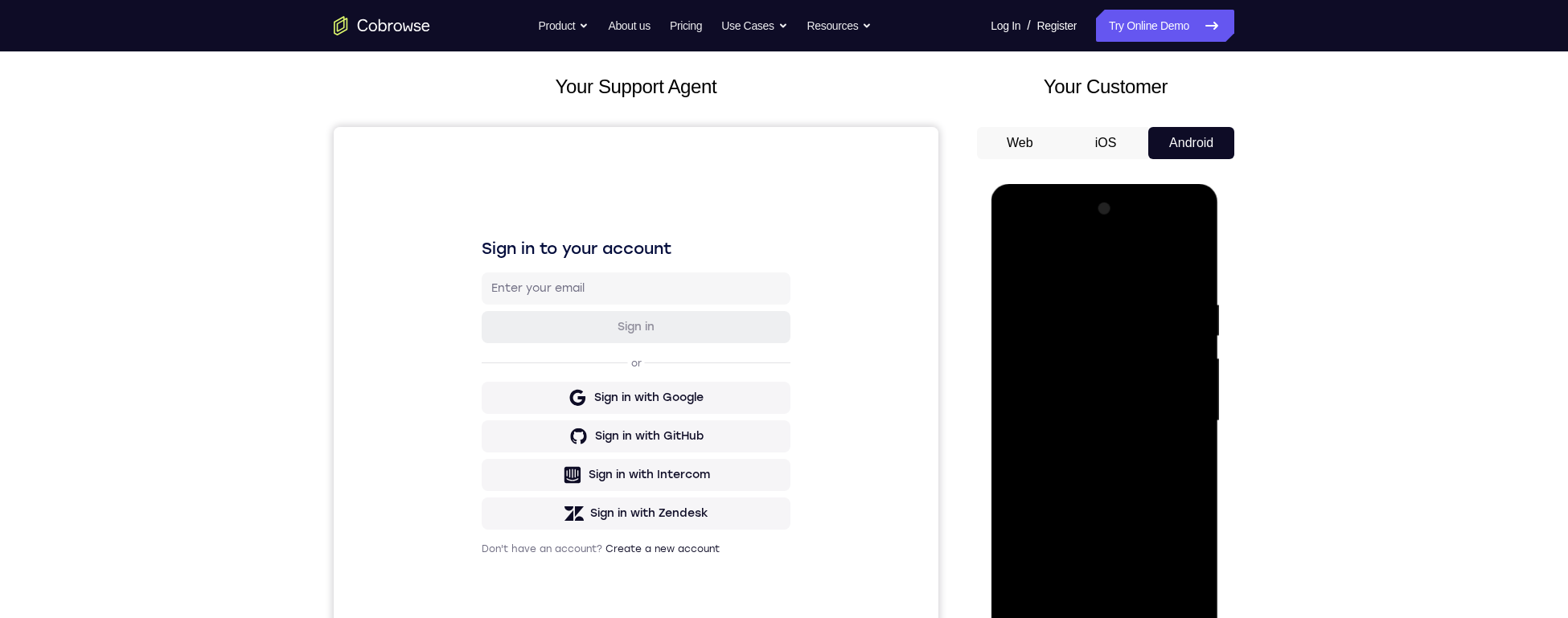
click at [1045, 387] on div at bounding box center [1104, 421] width 202 height 450
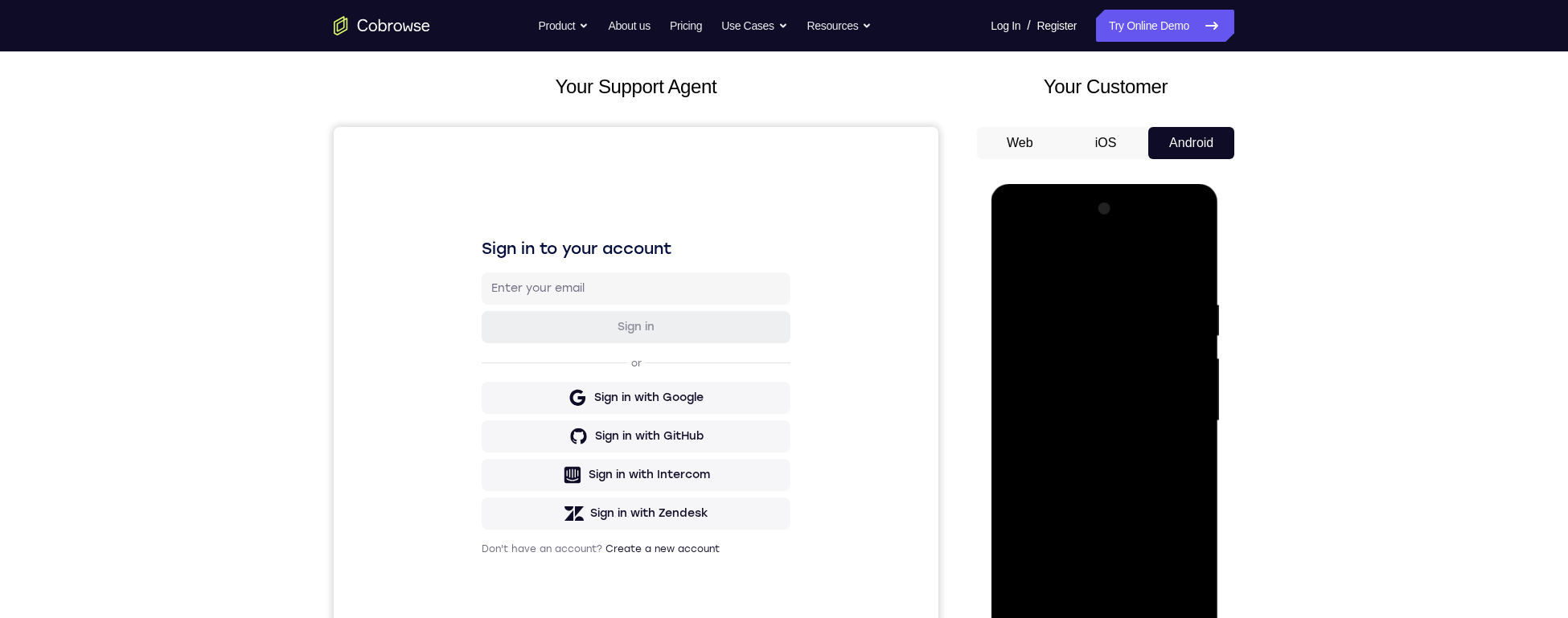
click at [1045, 387] on div at bounding box center [1104, 421] width 202 height 450
click at [1045, 267] on div at bounding box center [1104, 421] width 202 height 450
click at [1045, 387] on div at bounding box center [1104, 421] width 202 height 450
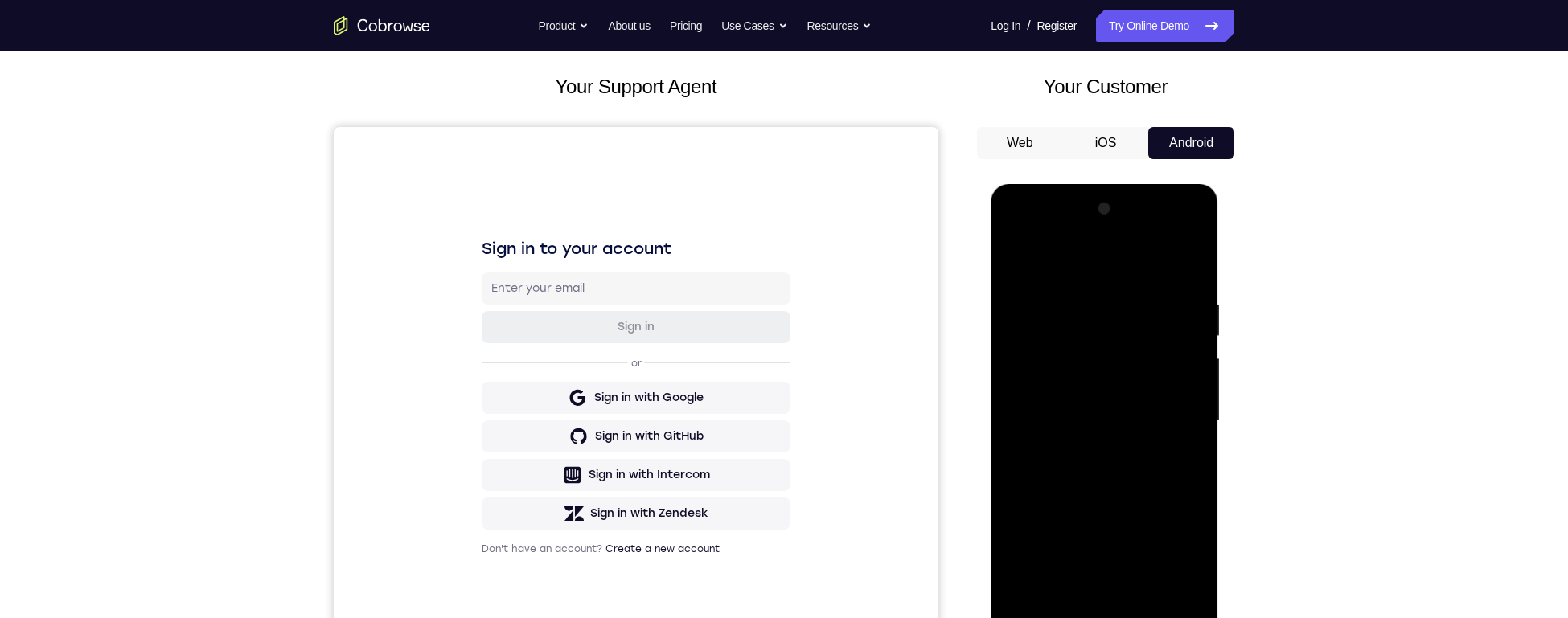
click at [1045, 387] on div at bounding box center [1104, 421] width 202 height 450
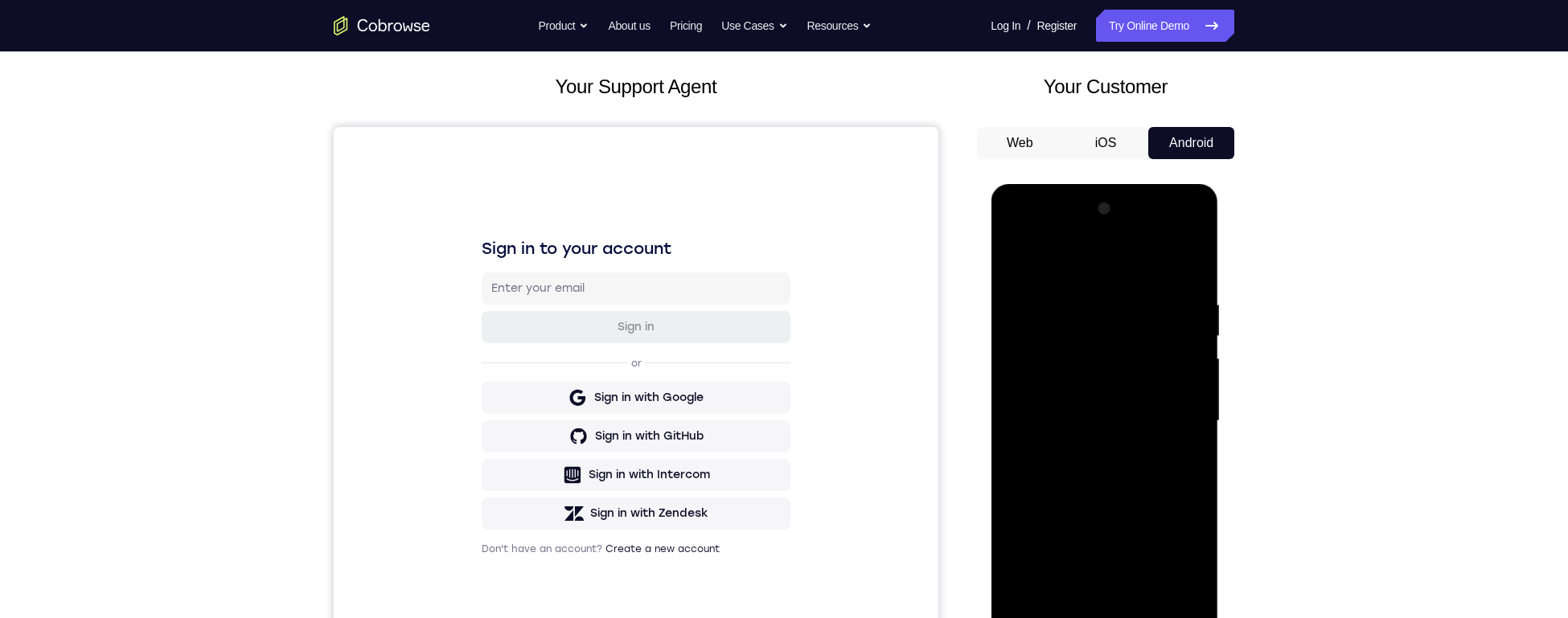
click at [1045, 362] on div at bounding box center [1104, 421] width 202 height 450
click at [1045, 364] on div at bounding box center [1104, 421] width 202 height 450
click at [1045, 365] on div at bounding box center [1104, 421] width 202 height 450
click at [1045, 387] on div at bounding box center [1104, 421] width 202 height 450
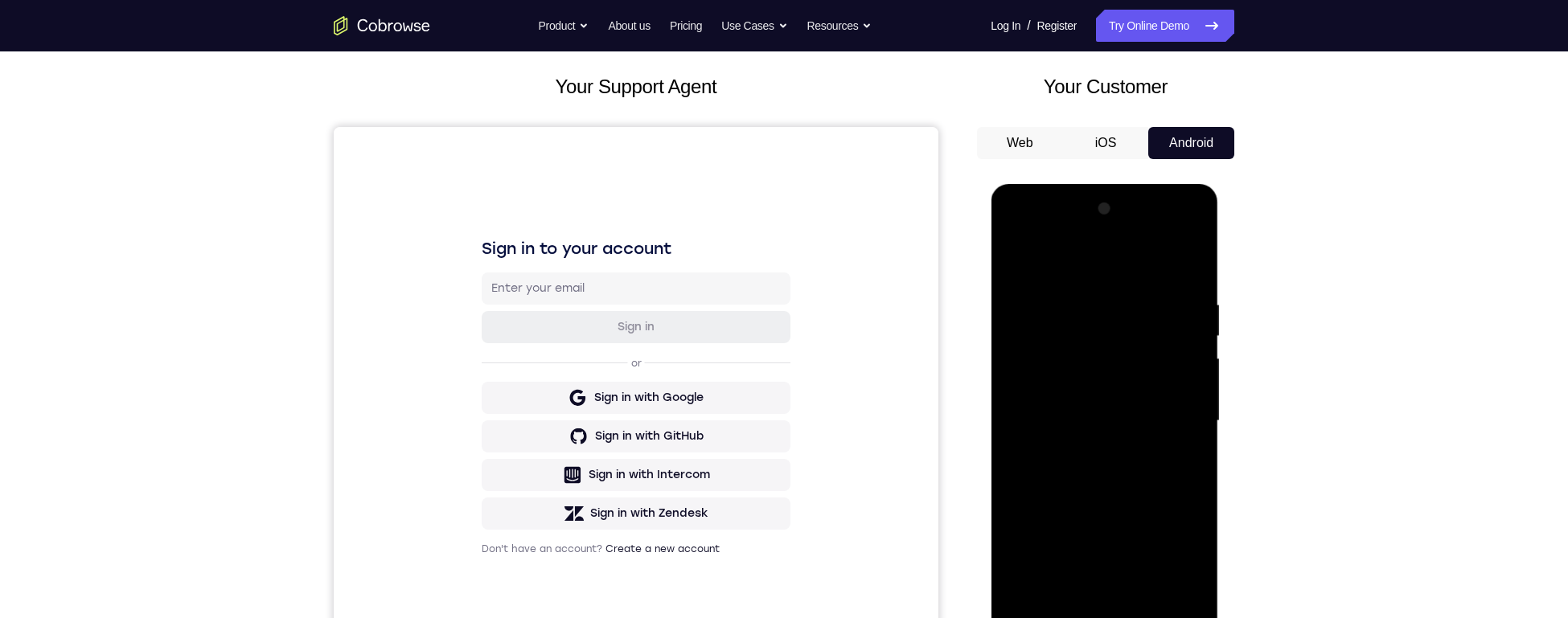
click at [1045, 387] on div "Your Support Agent Your Customer Web iOS Android Next Steps We’d be happy to gi…" at bounding box center [784, 500] width 1030 height 1061
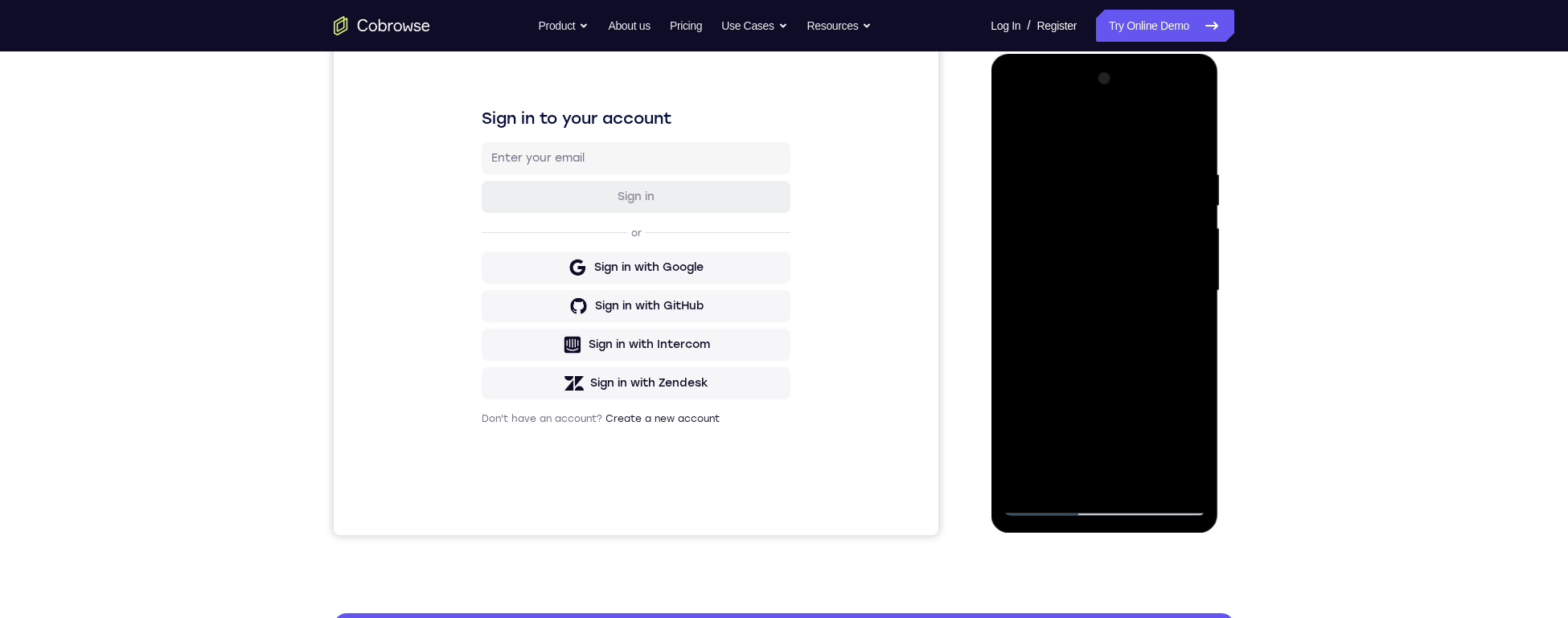
scroll to position [216, 0]
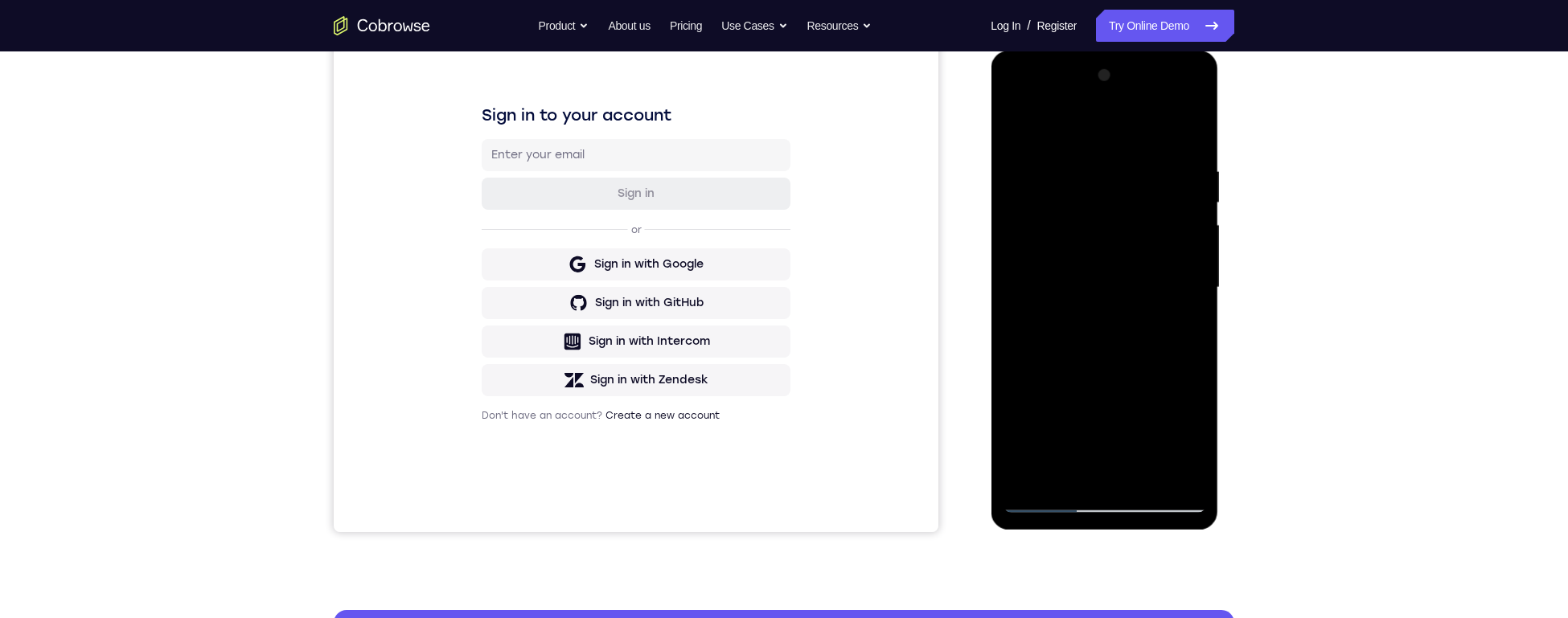
click at [1045, 387] on div at bounding box center [1104, 287] width 202 height 450
click at [1045, 361] on div at bounding box center [1104, 287] width 202 height 450
click at [1045, 356] on div at bounding box center [1104, 287] width 202 height 450
click at [1045, 362] on div at bounding box center [1104, 287] width 202 height 450
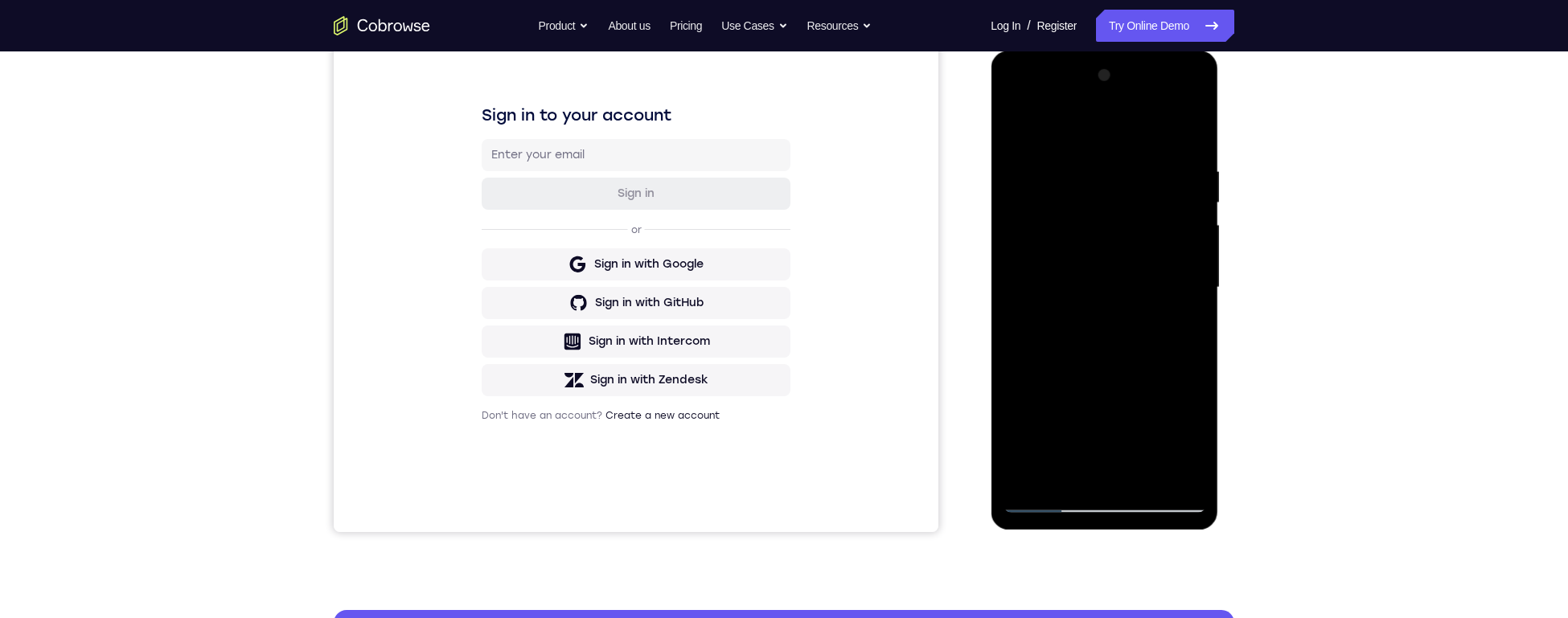
click at [1045, 354] on div at bounding box center [1104, 287] width 202 height 450
click at [1045, 359] on div at bounding box center [1104, 287] width 202 height 450
click at [1045, 361] on div at bounding box center [1104, 287] width 202 height 450
click at [1045, 360] on div at bounding box center [1104, 287] width 202 height 450
click at [1045, 354] on div at bounding box center [1104, 287] width 202 height 450
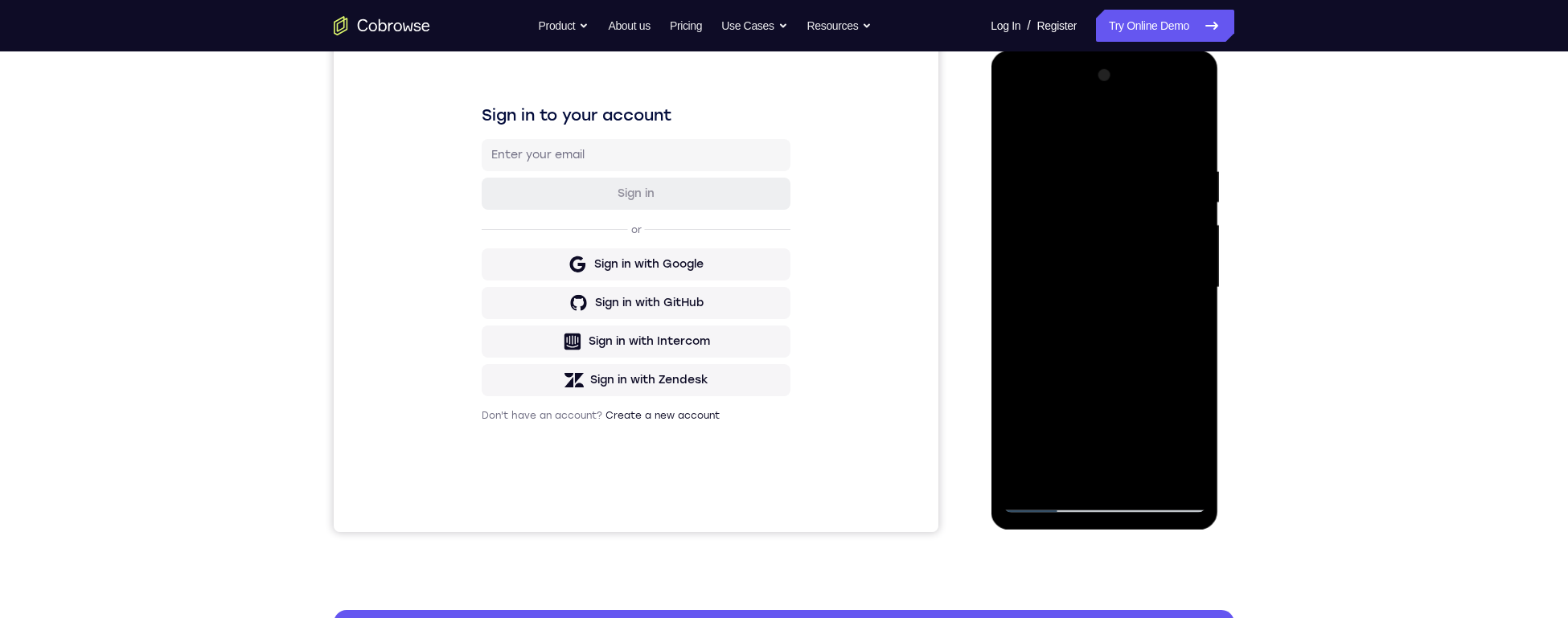
click at [1045, 355] on div at bounding box center [1104, 287] width 202 height 450
click at [1045, 361] on div at bounding box center [1104, 287] width 202 height 450
click at [1045, 387] on div at bounding box center [1104, 286] width 202 height 450
